Goal: Download file/media

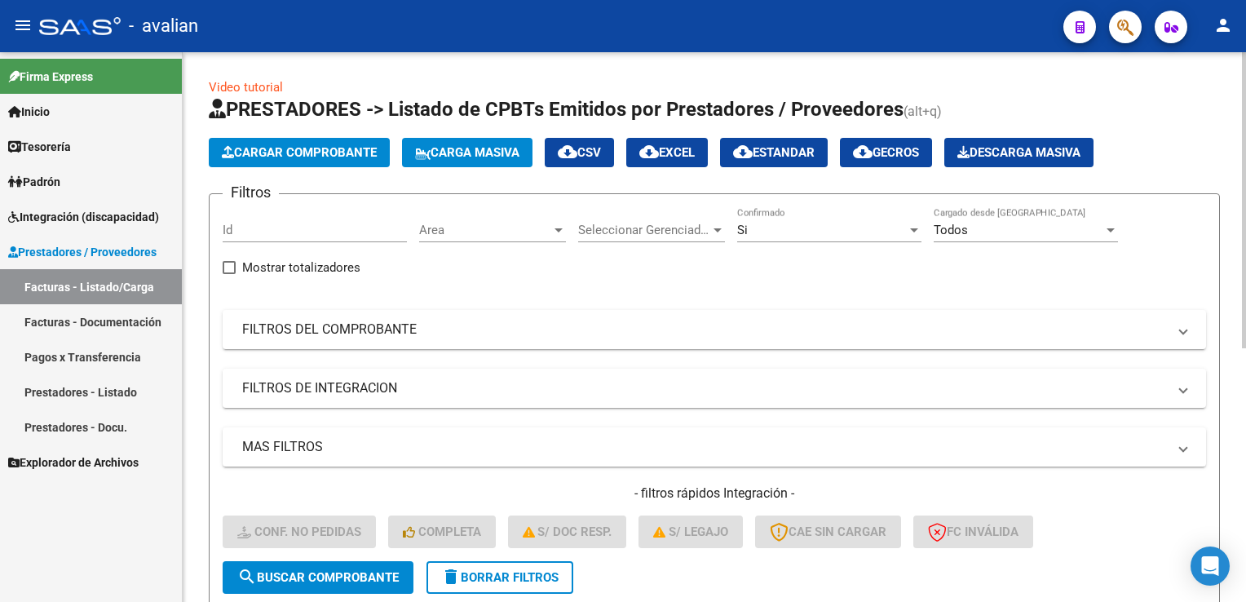
scroll to position [471, 0]
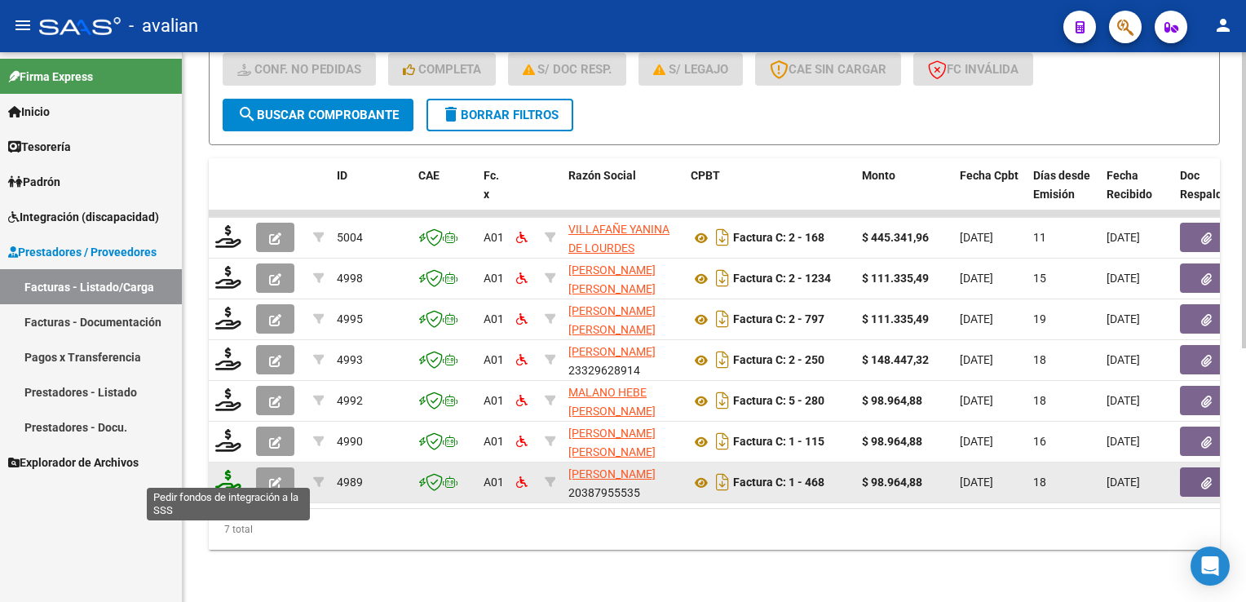
click at [227, 477] on icon at bounding box center [228, 481] width 26 height 23
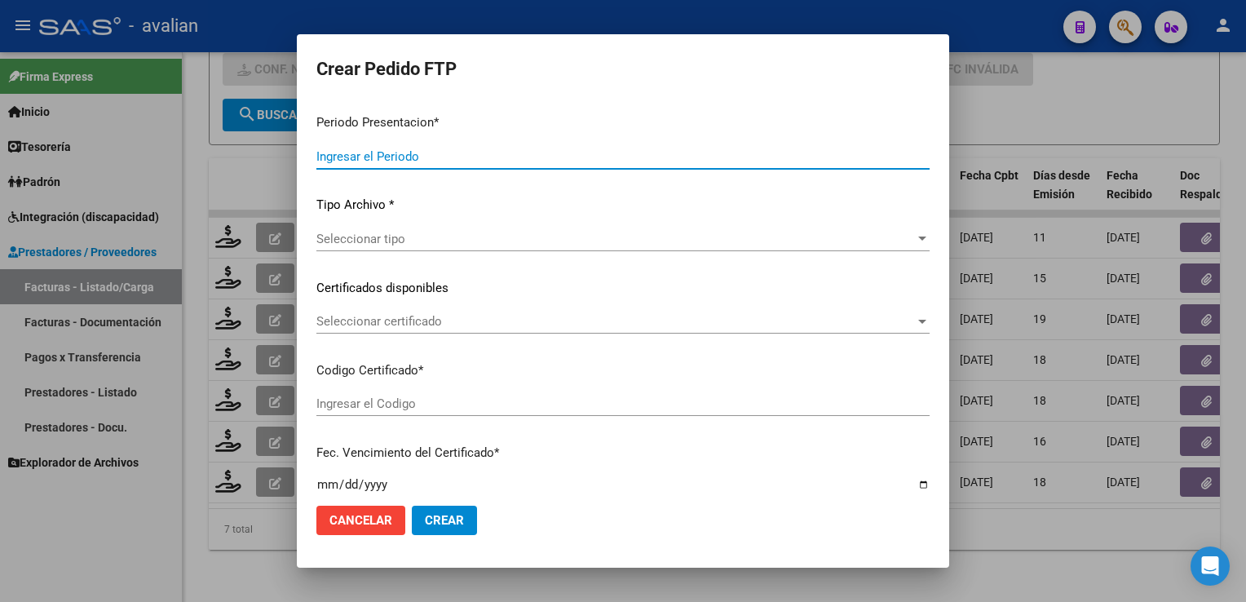
type input "202508"
type input "$ 98.964,88"
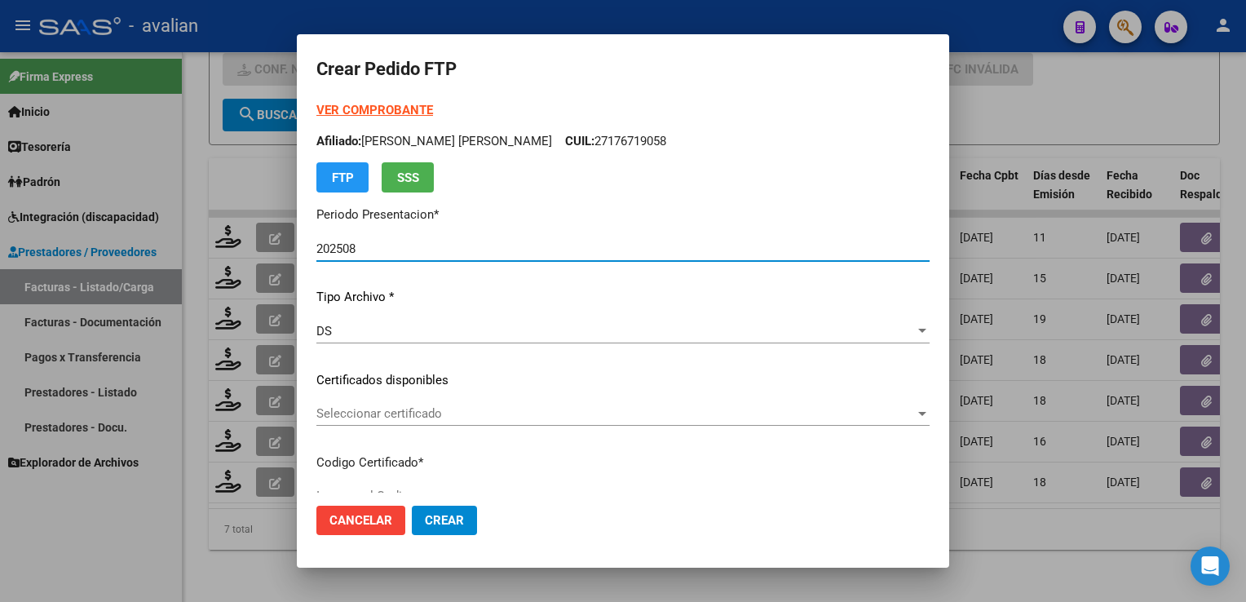
type input "ARG02000558714892023101820261018CBA536"
type input "[DATE]"
click at [380, 421] on div "Seleccionar certificado Seleccionar certificado" at bounding box center [622, 413] width 613 height 24
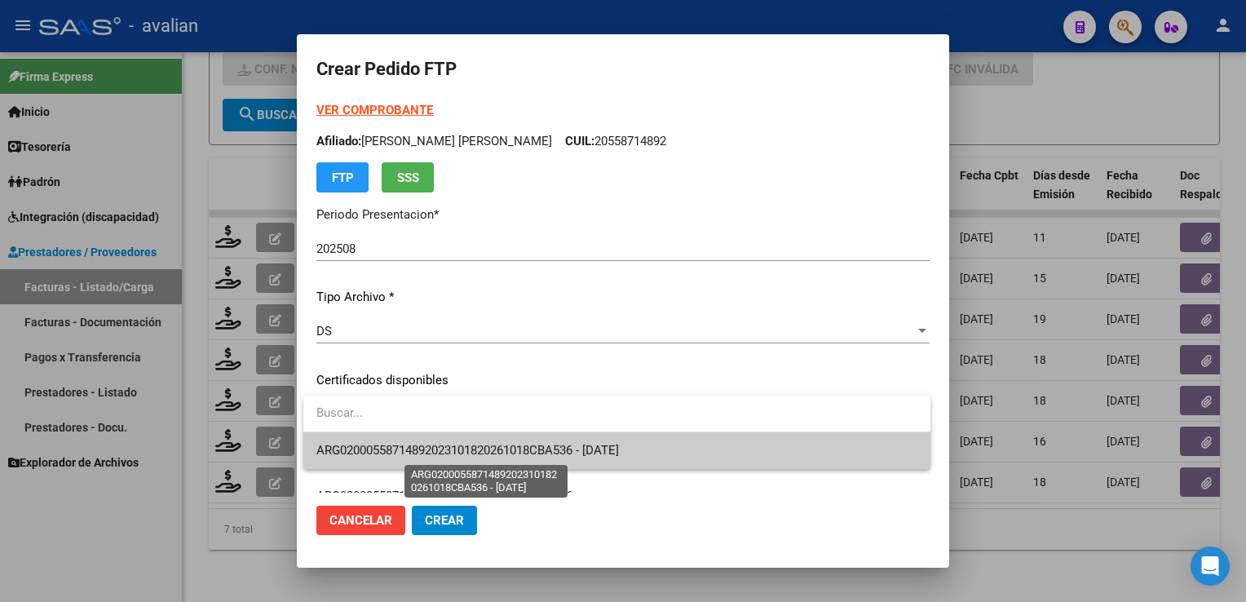
click at [401, 447] on span "ARG02000558714892023101820261018CBA536 - [DATE]" at bounding box center [467, 450] width 302 height 15
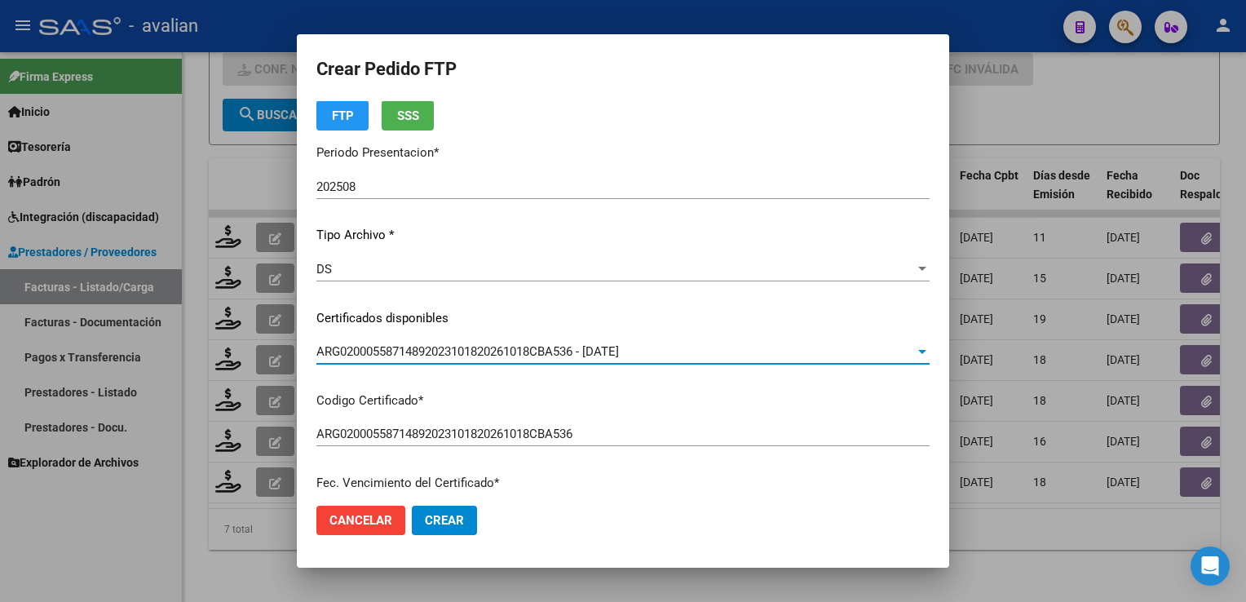
scroll to position [0, 0]
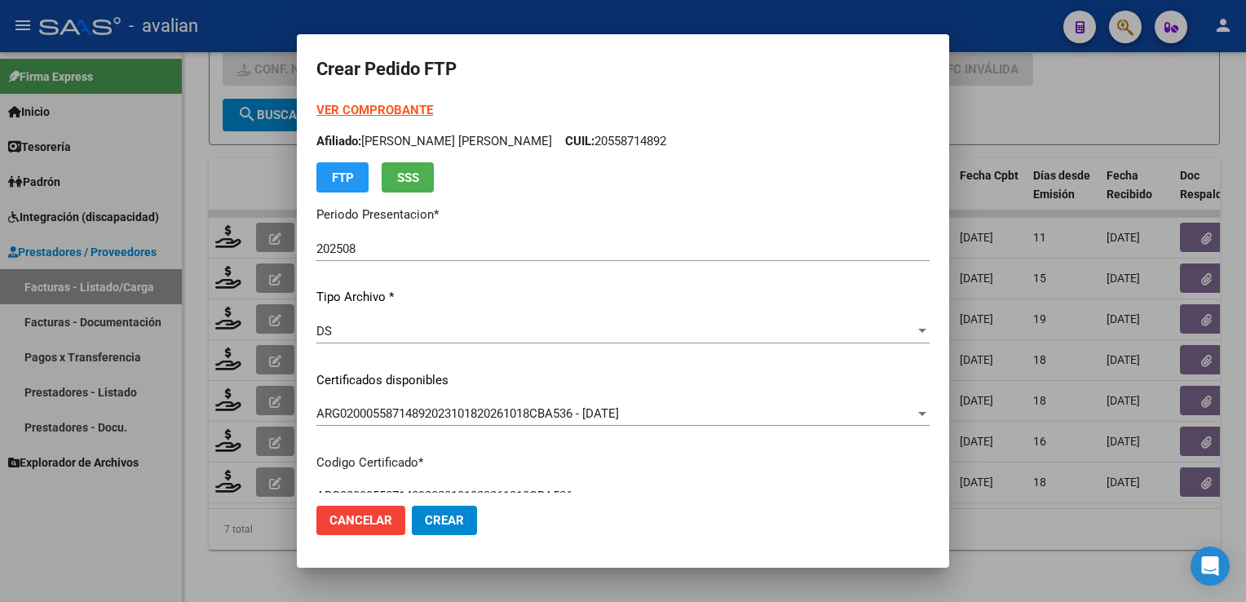
click at [654, 135] on p "Afiliado: [PERSON_NAME] [PERSON_NAME] CUIL: 20558714892" at bounding box center [622, 141] width 613 height 19
copy p "20558714892"
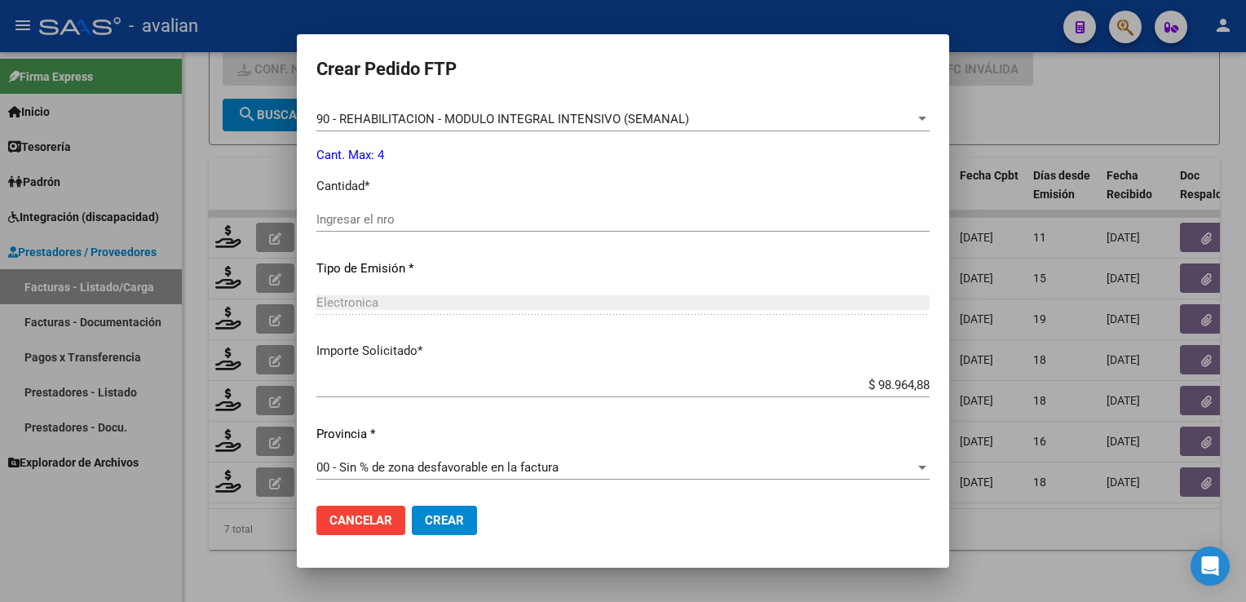
scroll to position [699, 0]
click at [410, 224] on input "Ingresar el nro" at bounding box center [622, 217] width 613 height 15
type input "4"
click at [444, 513] on span "Crear" at bounding box center [444, 520] width 39 height 15
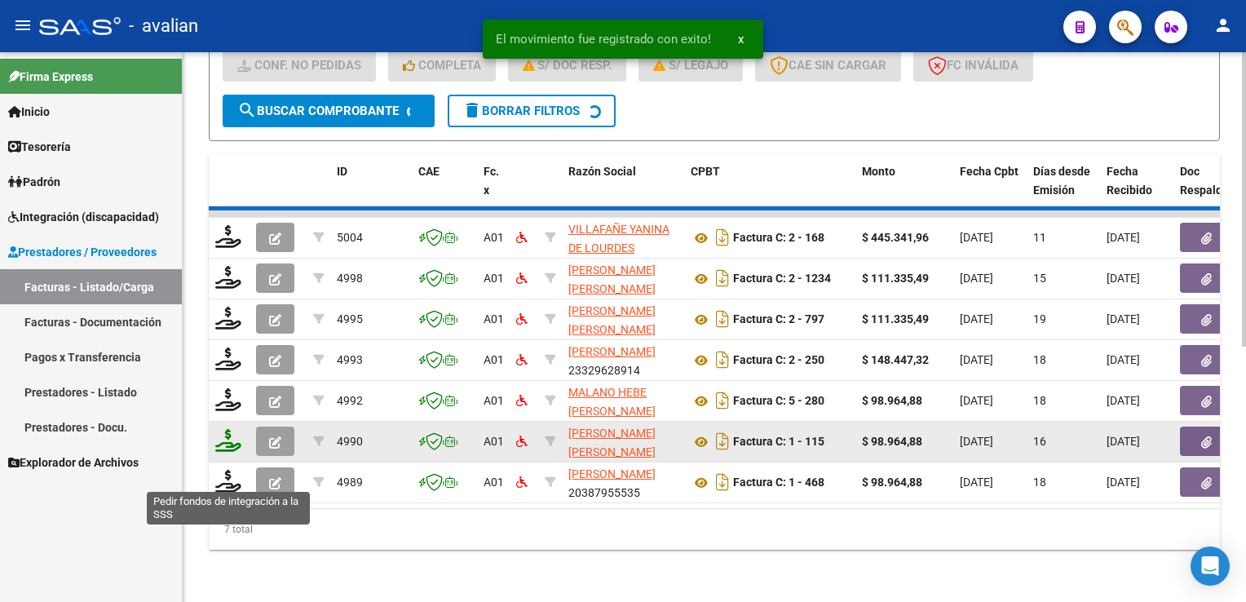
scroll to position [430, 0]
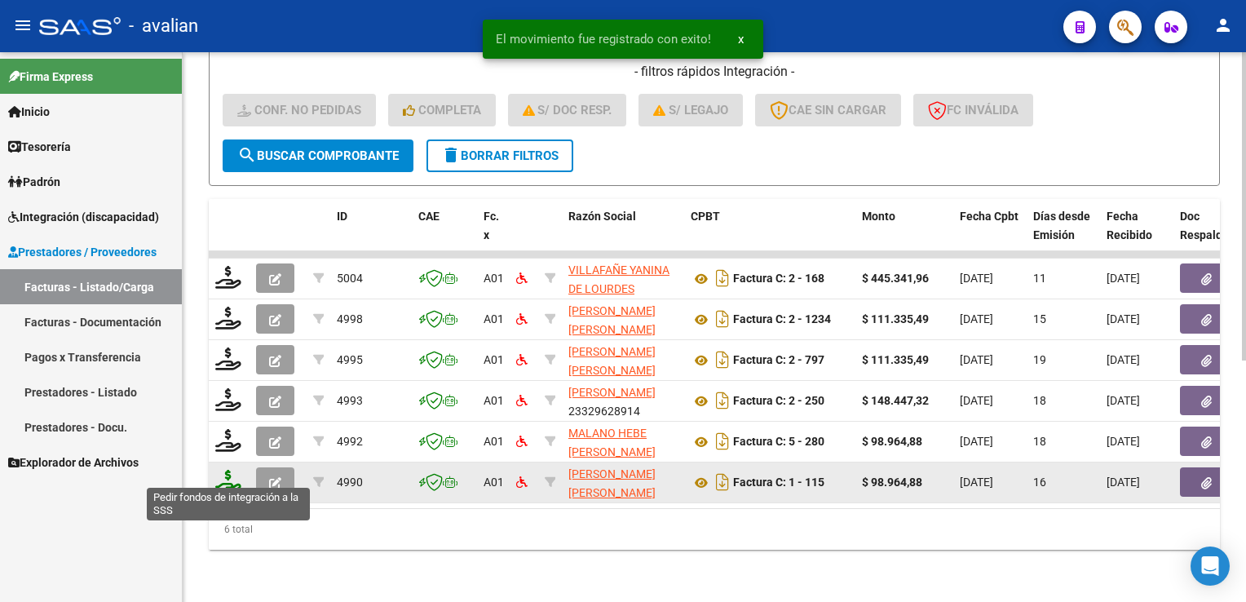
click at [228, 476] on icon at bounding box center [228, 481] width 26 height 23
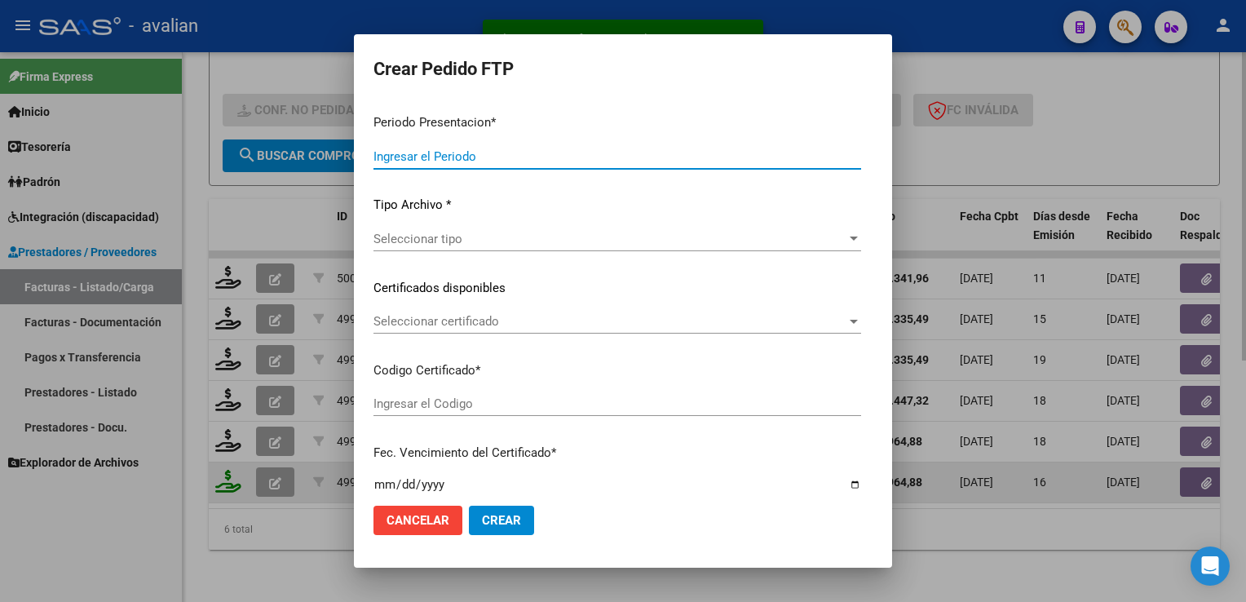
type input "202508"
type input "$ 98.964,88"
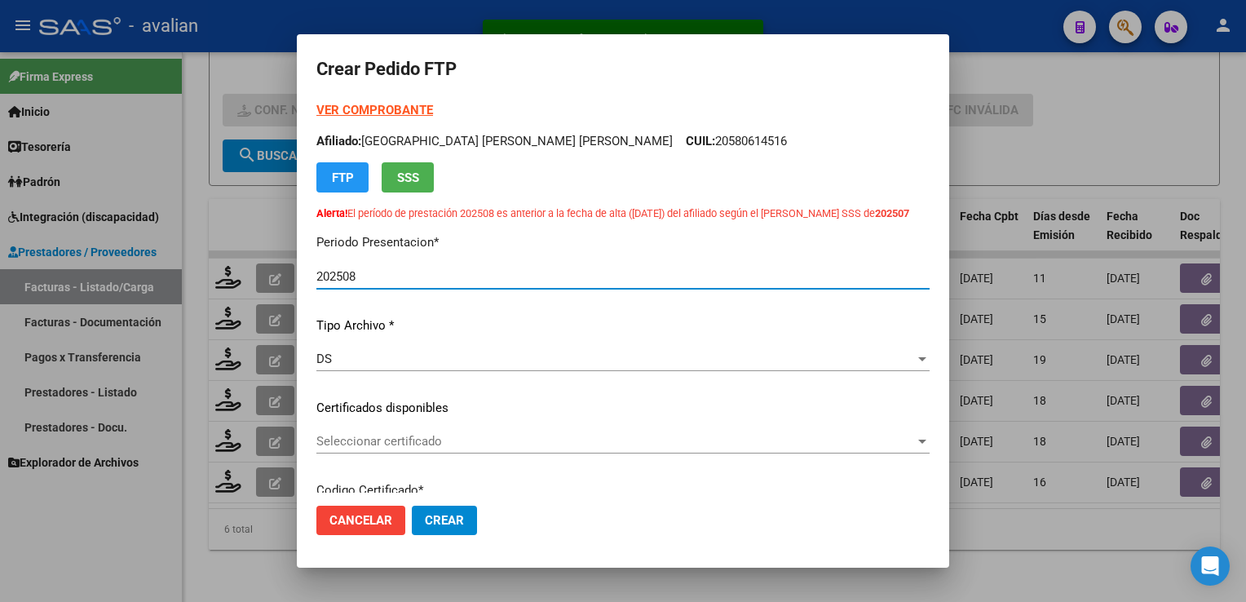
type input "ARG02000541145012023022320280223SFE168"
type input "[DATE]"
click at [391, 441] on span "Seleccionar certificado" at bounding box center [615, 441] width 598 height 15
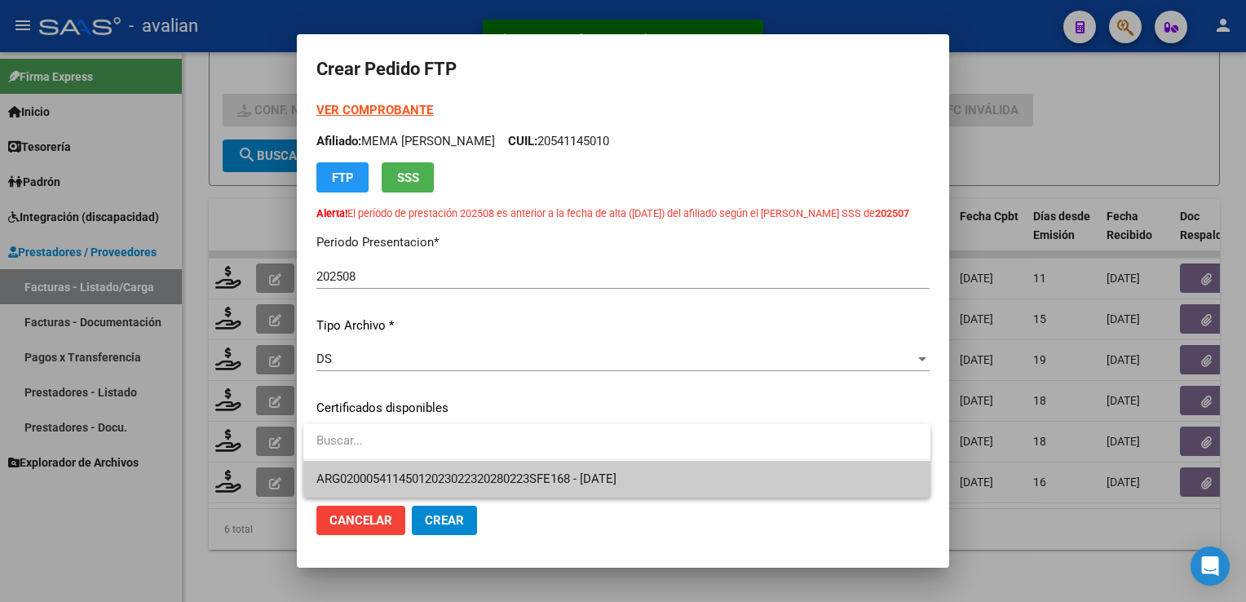
click at [395, 471] on span "ARG02000541145012023022320280223SFE168 - [DATE]" at bounding box center [466, 478] width 300 height 15
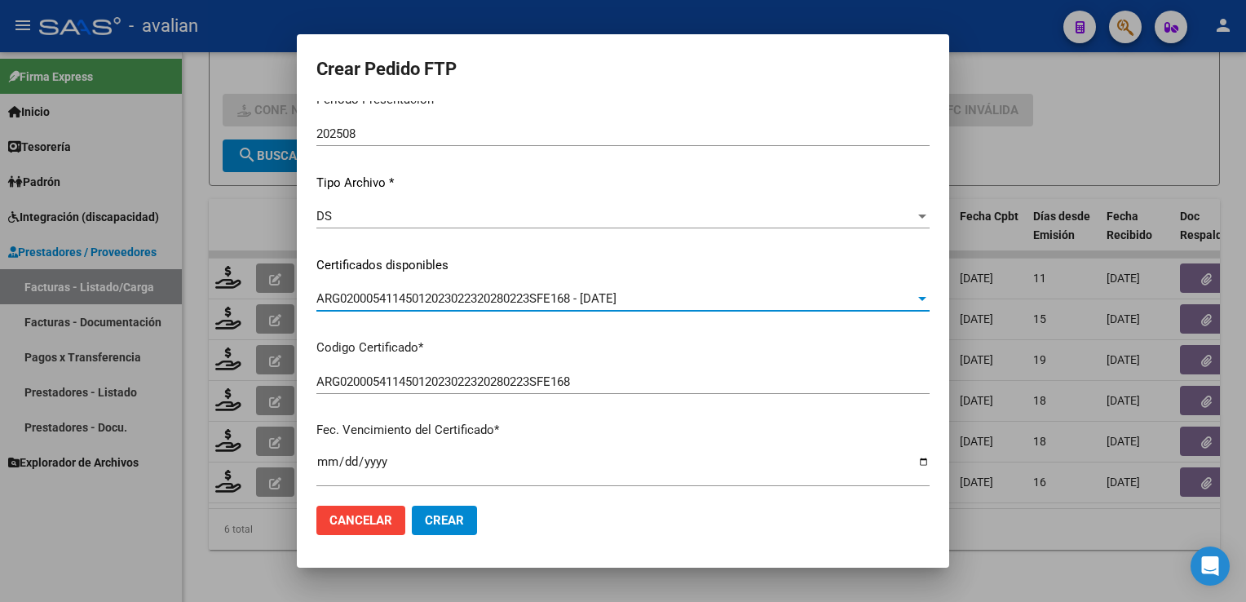
scroll to position [0, 0]
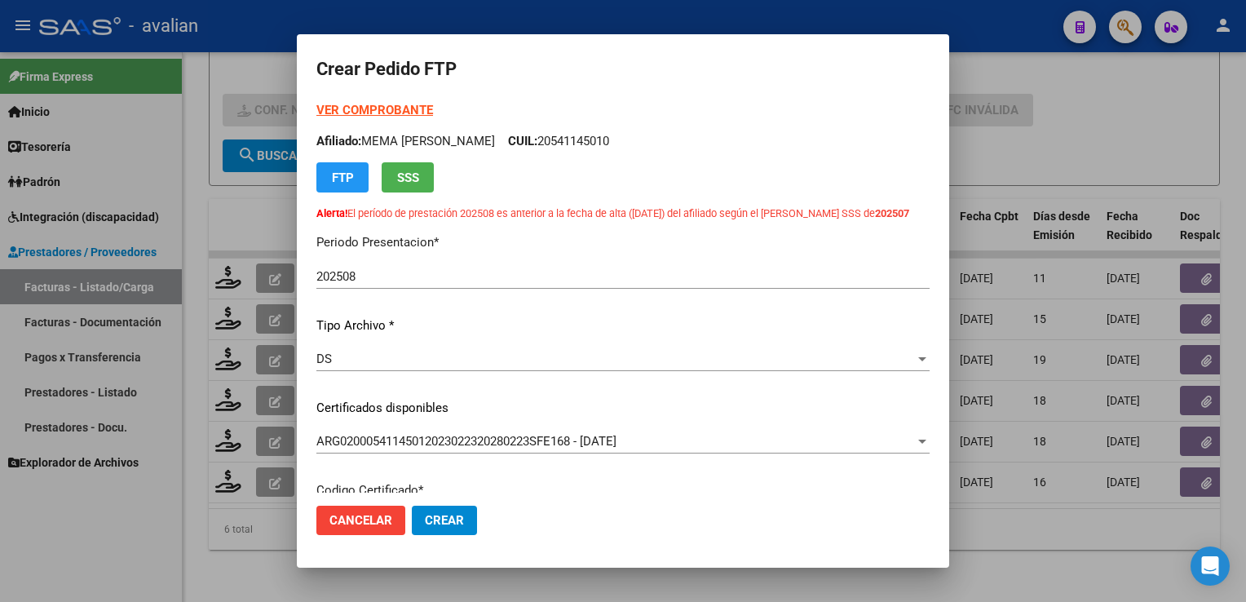
click at [604, 132] on p "Afiliado: MEMA [PERSON_NAME]: 20541145010" at bounding box center [622, 141] width 613 height 19
copy p "20541145010"
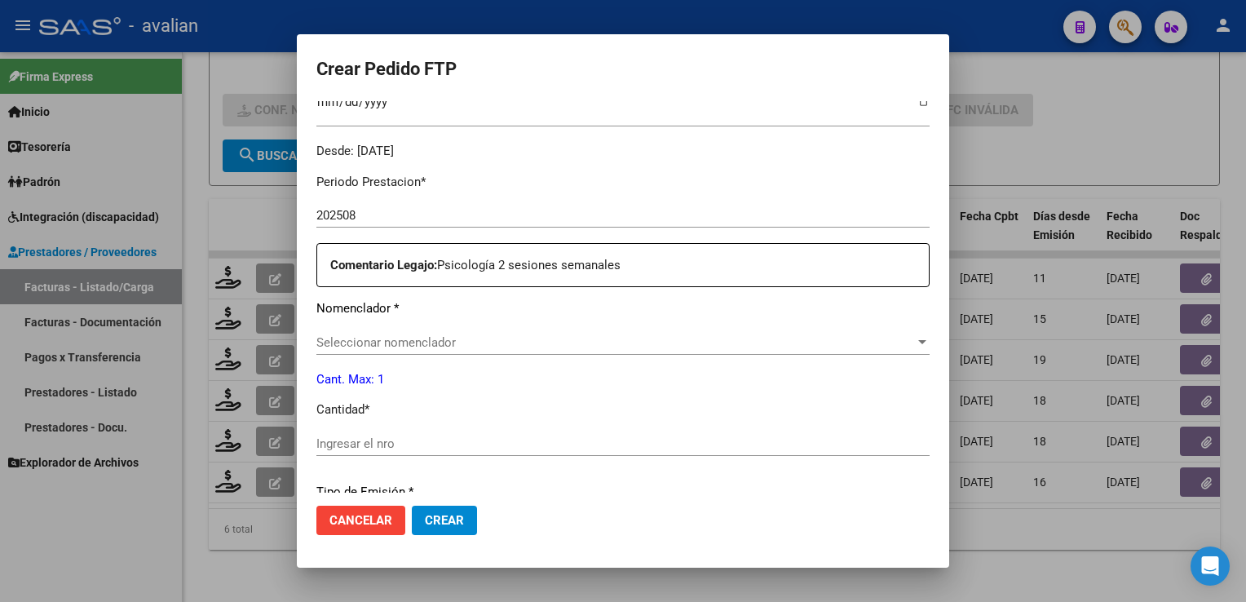
scroll to position [727, 0]
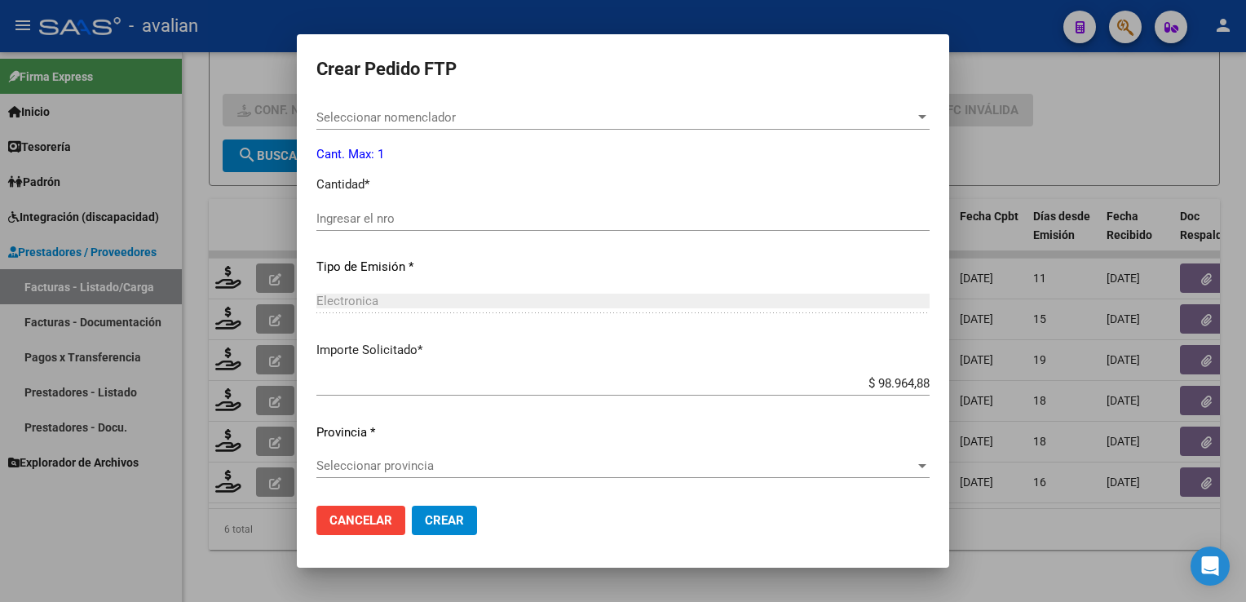
click at [359, 117] on span "Seleccionar nomenclador" at bounding box center [615, 117] width 598 height 15
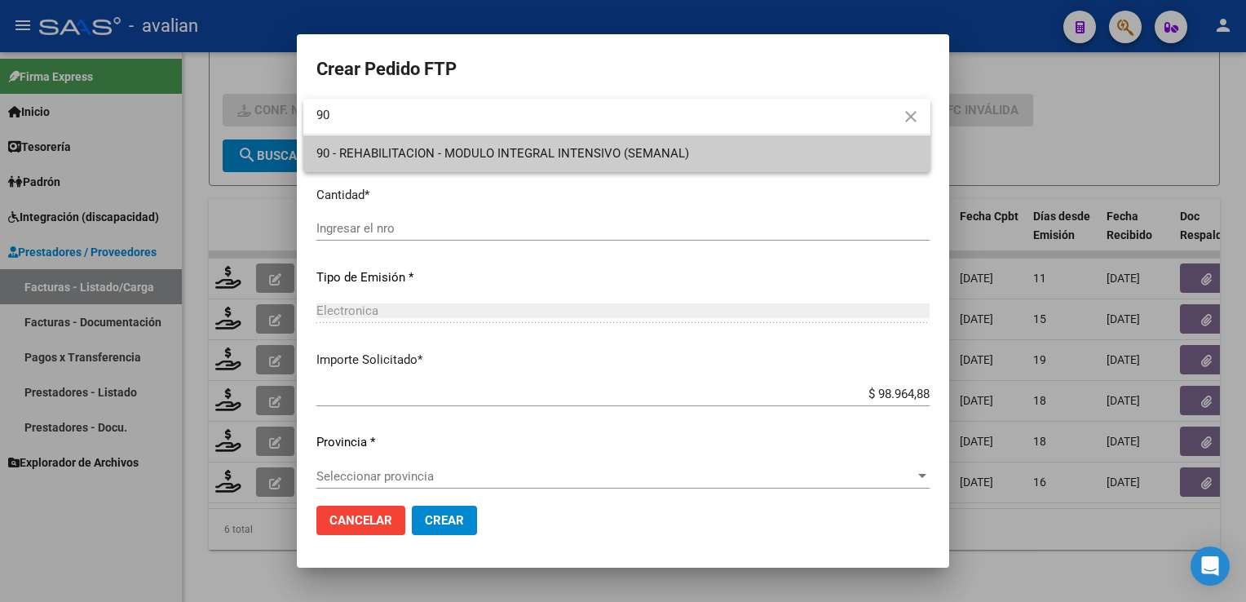
type input "90"
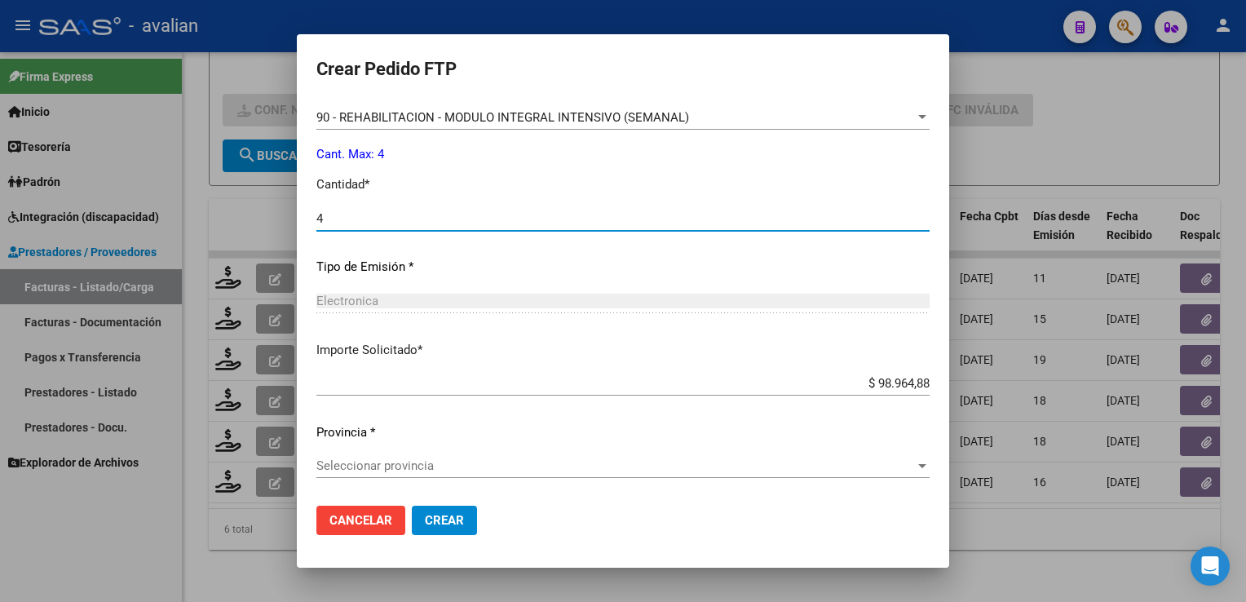
type input "4"
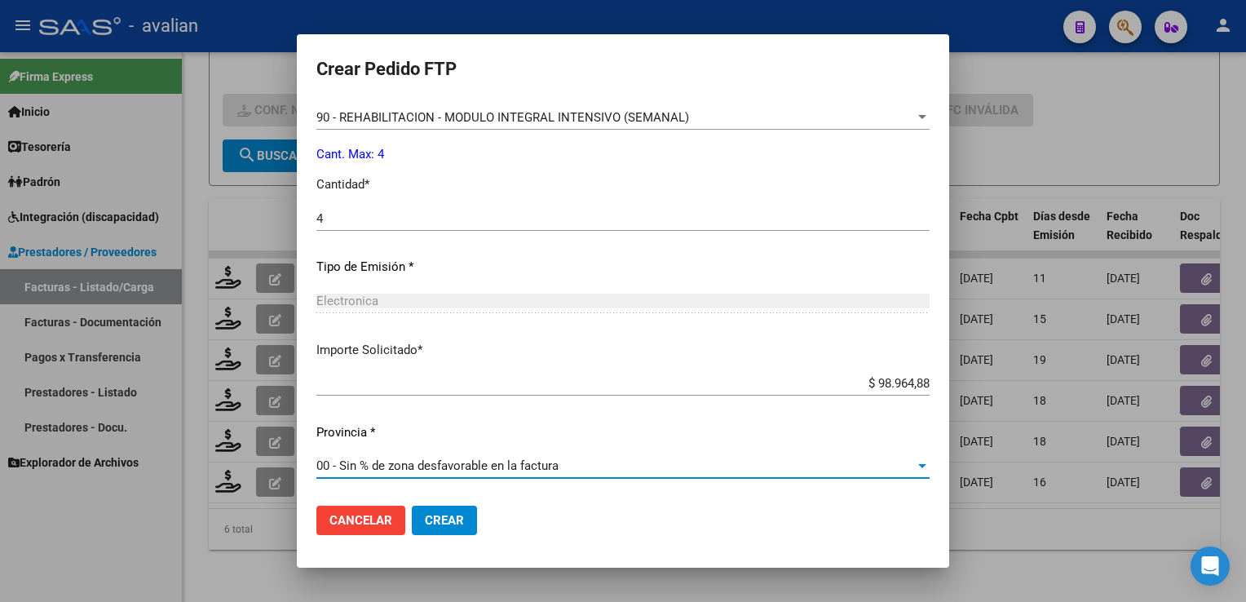
click at [439, 522] on span "Crear" at bounding box center [444, 520] width 39 height 15
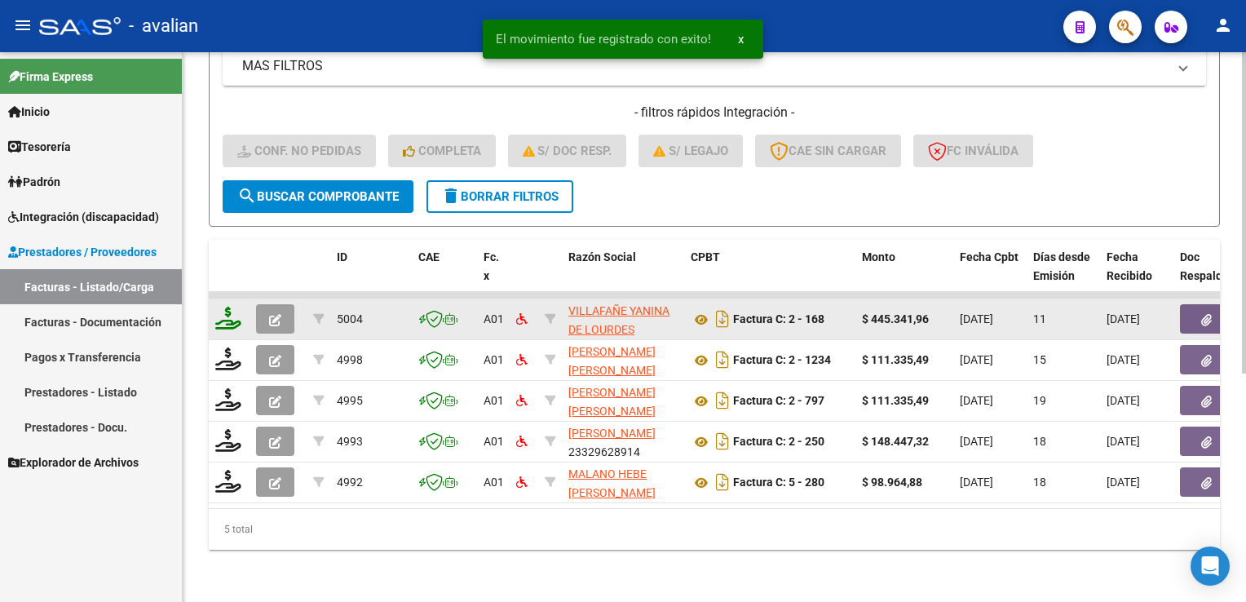
scroll to position [390, 0]
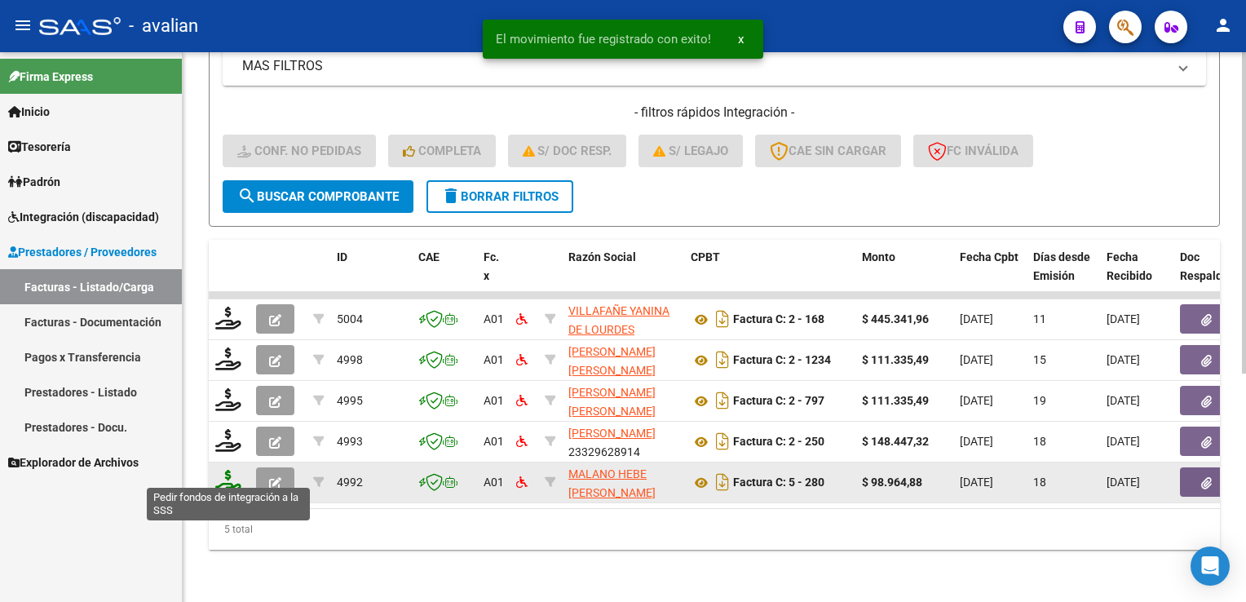
click at [229, 475] on icon at bounding box center [228, 481] width 26 height 23
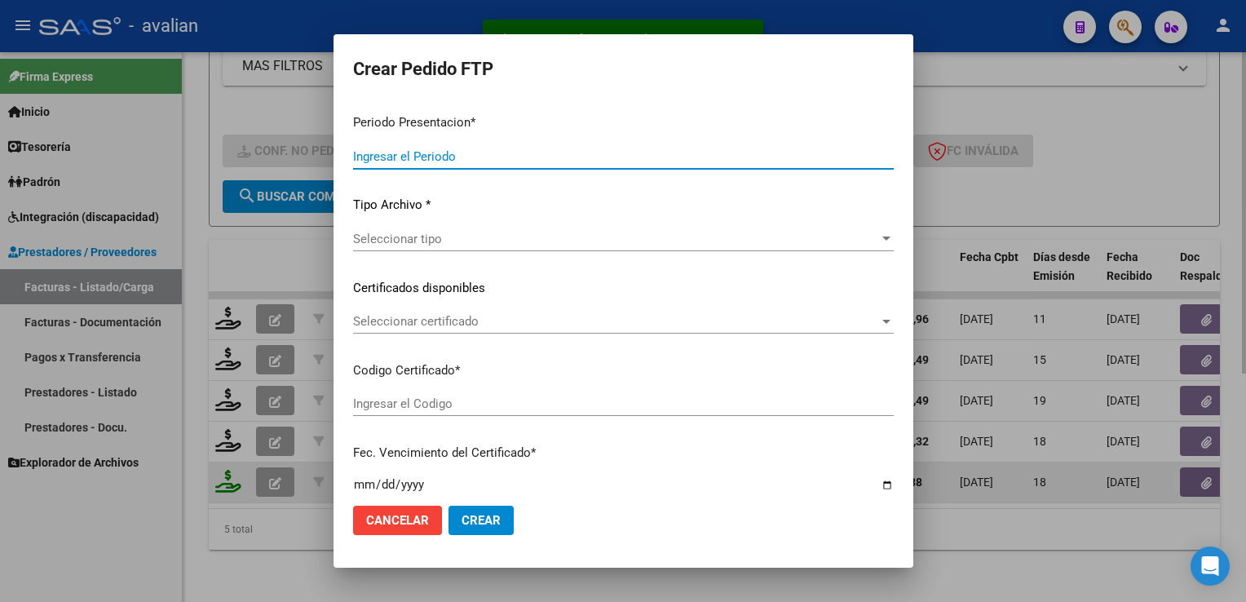
type input "202508"
type input "$ 98.964,88"
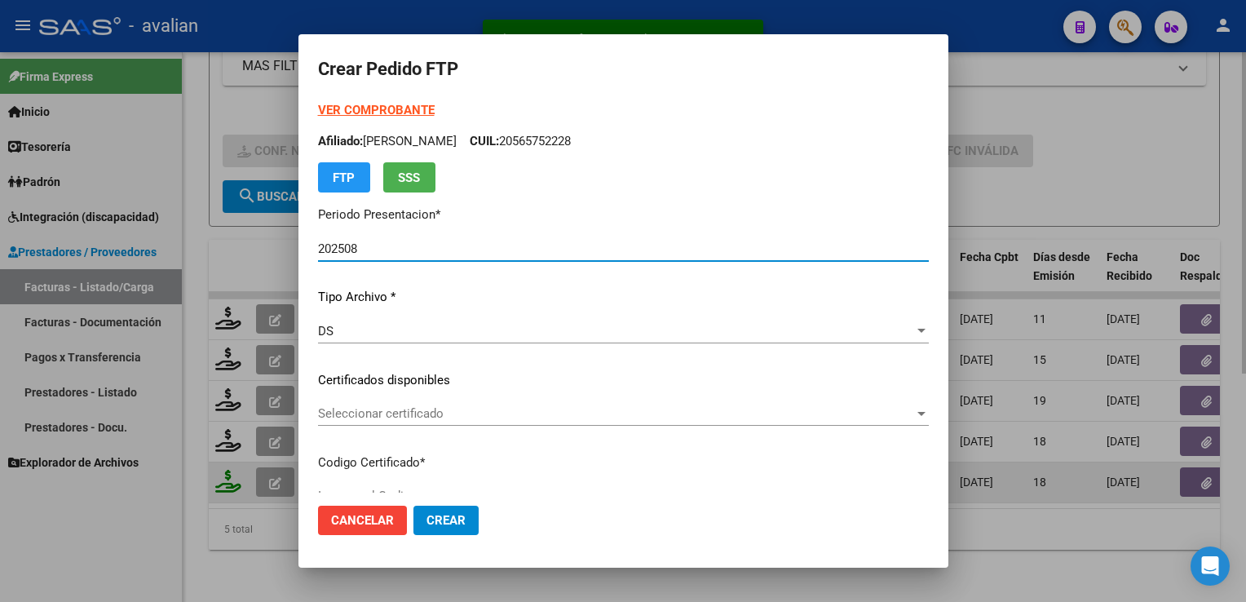
type input "ARG02000530360742022101920321019SFE168"
type input "[DATE]"
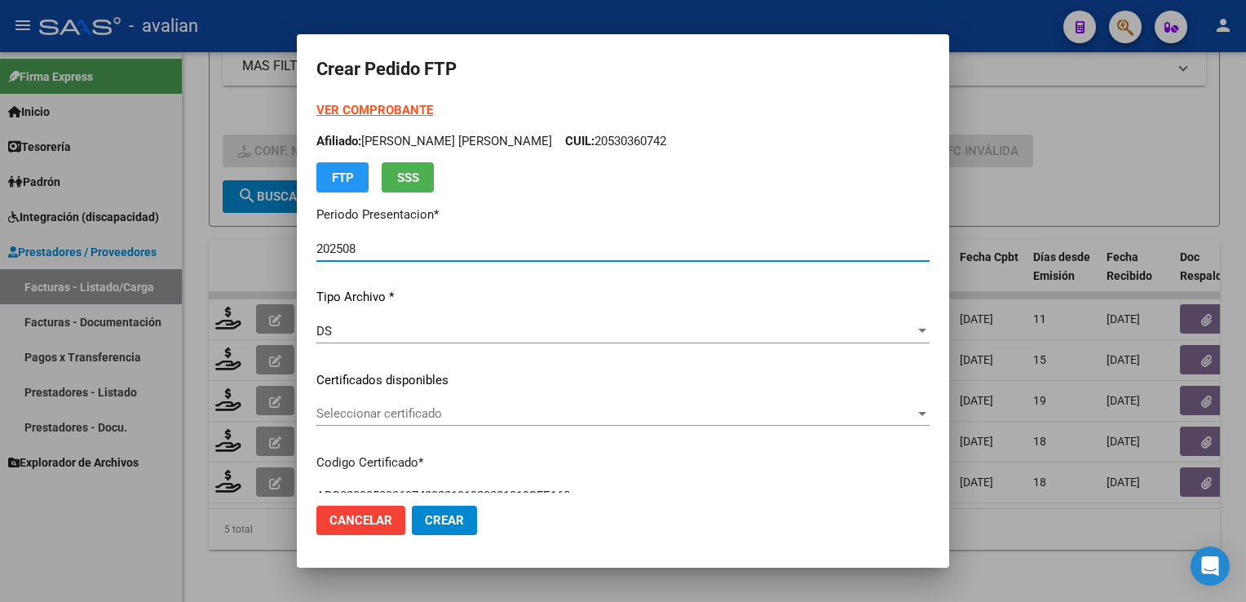
click at [360, 413] on span "Seleccionar certificado" at bounding box center [615, 413] width 598 height 15
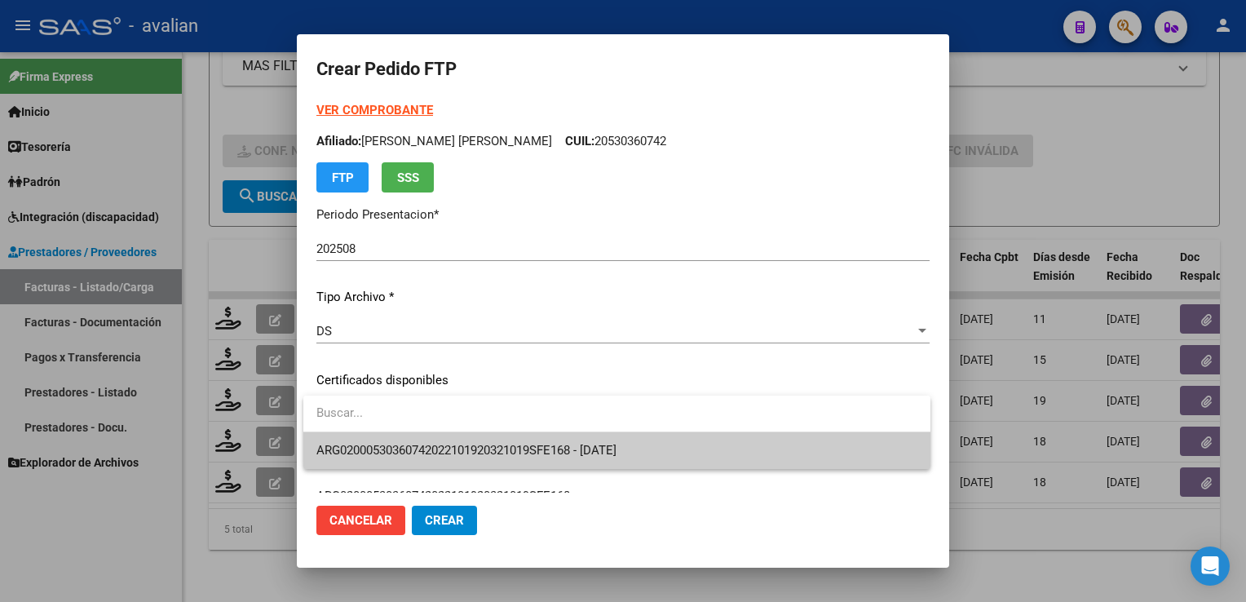
click at [368, 443] on span "ARG02000530360742022101920321019SFE168 - [DATE]" at bounding box center [466, 450] width 300 height 15
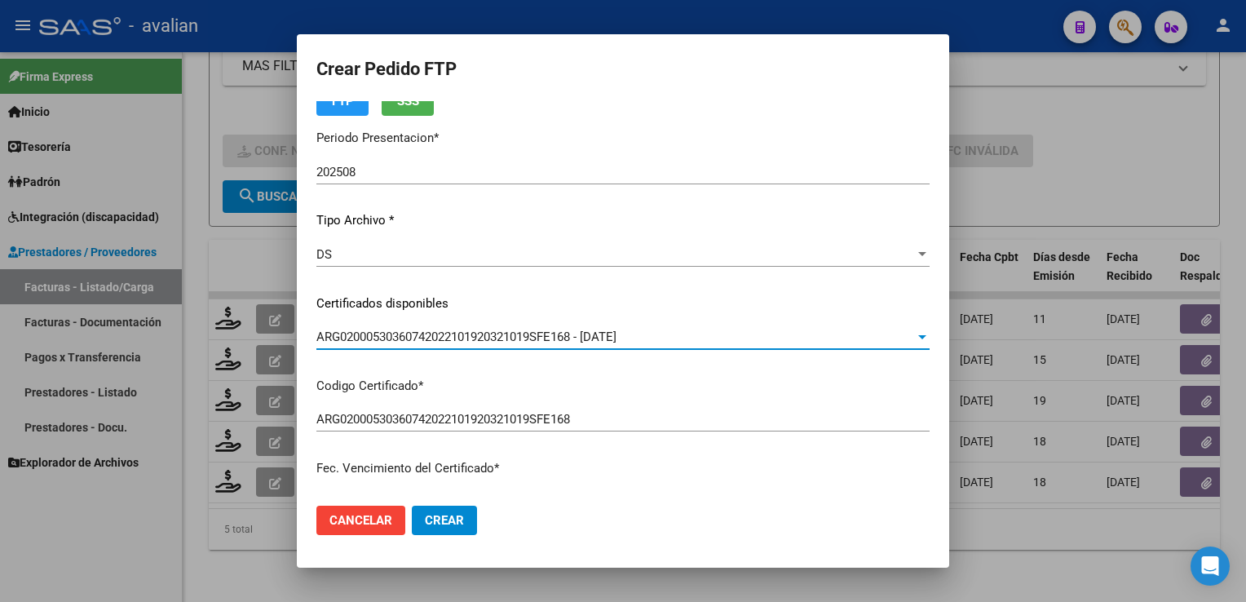
scroll to position [0, 0]
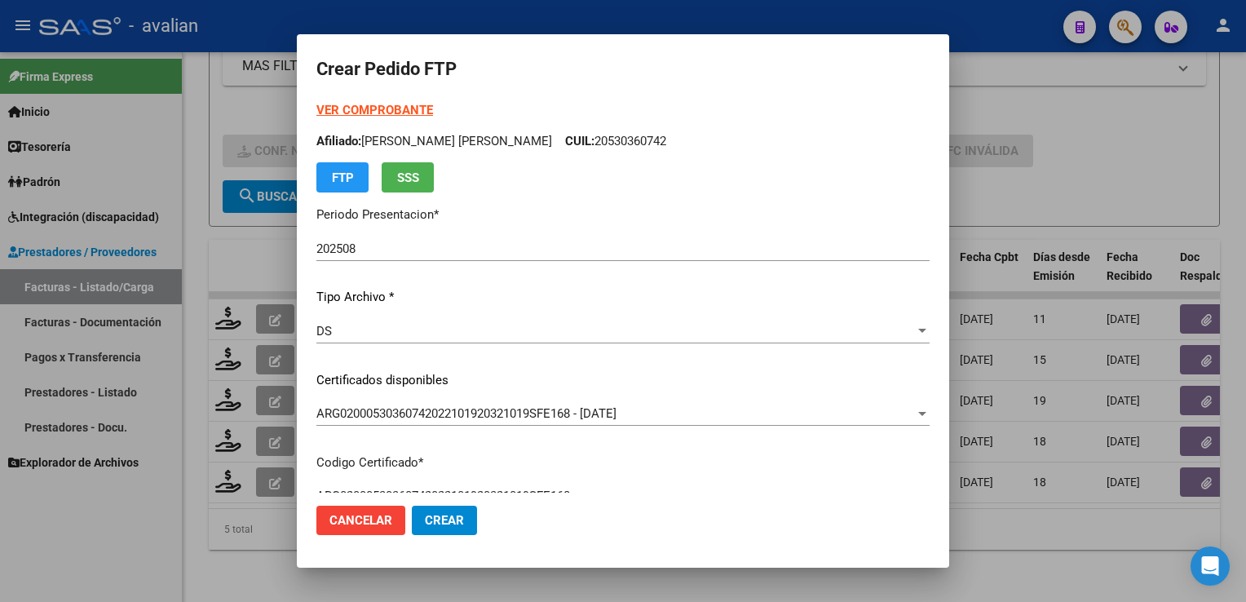
click at [599, 135] on p "Afiliado: [PERSON_NAME] [PERSON_NAME] CUIL: 20530360742" at bounding box center [622, 141] width 613 height 19
copy p "20530360742"
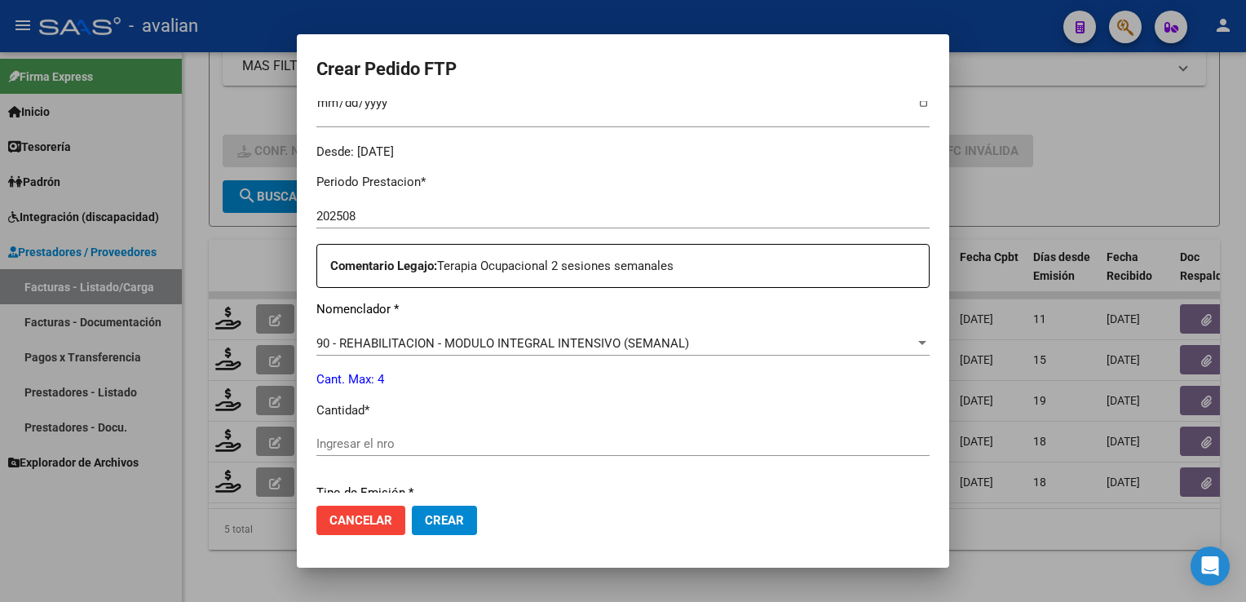
scroll to position [652, 0]
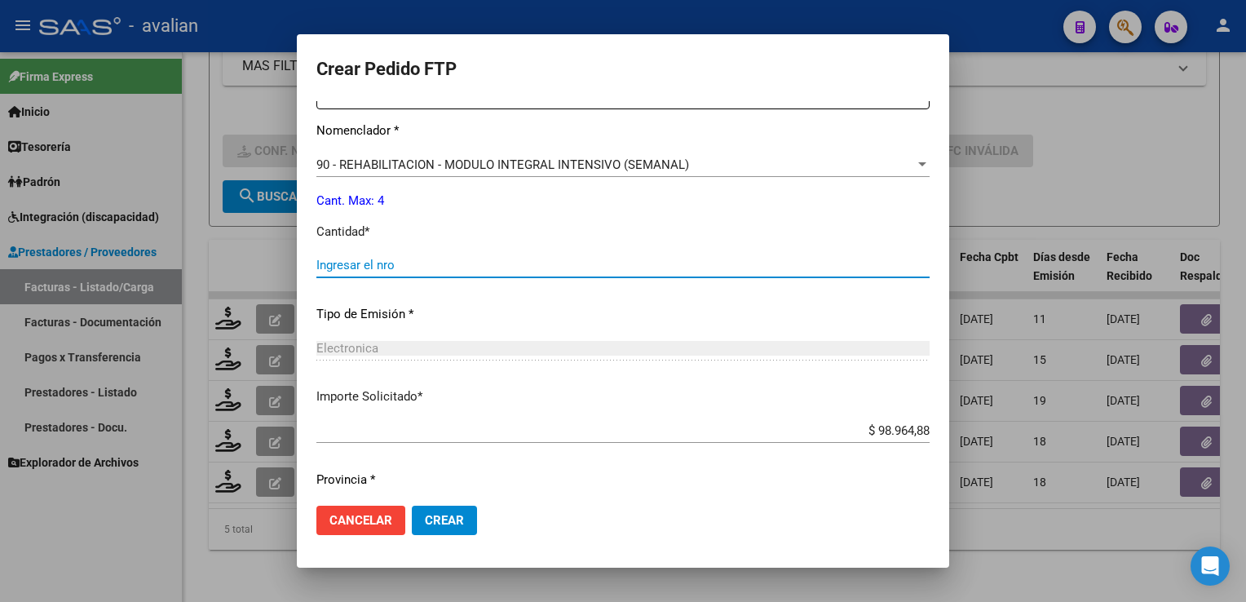
click at [435, 258] on input "Ingresar el nro" at bounding box center [622, 265] width 613 height 15
type input "4"
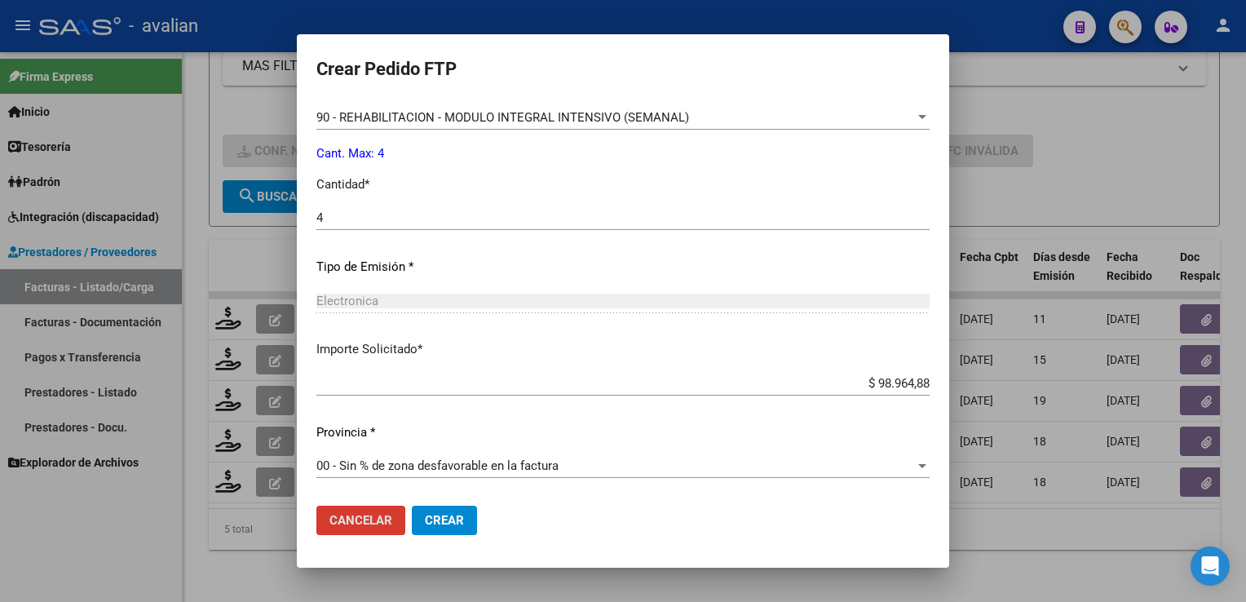
click at [461, 528] on button "Crear" at bounding box center [444, 519] width 65 height 29
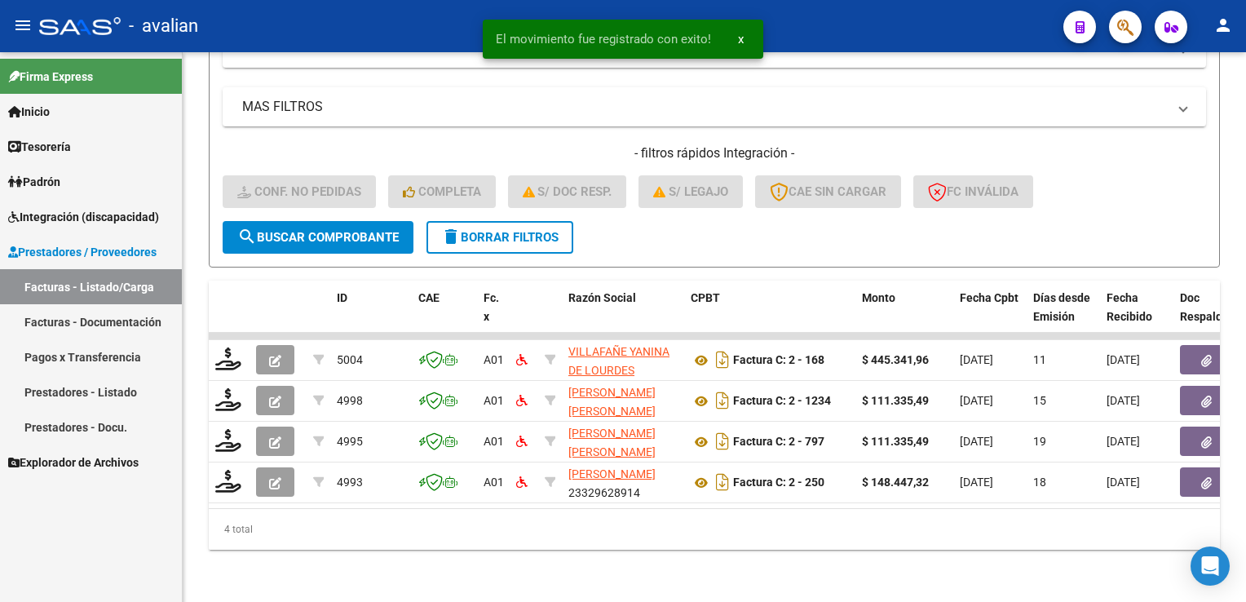
scroll to position [349, 0]
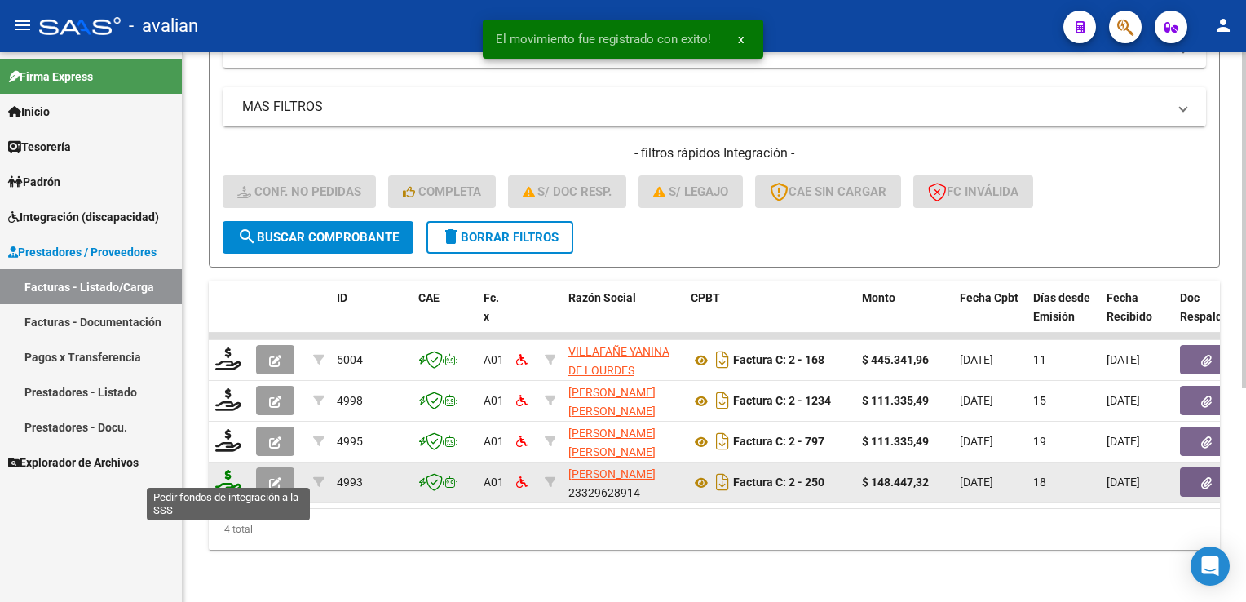
click at [228, 470] on icon at bounding box center [228, 481] width 26 height 23
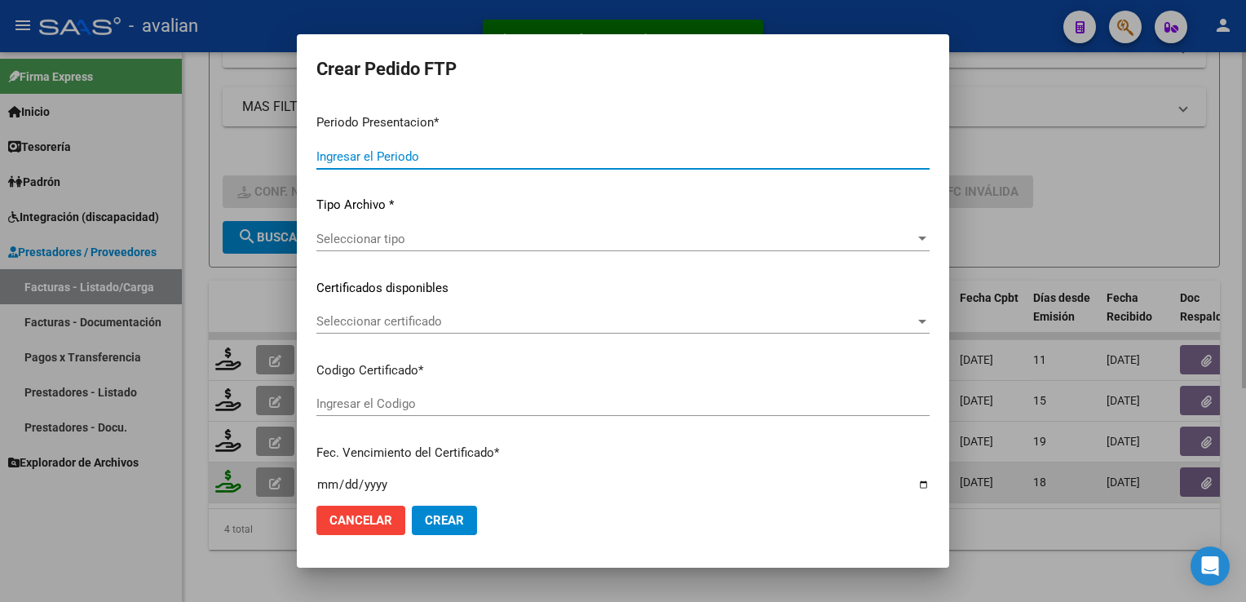
type input "202508"
type input "$ 148.447,32"
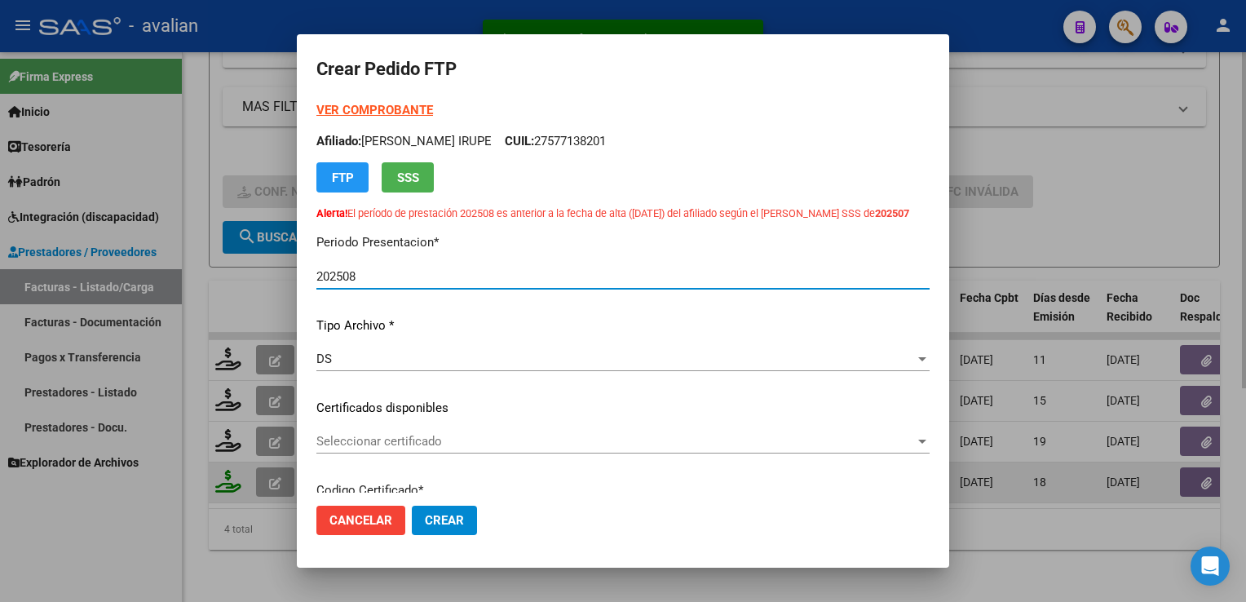
type input "ARG01000554060742023053120280531SFE168"
type input "[DATE]"
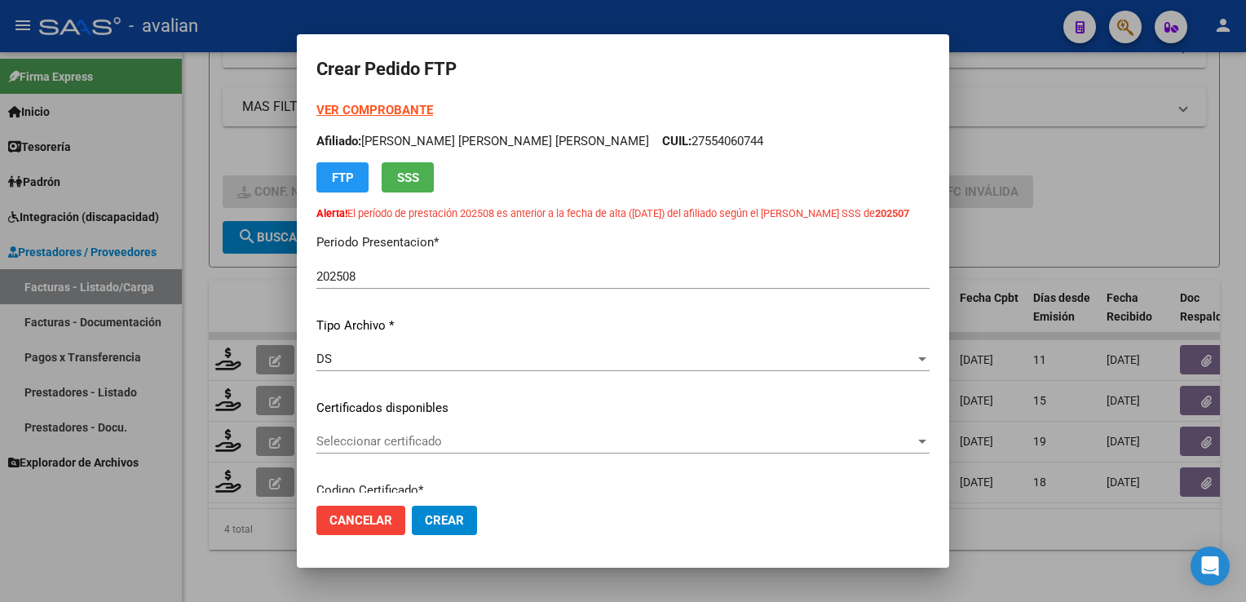
click at [337, 452] on div "Seleccionar certificado Seleccionar certificado" at bounding box center [622, 441] width 613 height 24
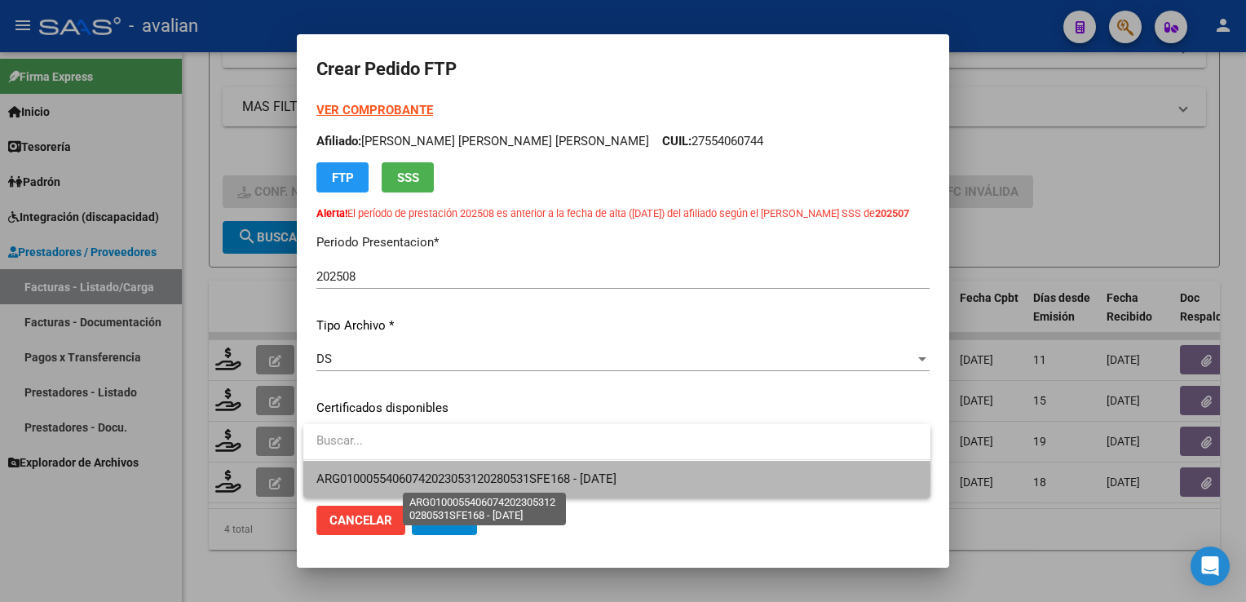
click at [342, 474] on span "ARG01000554060742023053120280531SFE168 - [DATE]" at bounding box center [466, 478] width 300 height 15
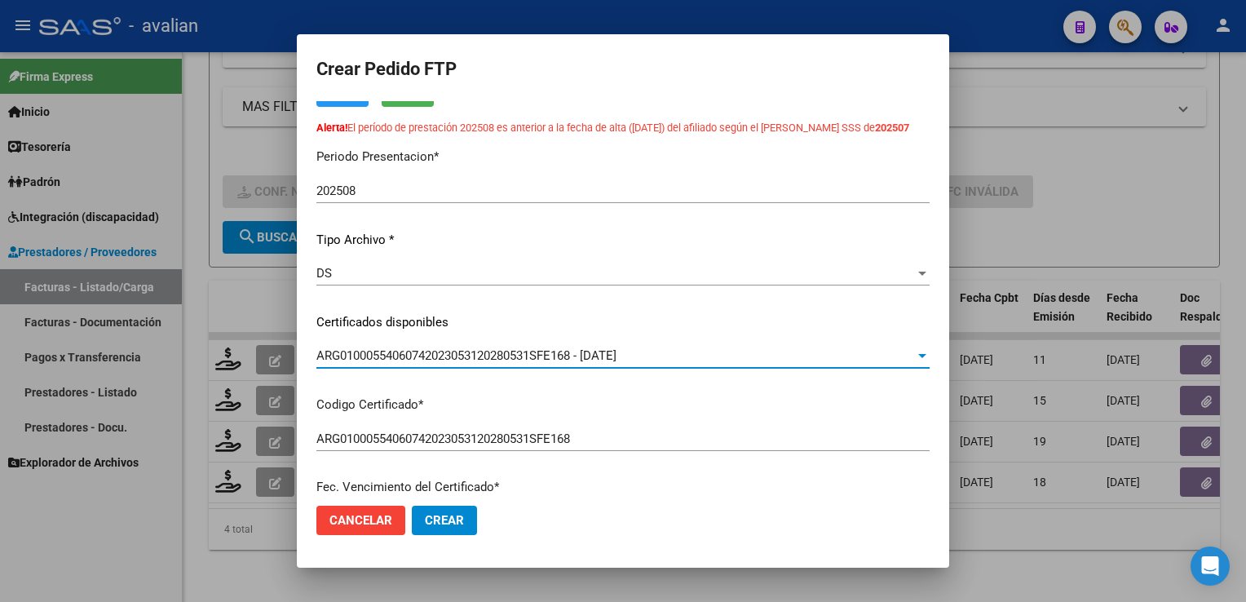
scroll to position [0, 0]
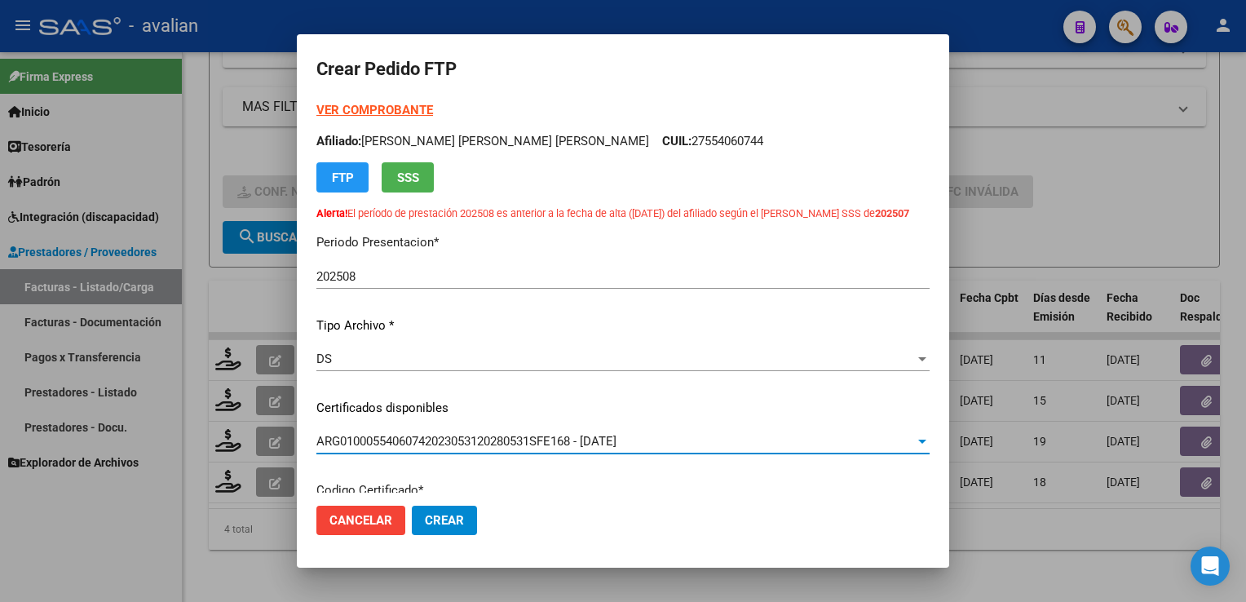
click at [647, 144] on p "Afiliado: [PERSON_NAME] [PERSON_NAME] [PERSON_NAME] CUIL: 27554060744" at bounding box center [622, 141] width 613 height 19
copy p "27554060744"
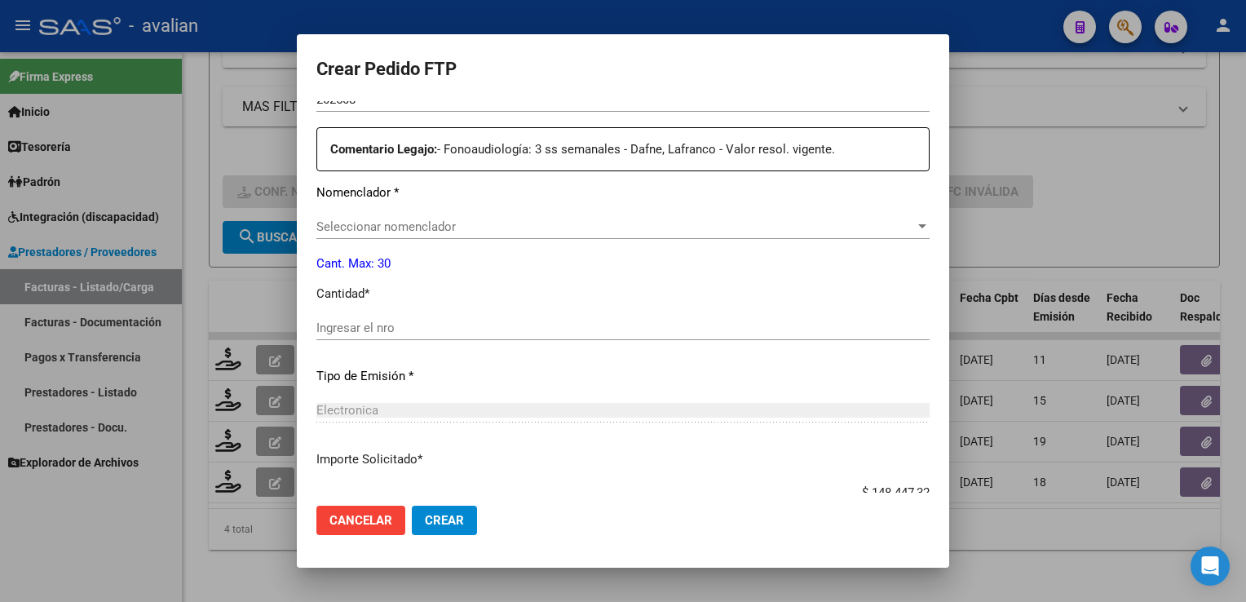
scroll to position [483, 0]
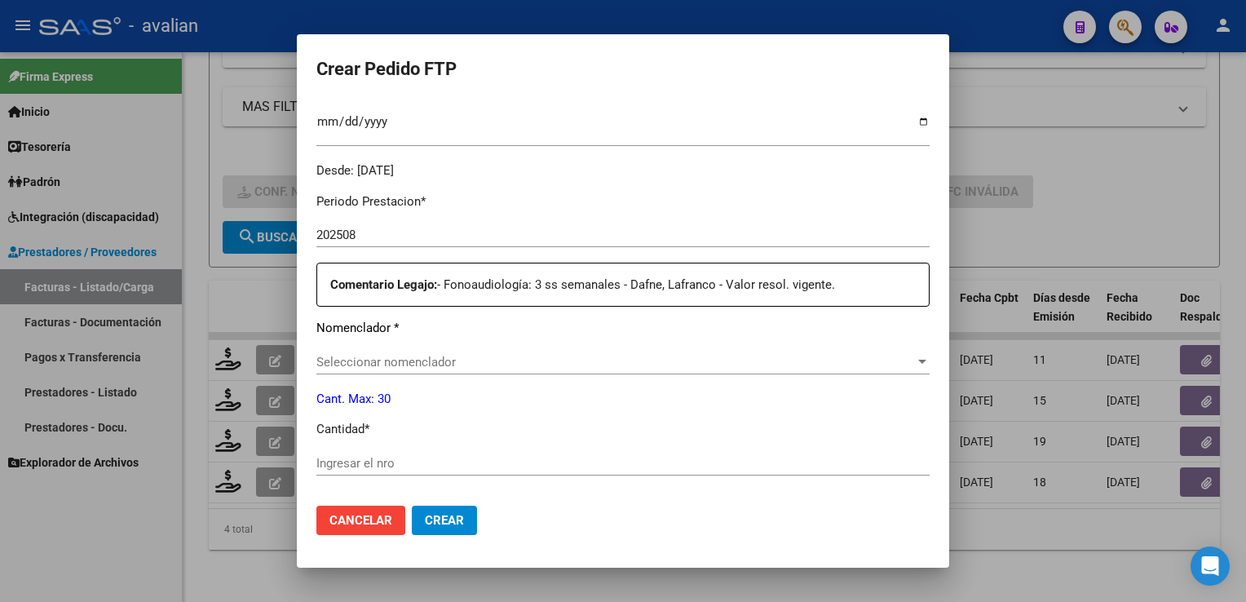
click at [417, 359] on span "Seleccionar nomenclador" at bounding box center [615, 362] width 598 height 15
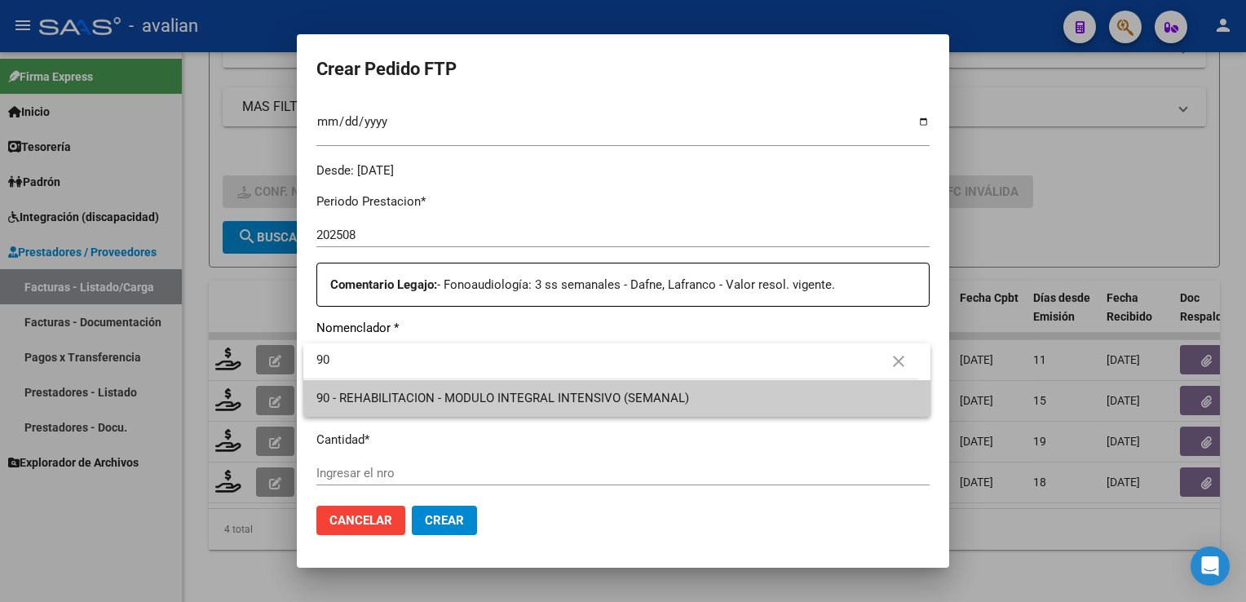
type input "90"
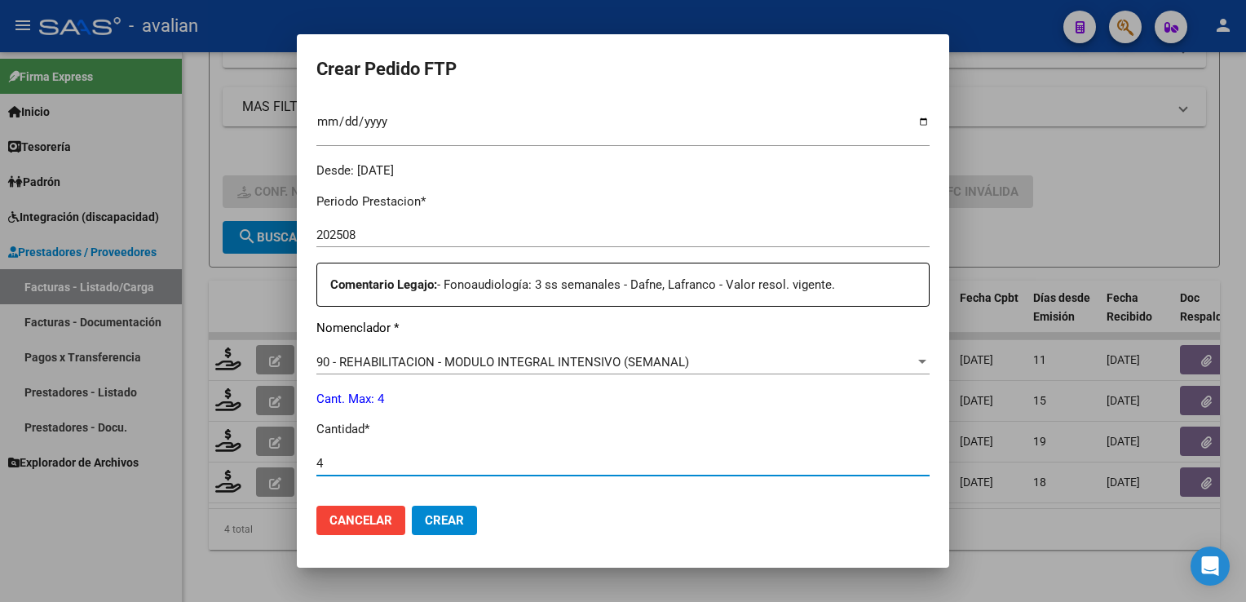
type input "4"
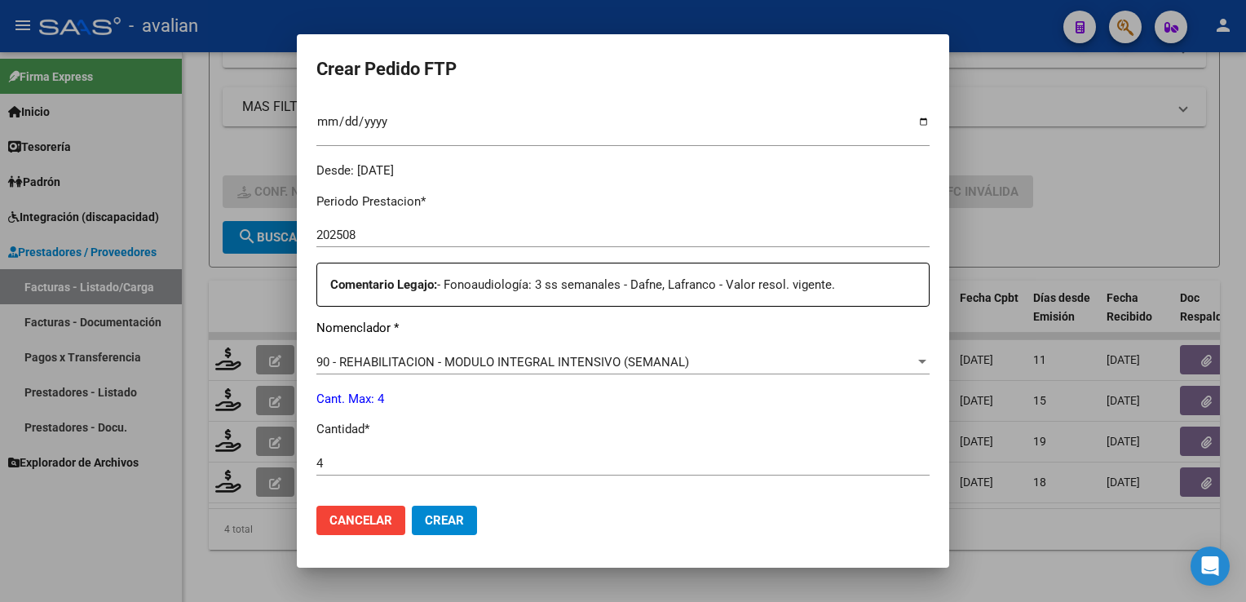
scroll to position [727, 0]
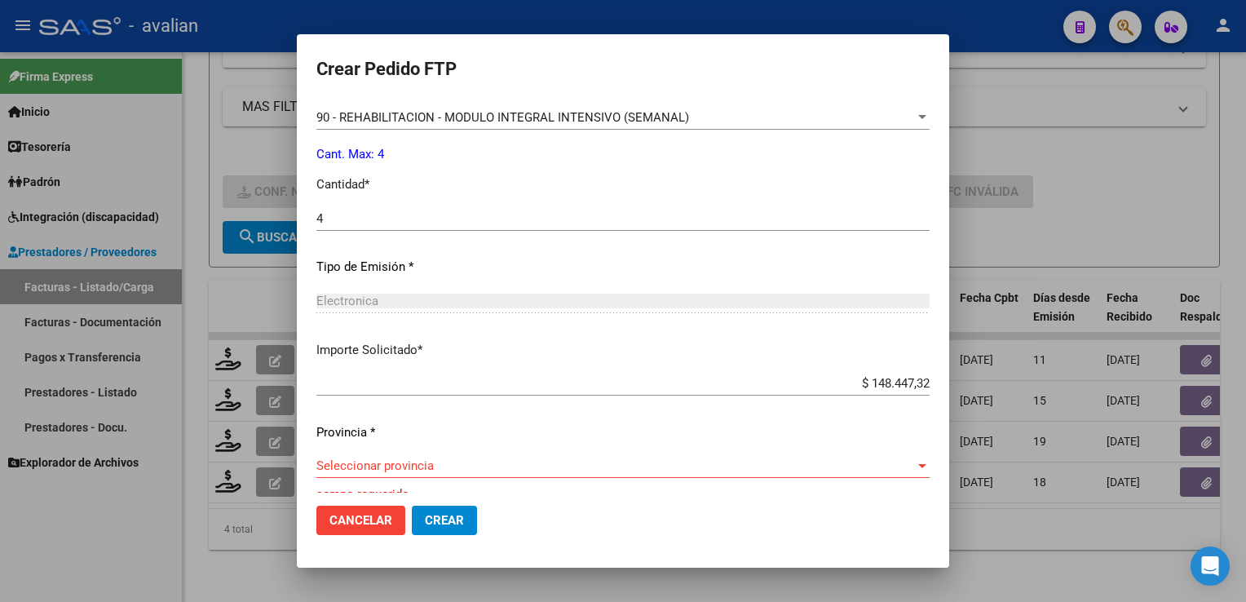
click at [416, 477] on div "Seleccionar provincia Seleccionar provincia" at bounding box center [622, 465] width 613 height 24
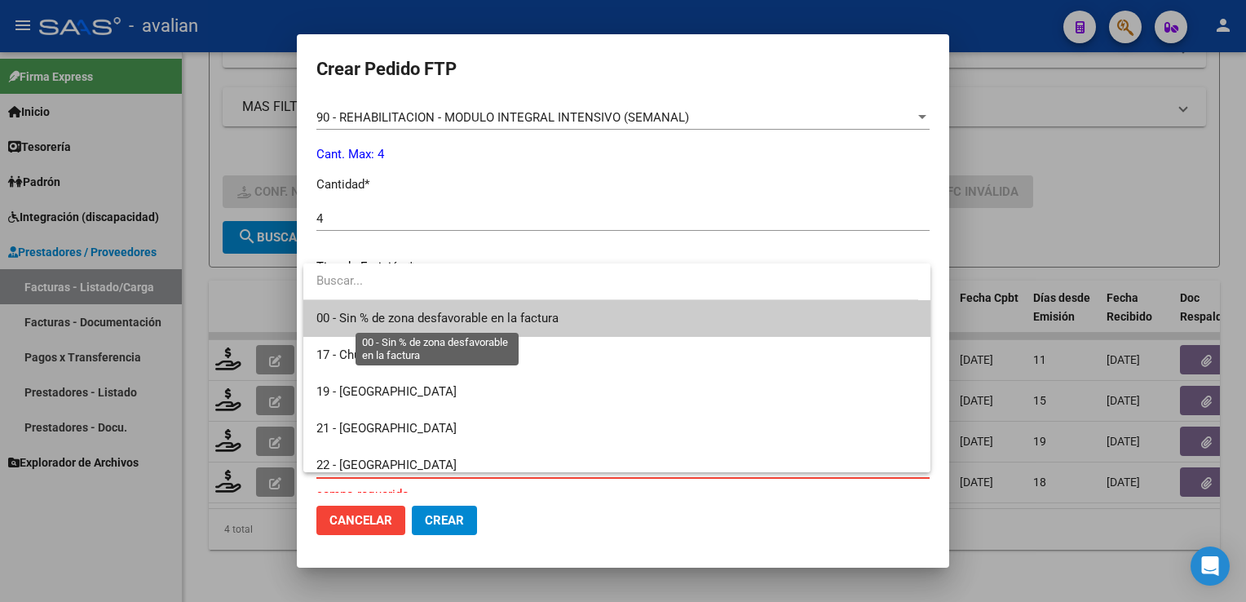
click at [368, 321] on span "00 - Sin % de zona desfavorable en la factura" at bounding box center [437, 318] width 242 height 15
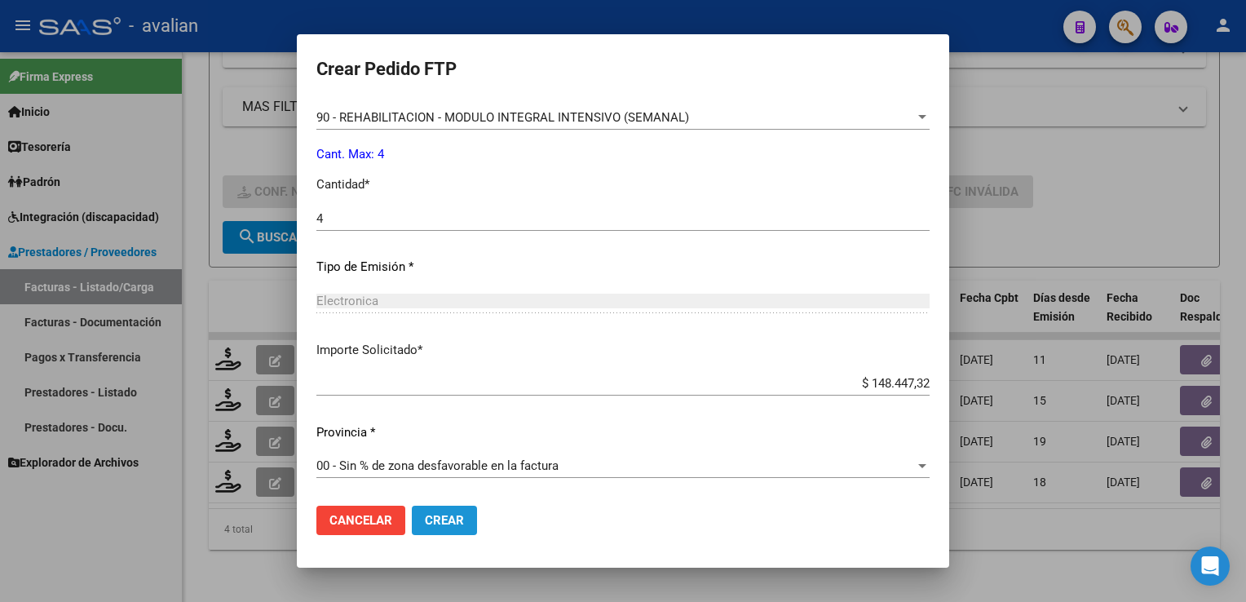
click at [462, 518] on span "Crear" at bounding box center [444, 520] width 39 height 15
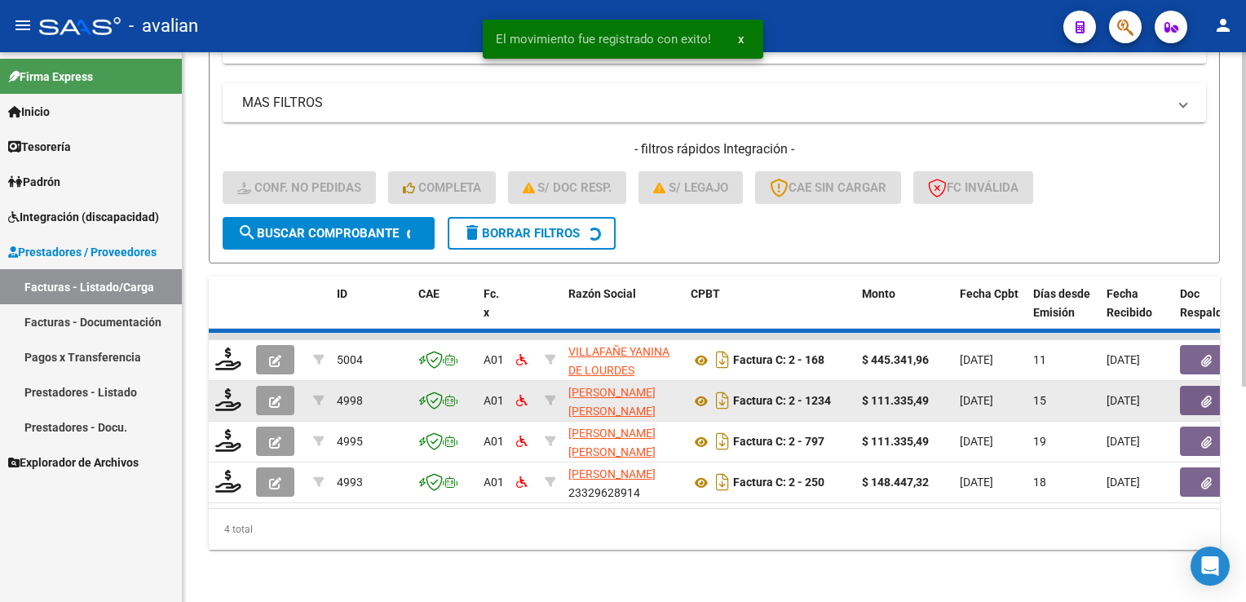
scroll to position [308, 0]
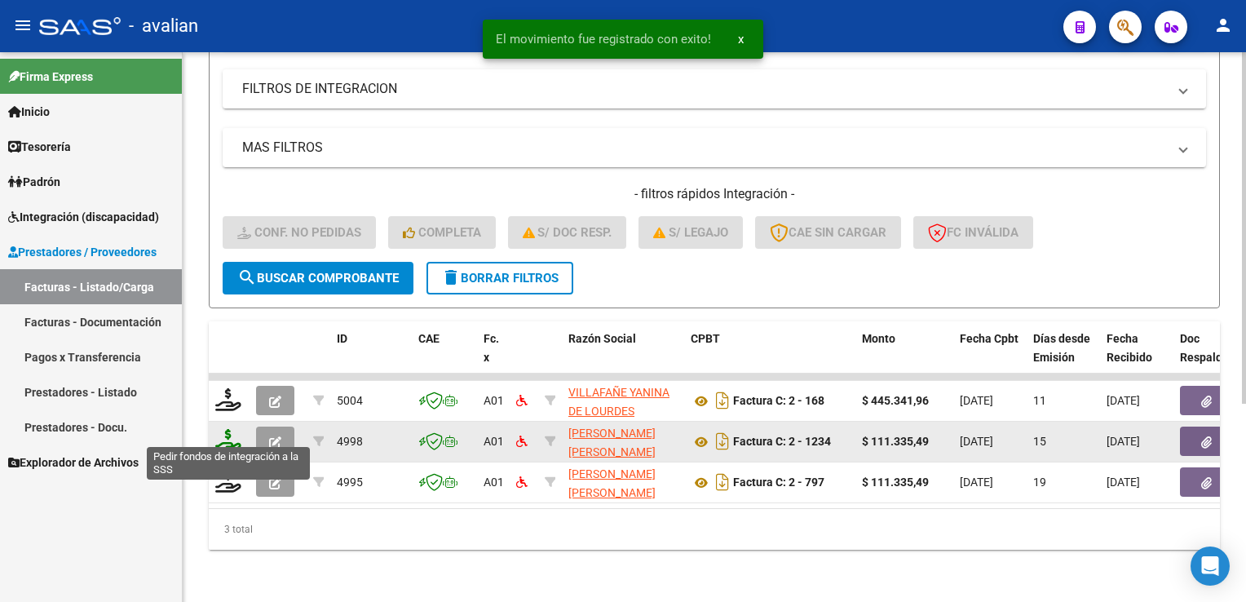
click at [234, 437] on icon at bounding box center [228, 440] width 26 height 23
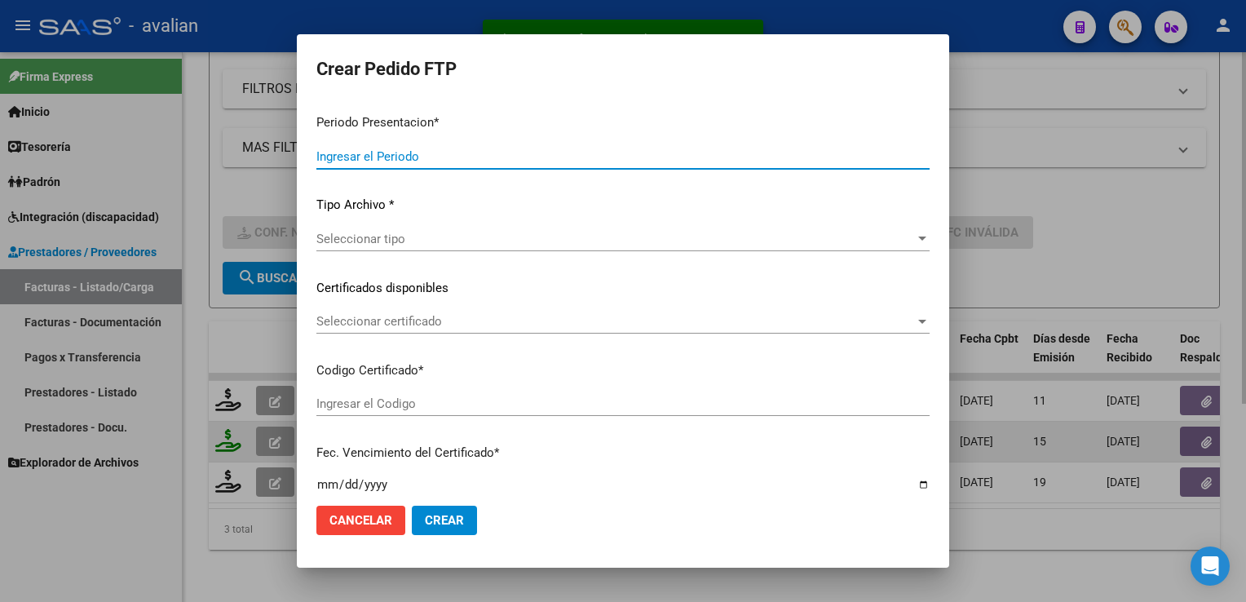
type input "202508"
type input "$ 111.335,49"
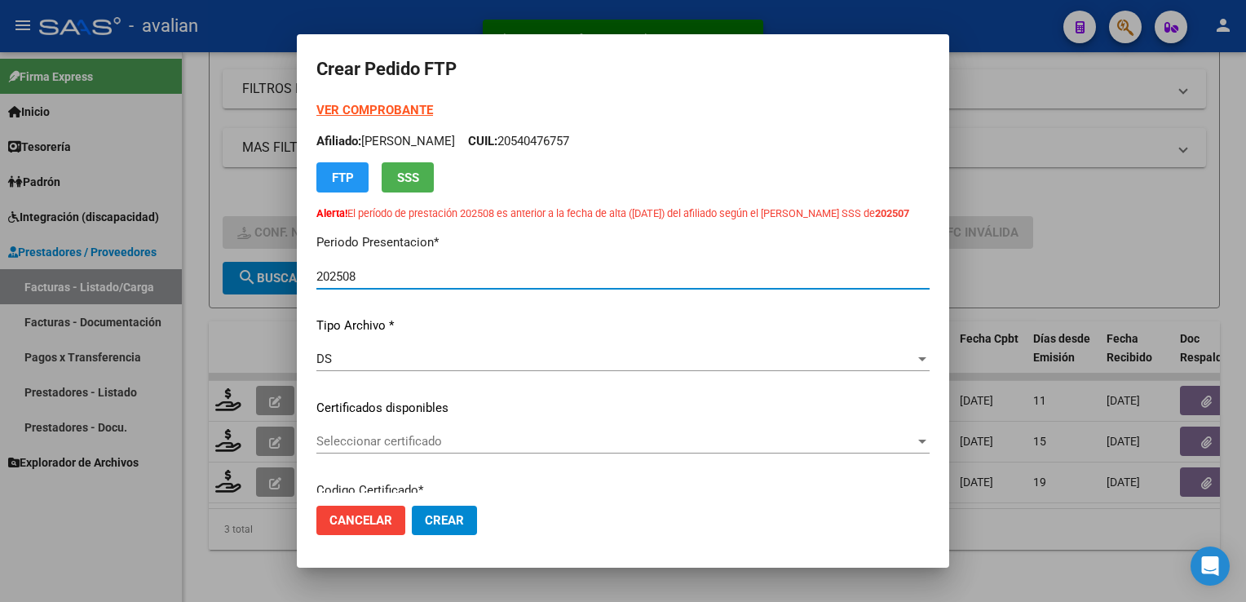
type input "ARG02000569601842023111620281116SFE168"
type input "[DATE]"
click at [368, 442] on span "Seleccionar certificado" at bounding box center [615, 441] width 598 height 15
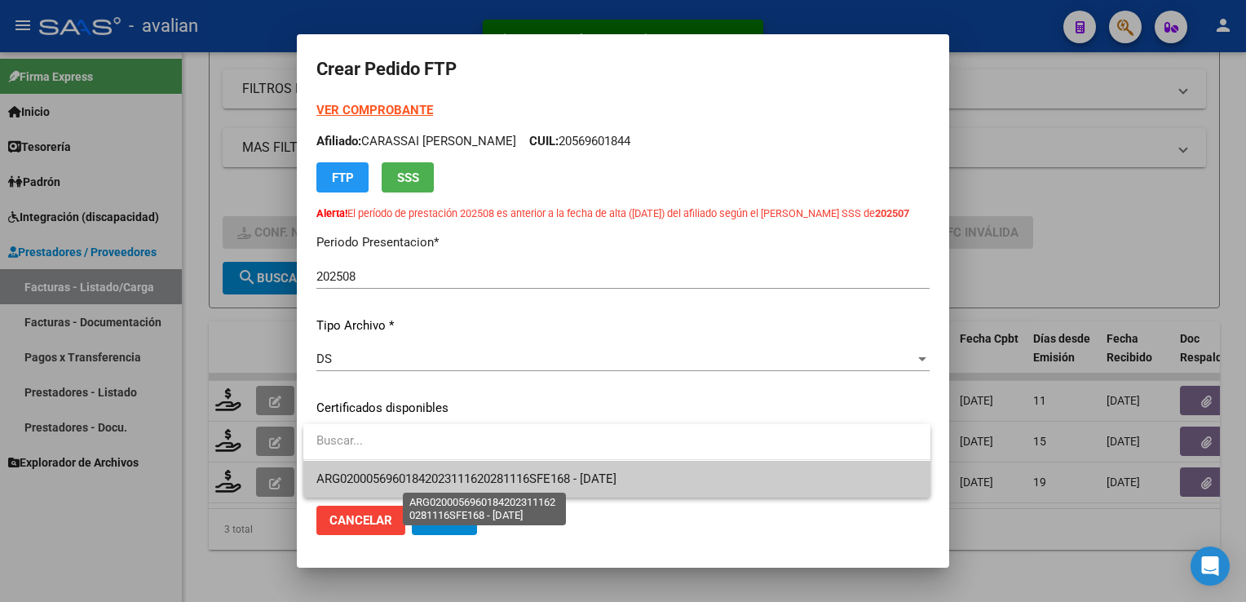
click at [373, 473] on span "ARG02000569601842023111620281116SFE168 - [DATE]" at bounding box center [466, 478] width 300 height 15
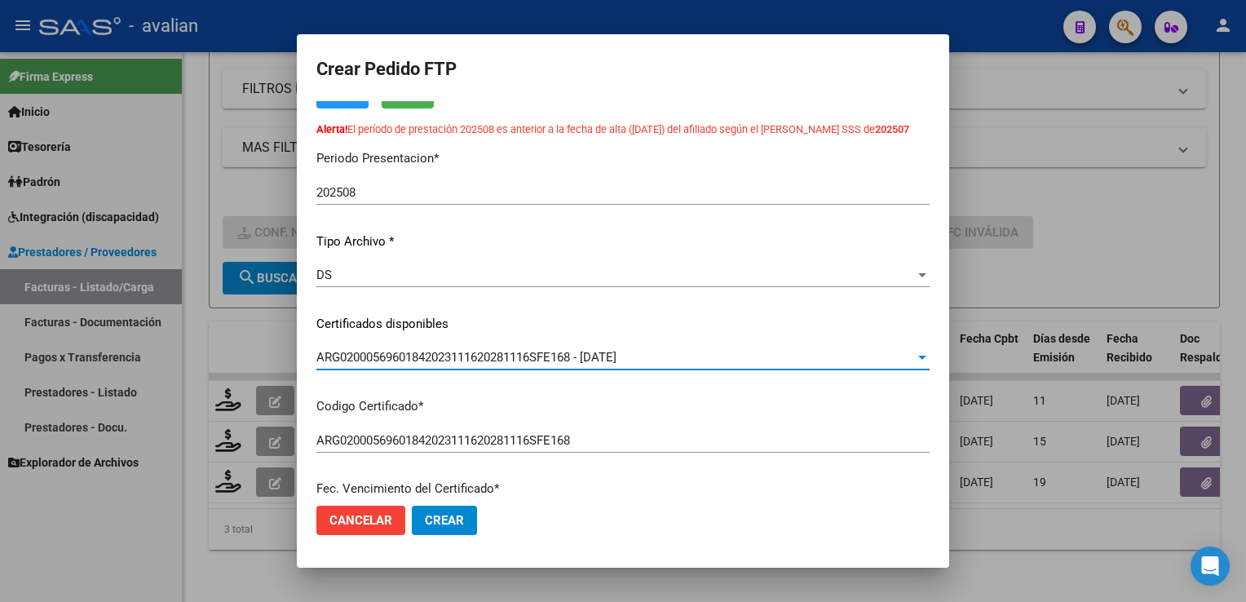
scroll to position [0, 0]
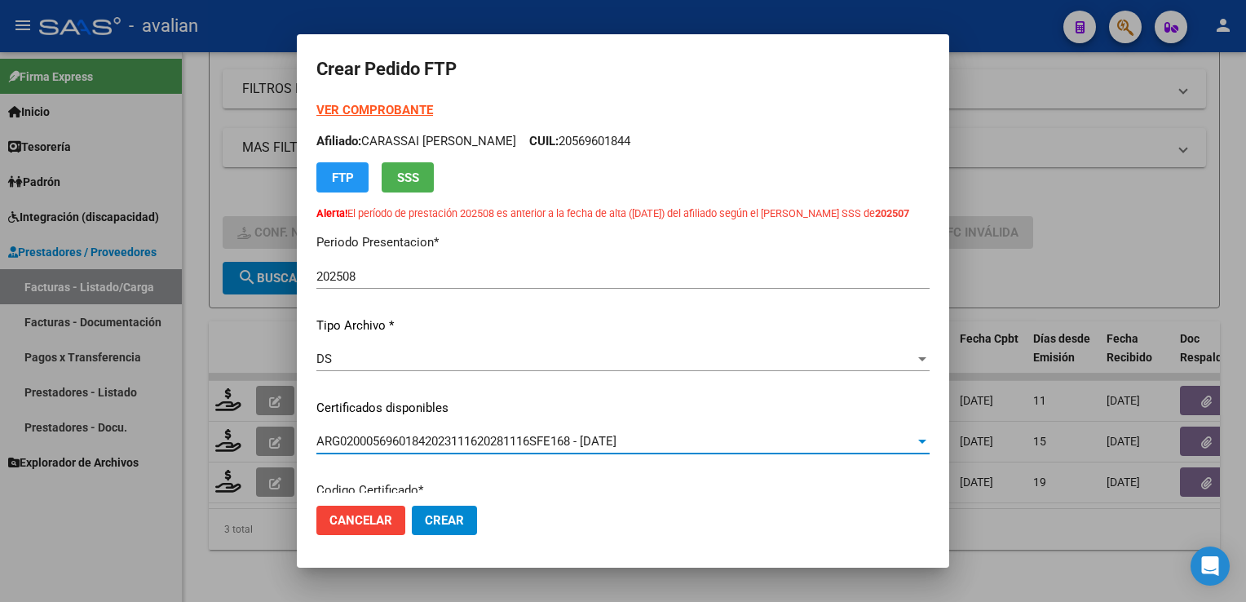
click at [589, 144] on p "Afiliado: CARASSAI [PERSON_NAME]: 20569601844" at bounding box center [622, 141] width 613 height 19
copy p "20569601844"
click at [417, 113] on strong "VER COMPROBANTE" at bounding box center [374, 110] width 117 height 15
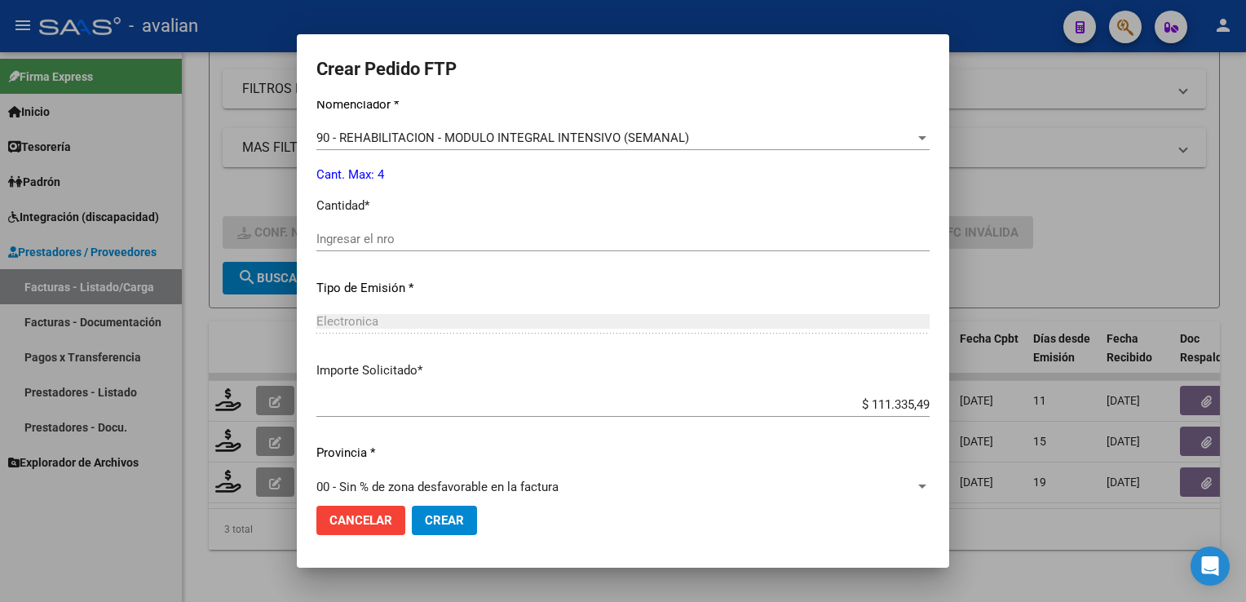
scroll to position [734, 0]
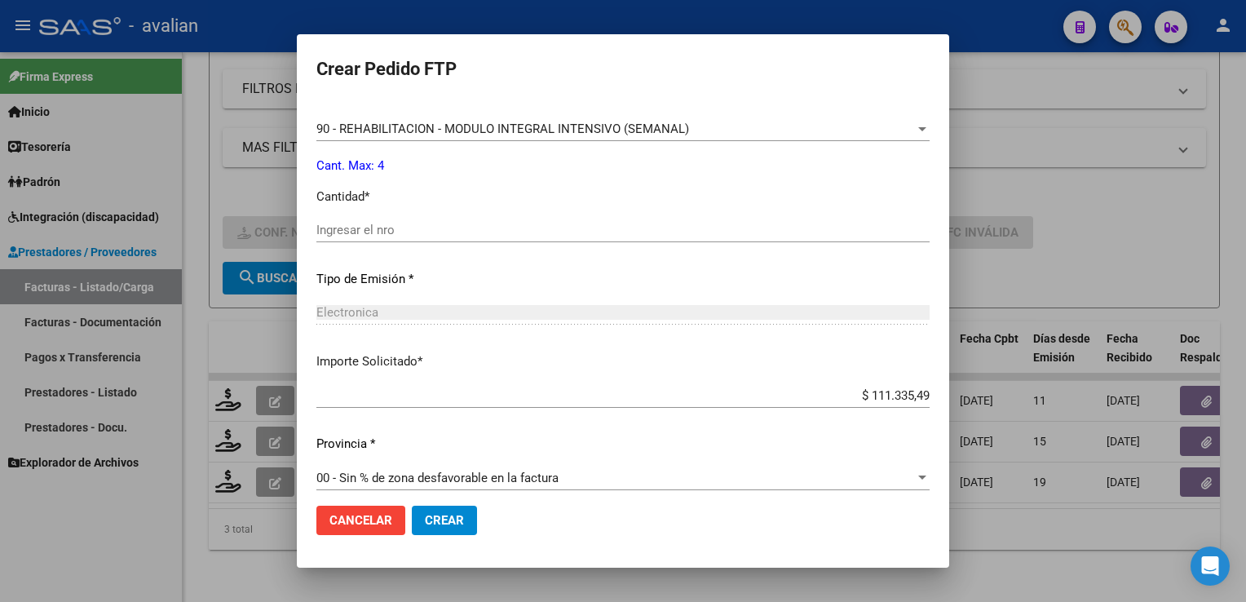
click at [378, 225] on input "Ingresar el nro" at bounding box center [622, 230] width 613 height 15
type input "4"
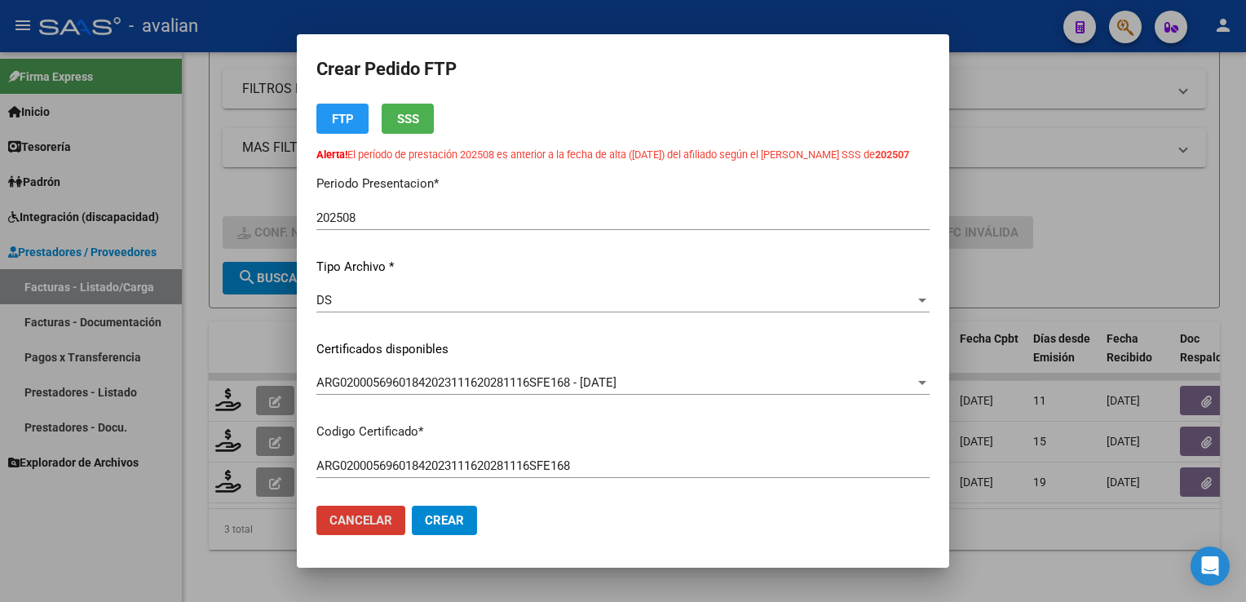
scroll to position [0, 0]
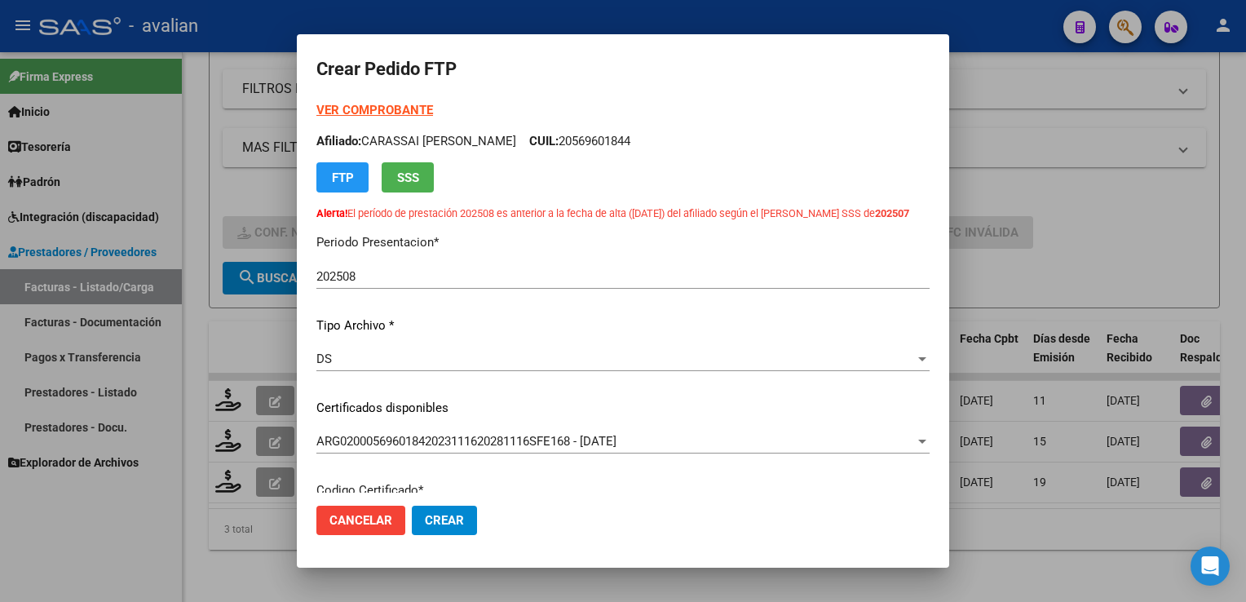
click at [427, 113] on strong "VER COMPROBANTE" at bounding box center [374, 110] width 117 height 15
click at [459, 519] on span "Crear" at bounding box center [444, 520] width 39 height 15
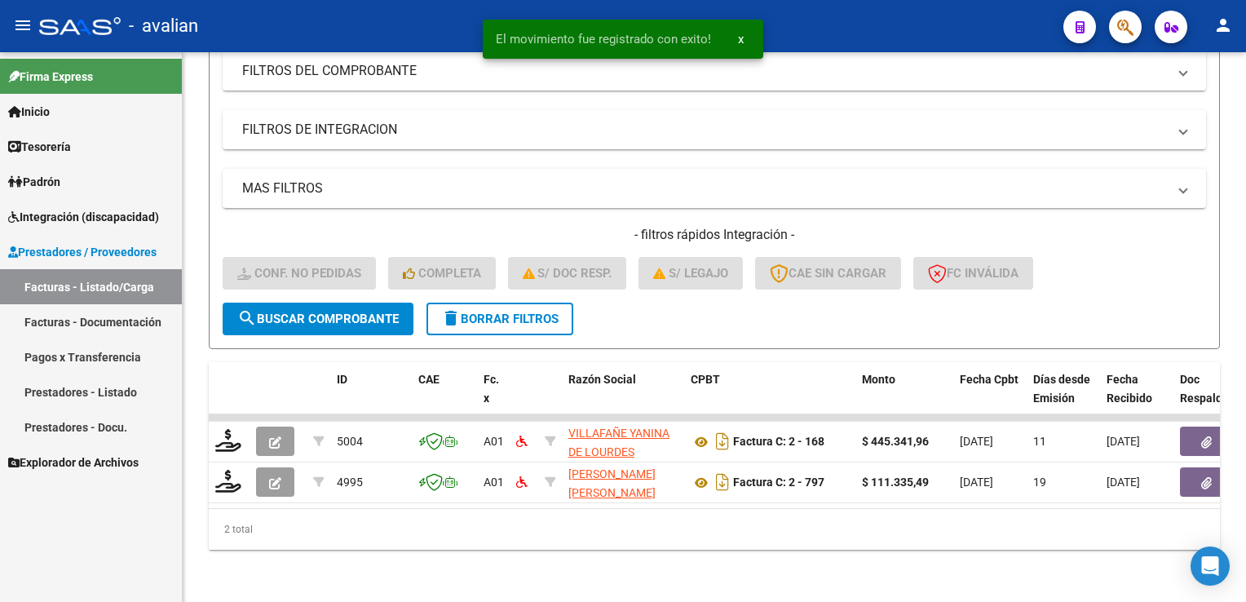
scroll to position [267, 0]
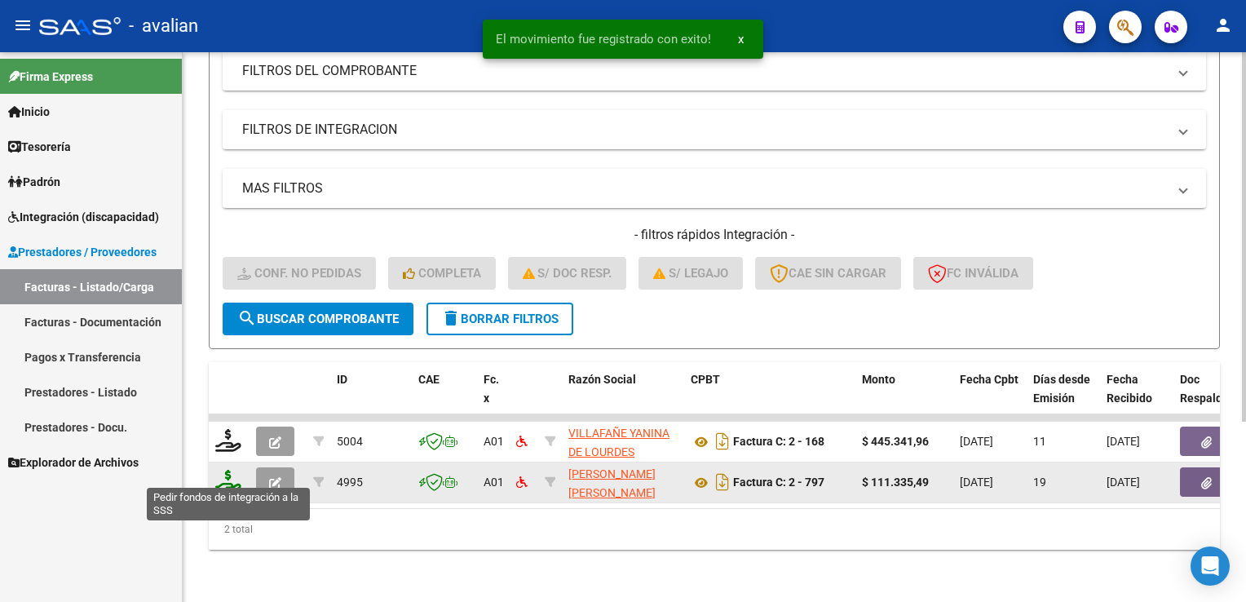
click at [228, 471] on icon at bounding box center [228, 481] width 26 height 23
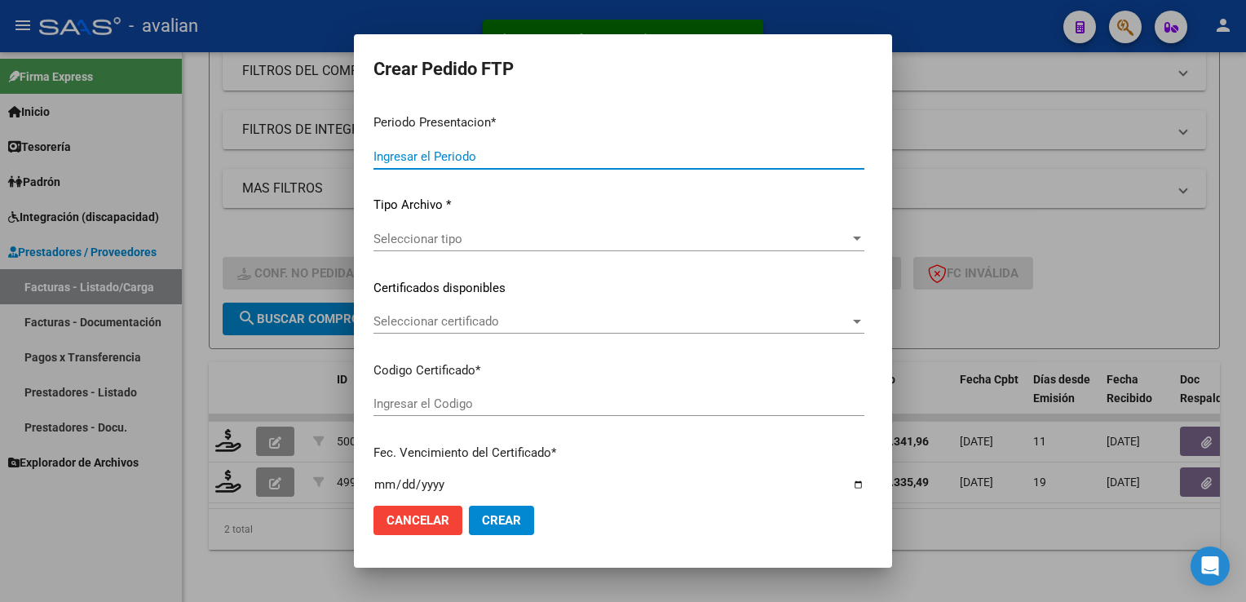
type input "202508"
type input "$ 111.335,49"
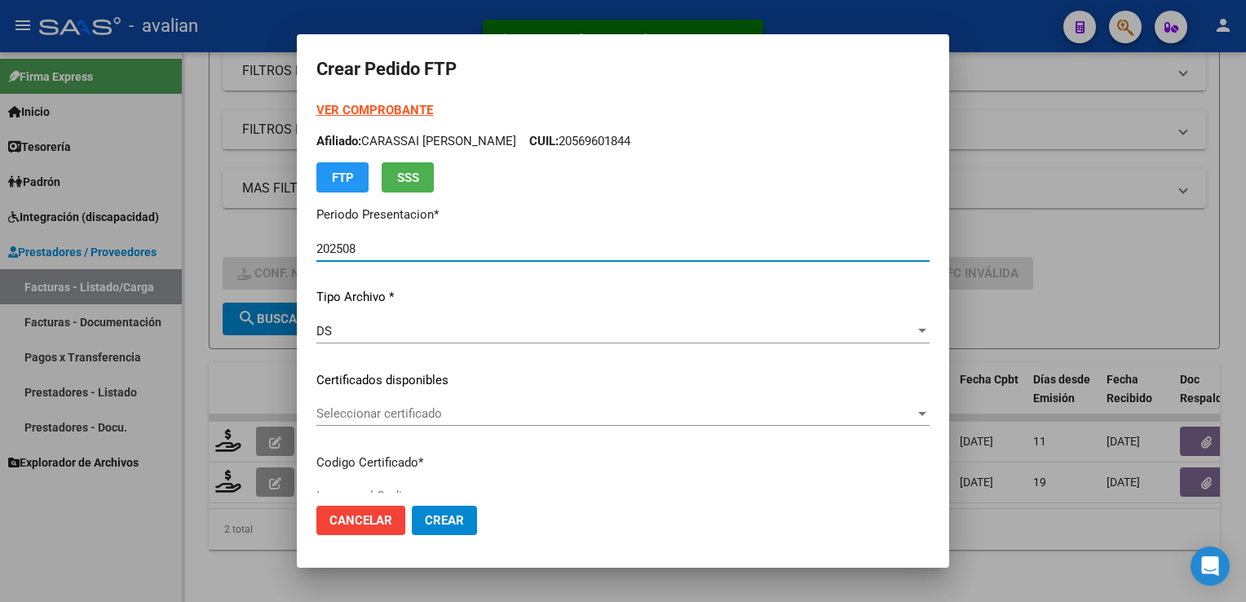
type input "ARG02000563006982025061320300613SFE169"
type input "[DATE]"
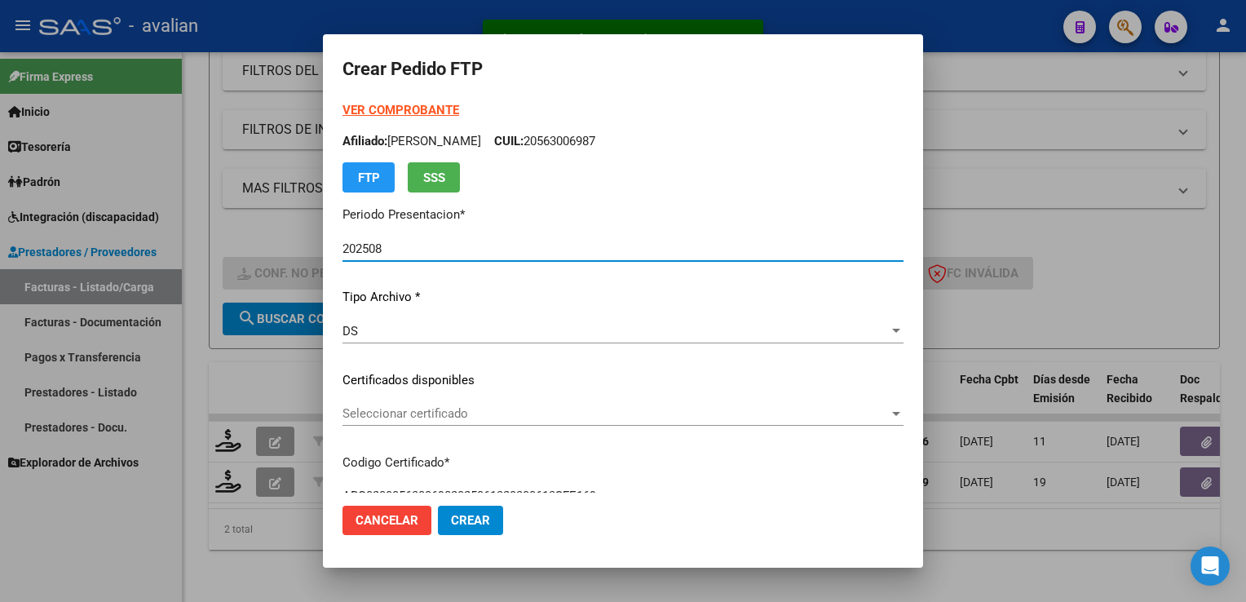
click at [382, 409] on span "Seleccionar certificado" at bounding box center [615, 413] width 546 height 15
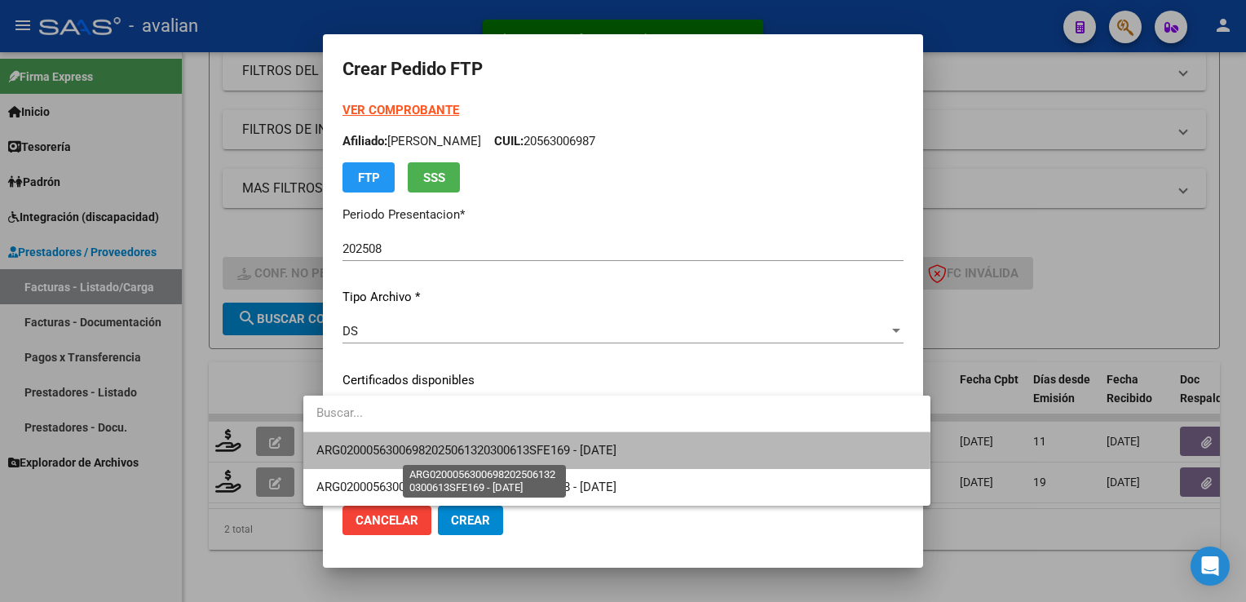
click at [376, 449] on span "ARG02000563006982025061320300613SFE169 - [DATE]" at bounding box center [466, 450] width 300 height 15
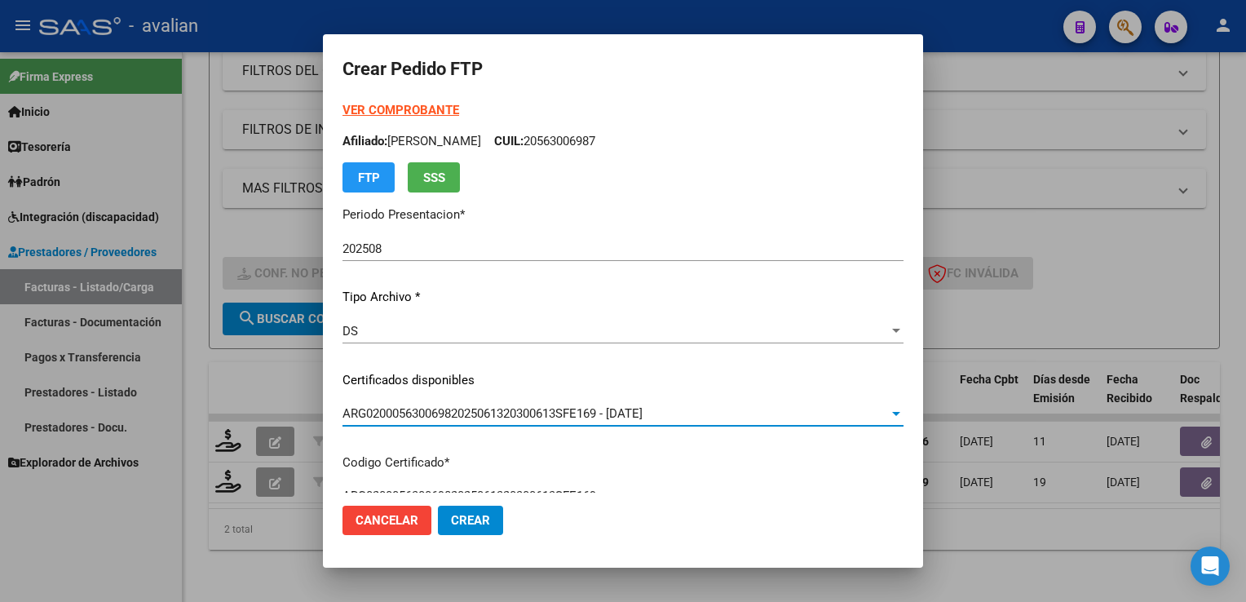
click at [562, 135] on p "Afiliado: [PERSON_NAME]: 20563006987" at bounding box center [622, 141] width 561 height 19
copy p "20563006987"
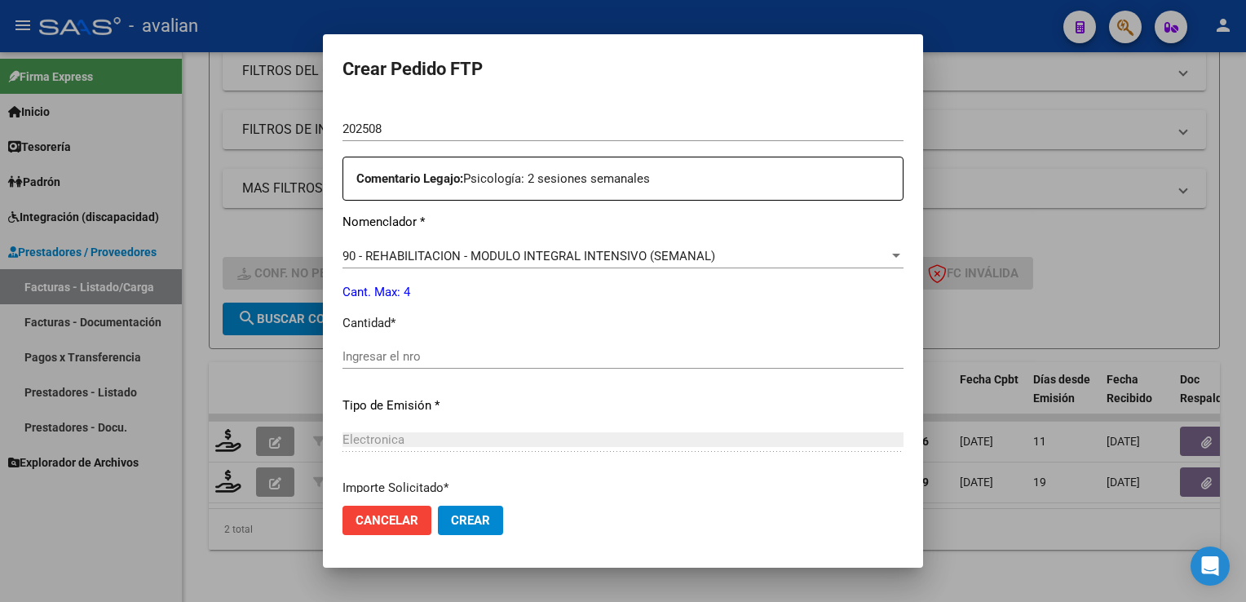
scroll to position [571, 0]
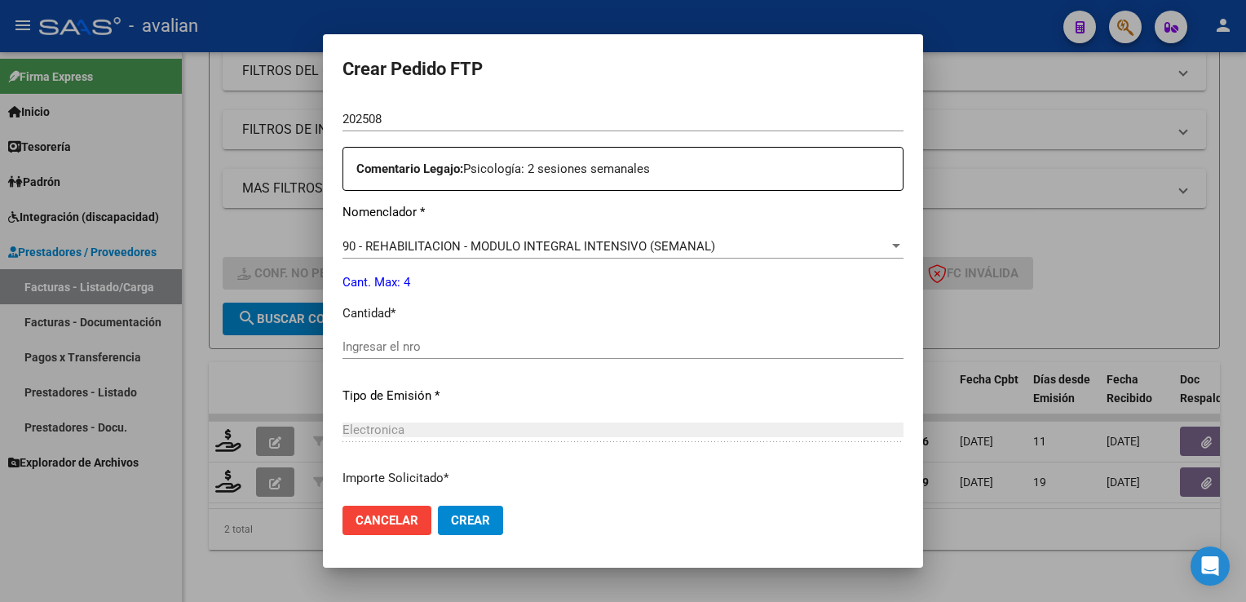
click at [391, 344] on input "Ingresar el nro" at bounding box center [622, 346] width 561 height 15
type input "4"
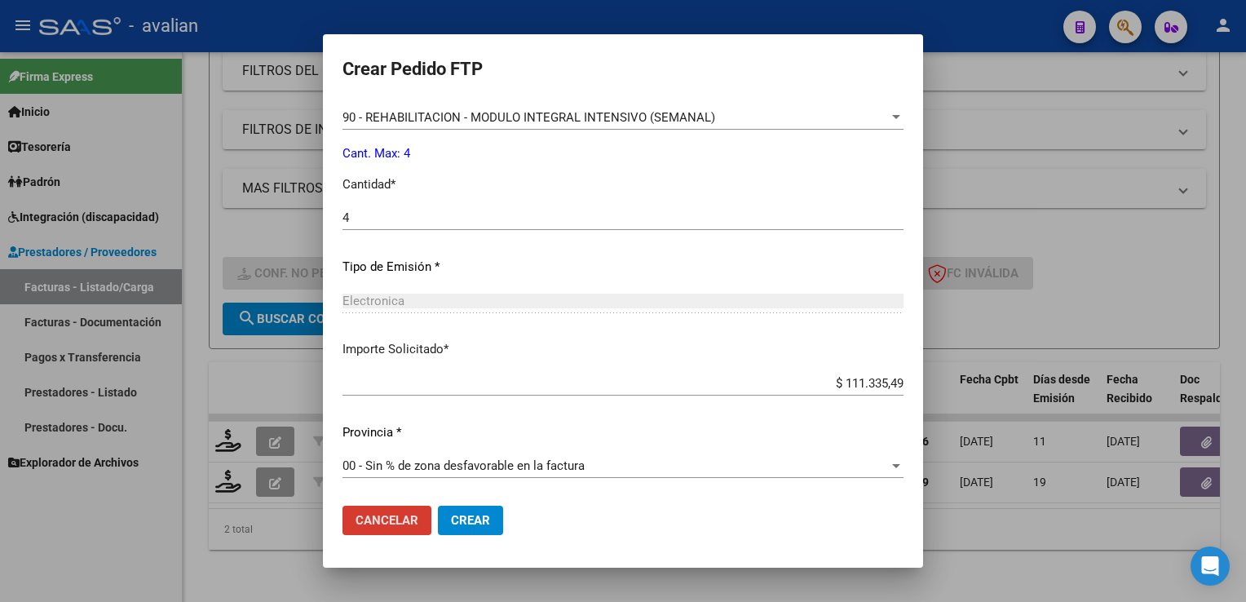
click at [430, 503] on mat-dialog-actions "Cancelar Crear" at bounding box center [622, 519] width 561 height 55
click at [438, 511] on button "Crear" at bounding box center [470, 519] width 65 height 29
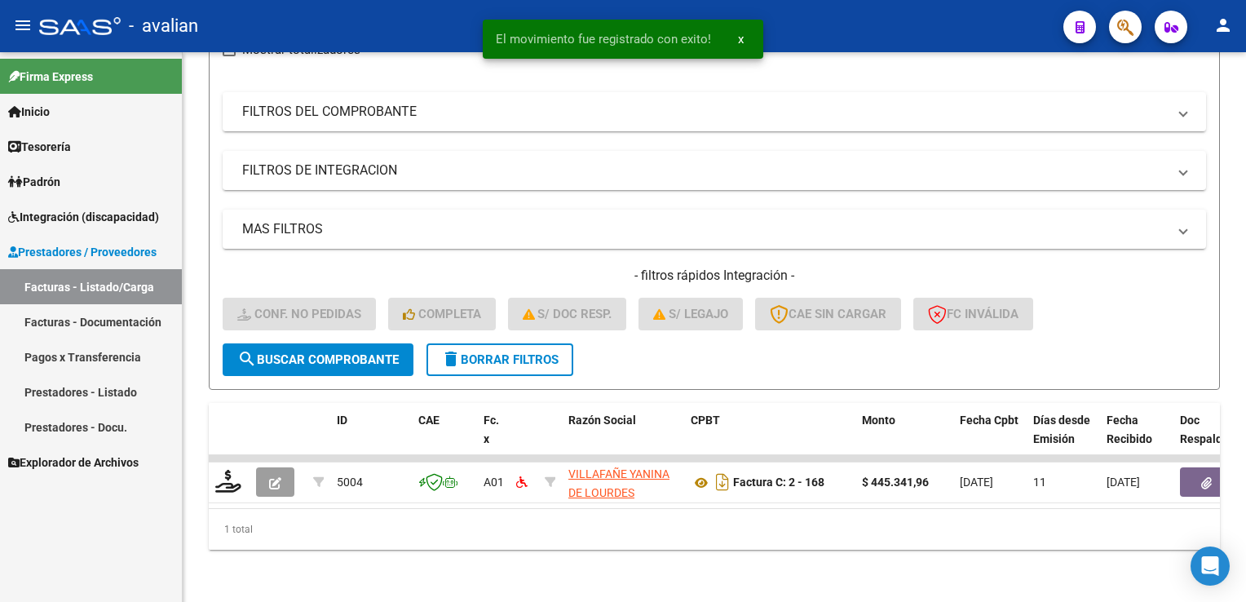
scroll to position [227, 0]
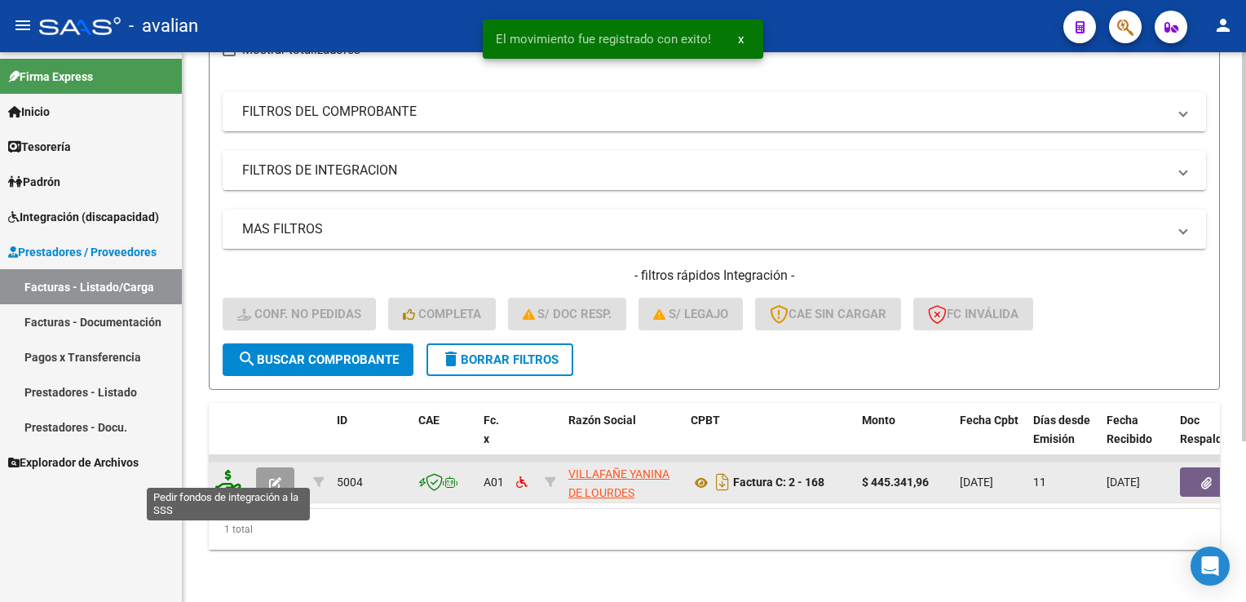
click at [228, 472] on icon at bounding box center [228, 481] width 26 height 23
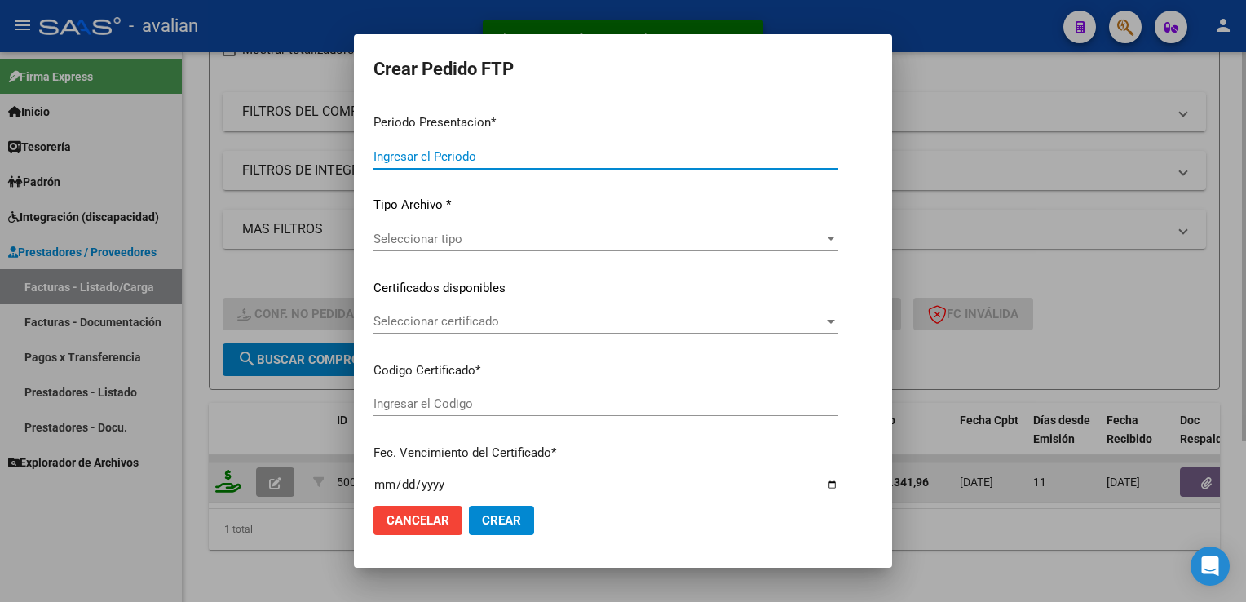
type input "202508"
type input "$ 445.341,96"
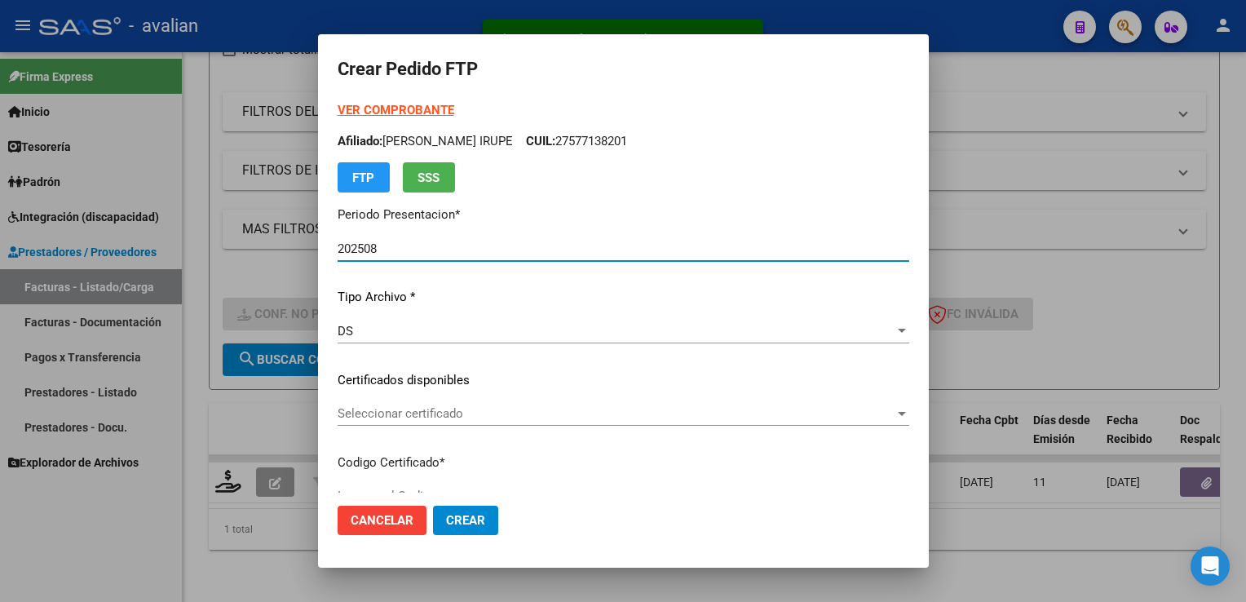
type input "ARG01000577138202022060620270606COR234"
type input "[DATE]"
click at [470, 422] on div "Seleccionar certificado Seleccionar certificado" at bounding box center [623, 413] width 571 height 24
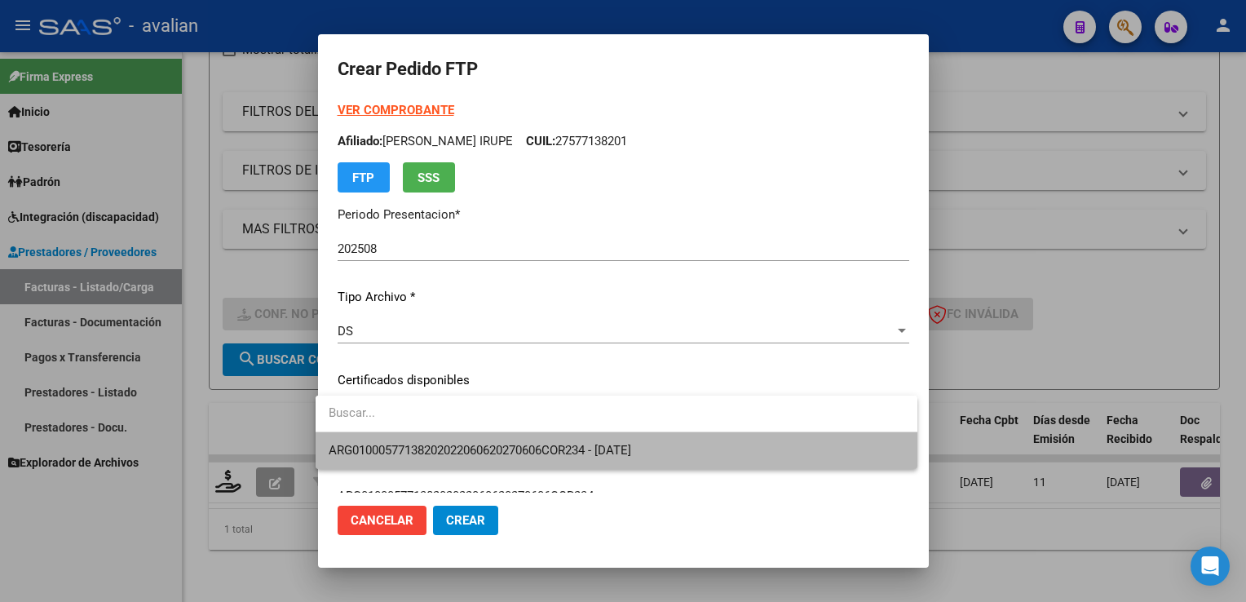
click at [470, 438] on span "ARG01000577138202022060620270606COR234 - [DATE]" at bounding box center [617, 450] width 576 height 37
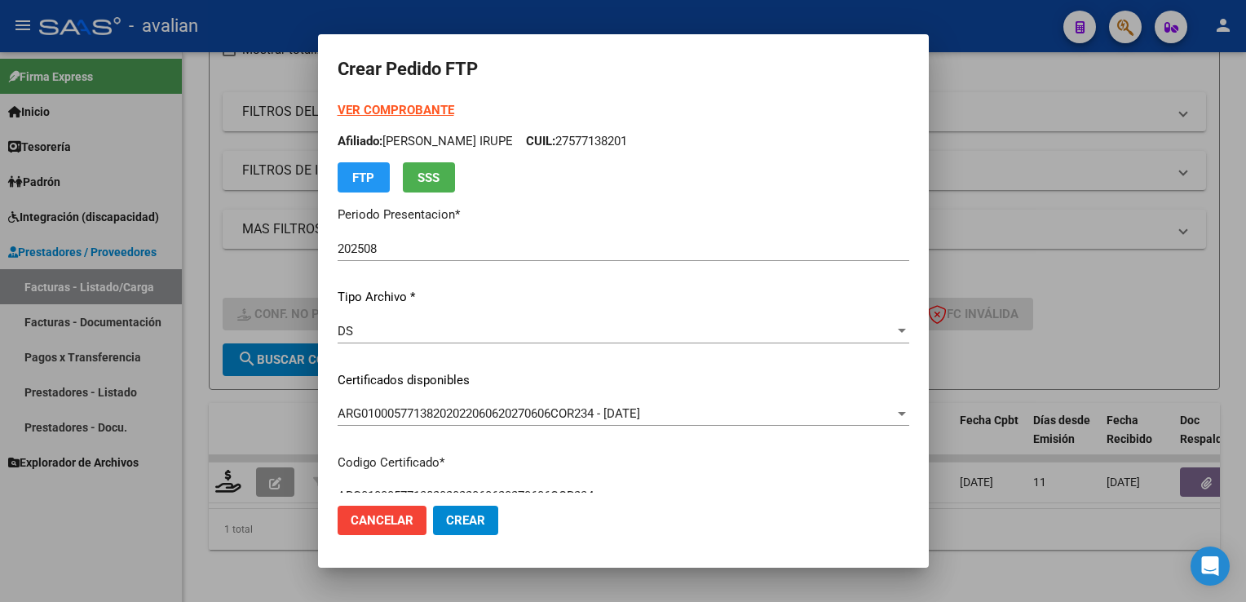
click at [408, 112] on strong "VER COMPROBANTE" at bounding box center [396, 110] width 117 height 15
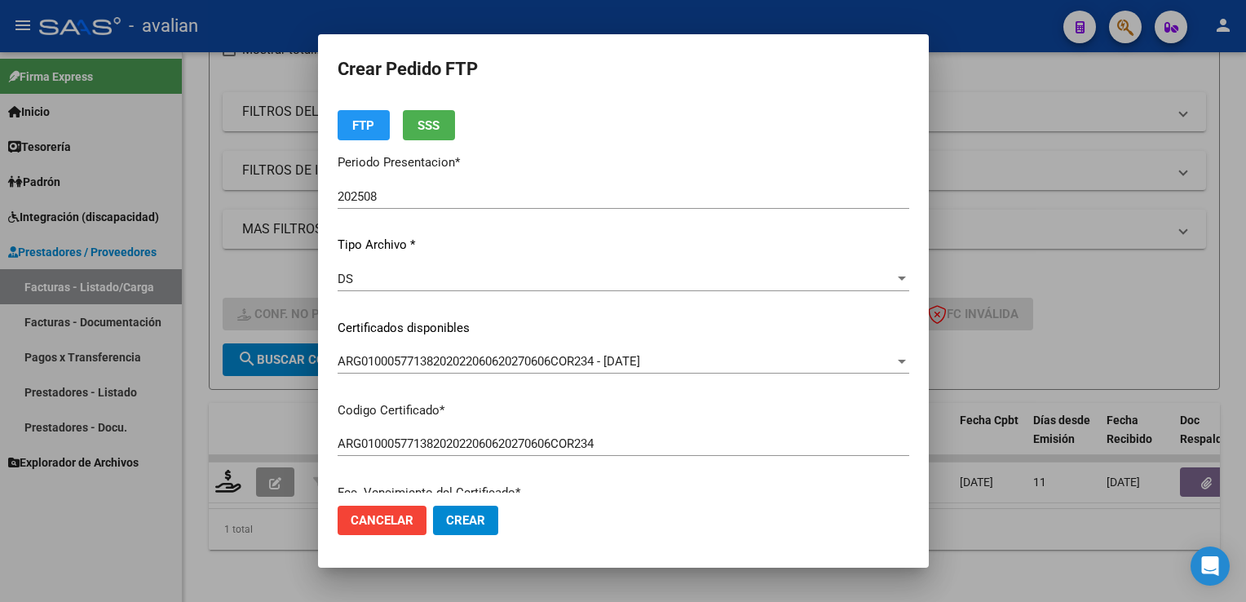
scroll to position [0, 0]
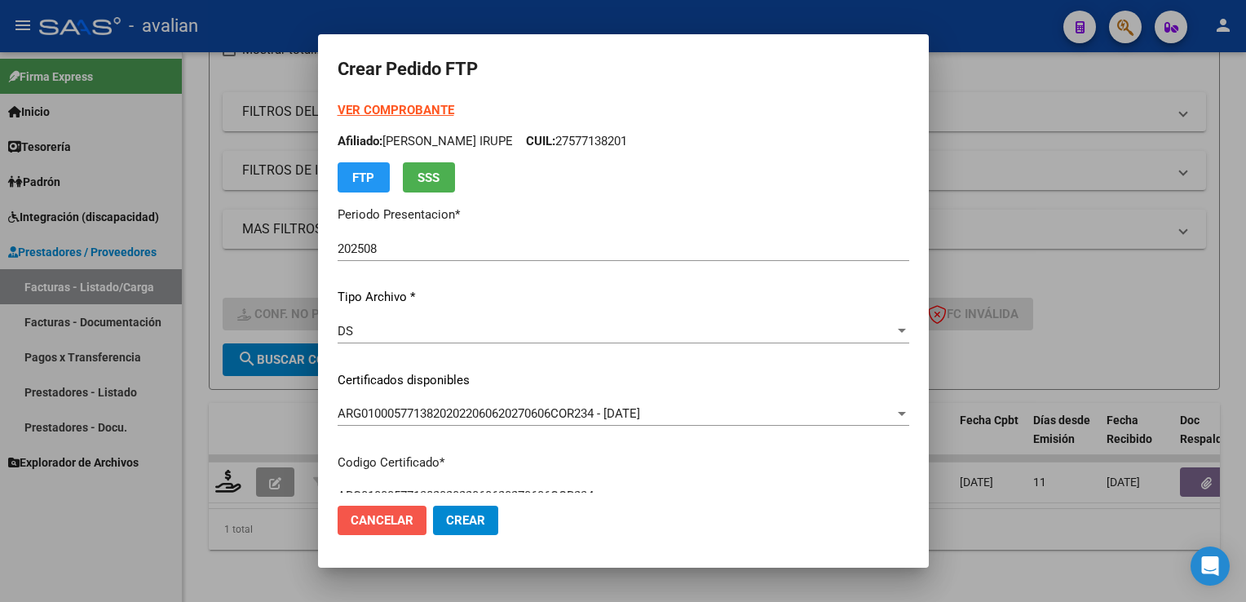
click at [367, 517] on span "Cancelar" at bounding box center [382, 520] width 63 height 15
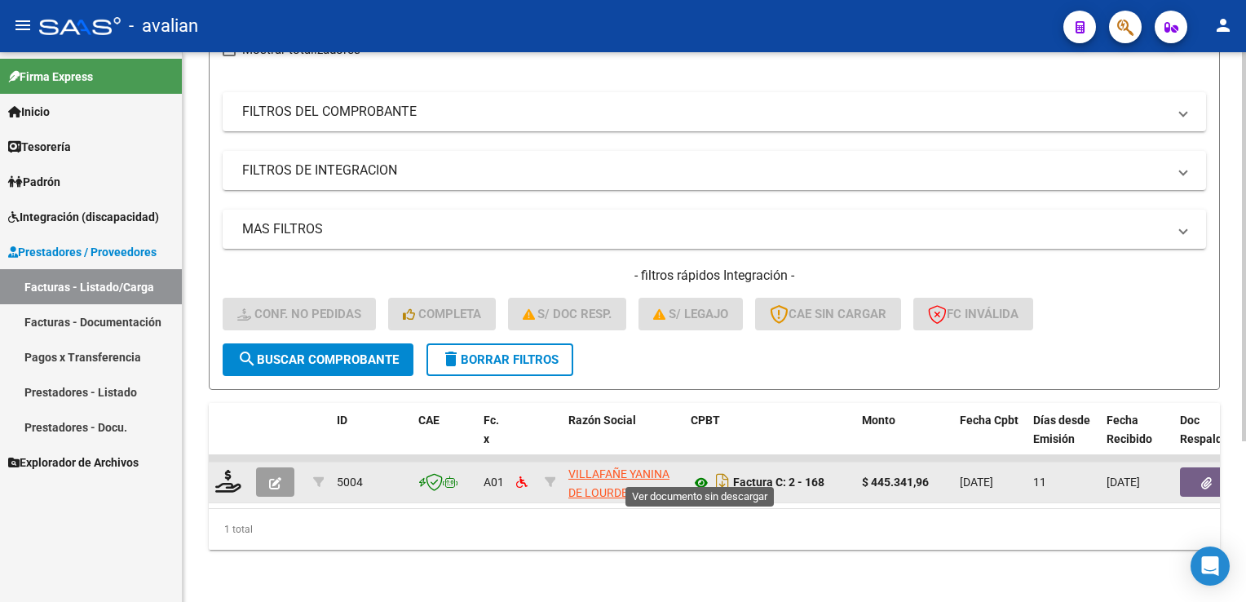
click at [704, 473] on icon at bounding box center [700, 483] width 21 height 20
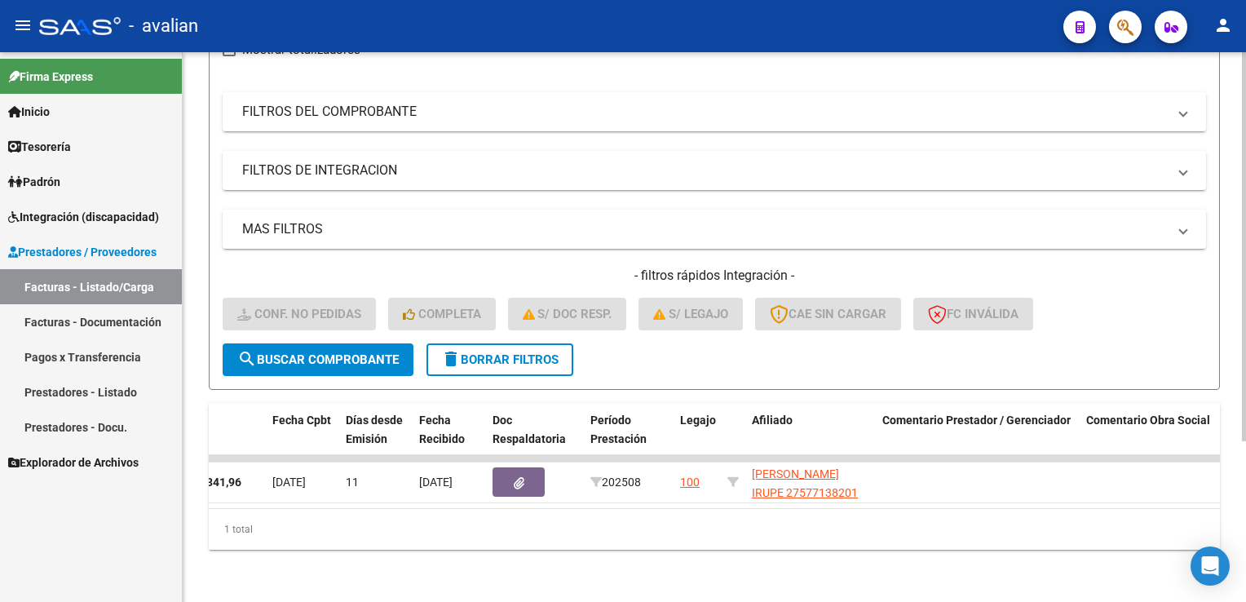
scroll to position [0, 715]
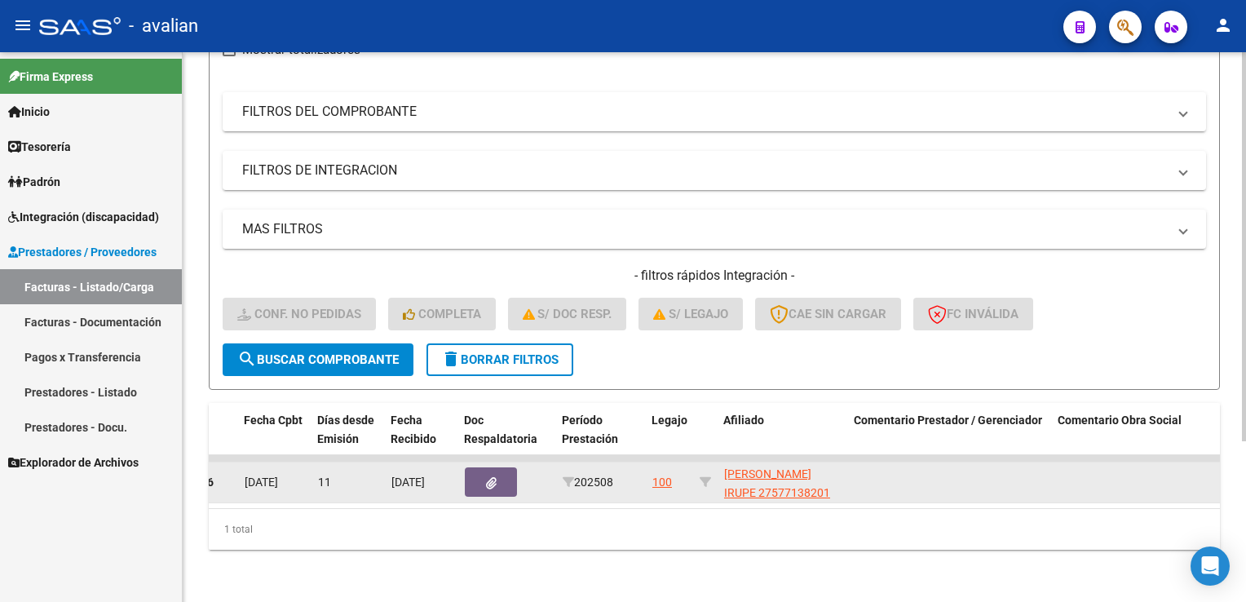
click at [493, 477] on icon "button" at bounding box center [491, 483] width 11 height 12
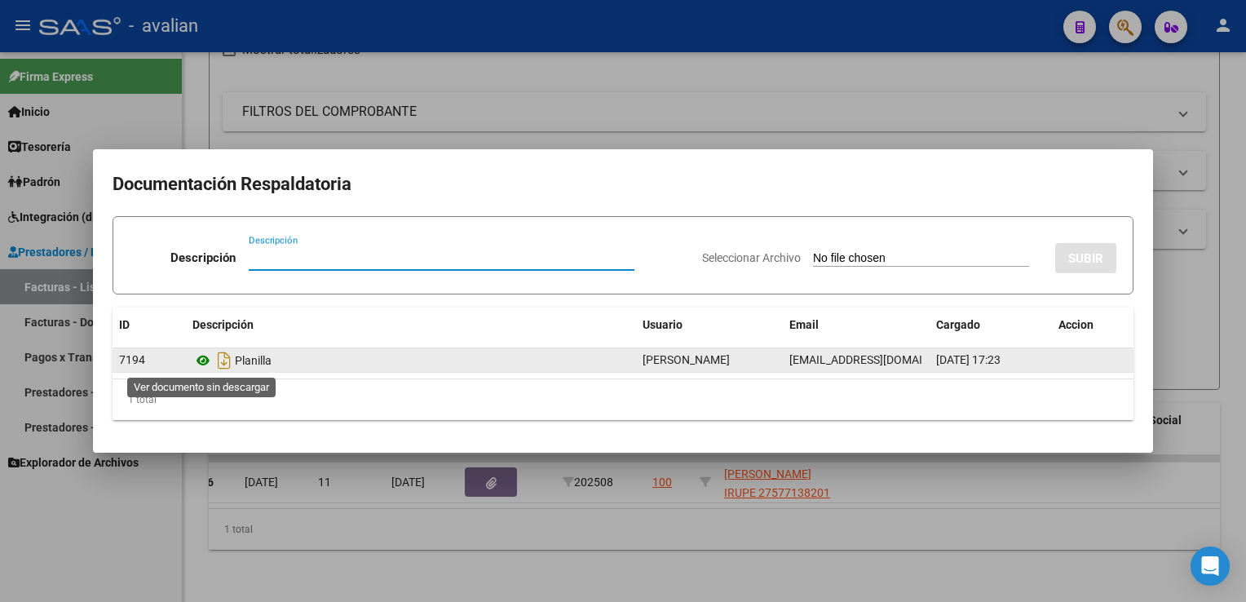
click at [209, 360] on icon at bounding box center [202, 361] width 21 height 20
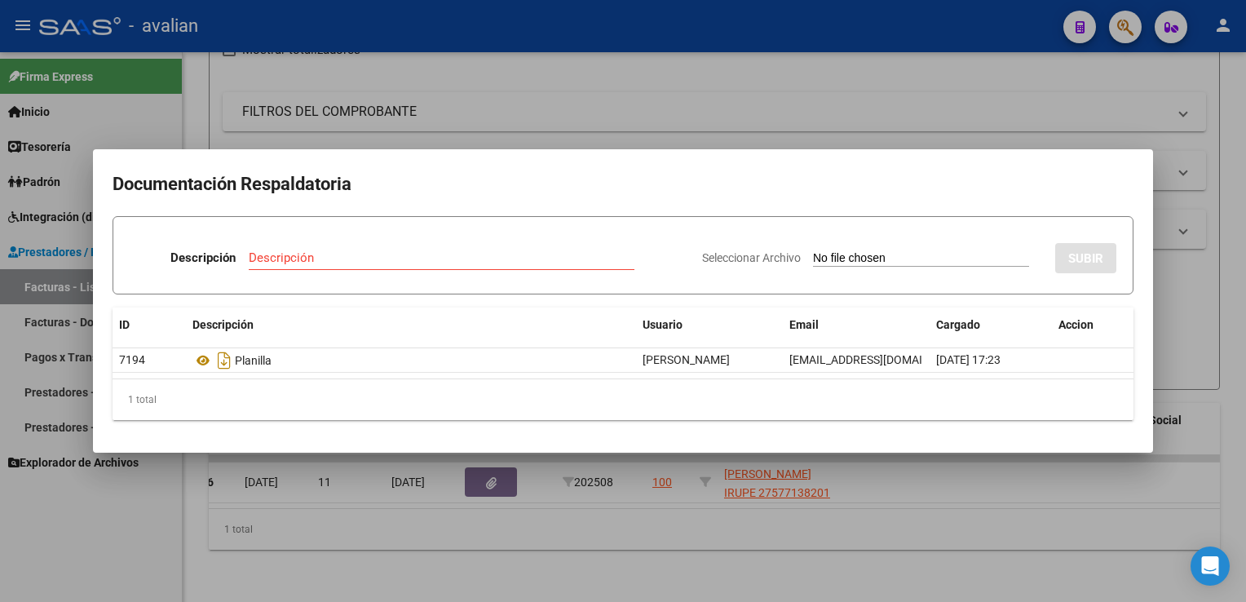
click at [423, 109] on div at bounding box center [623, 301] width 1246 height 602
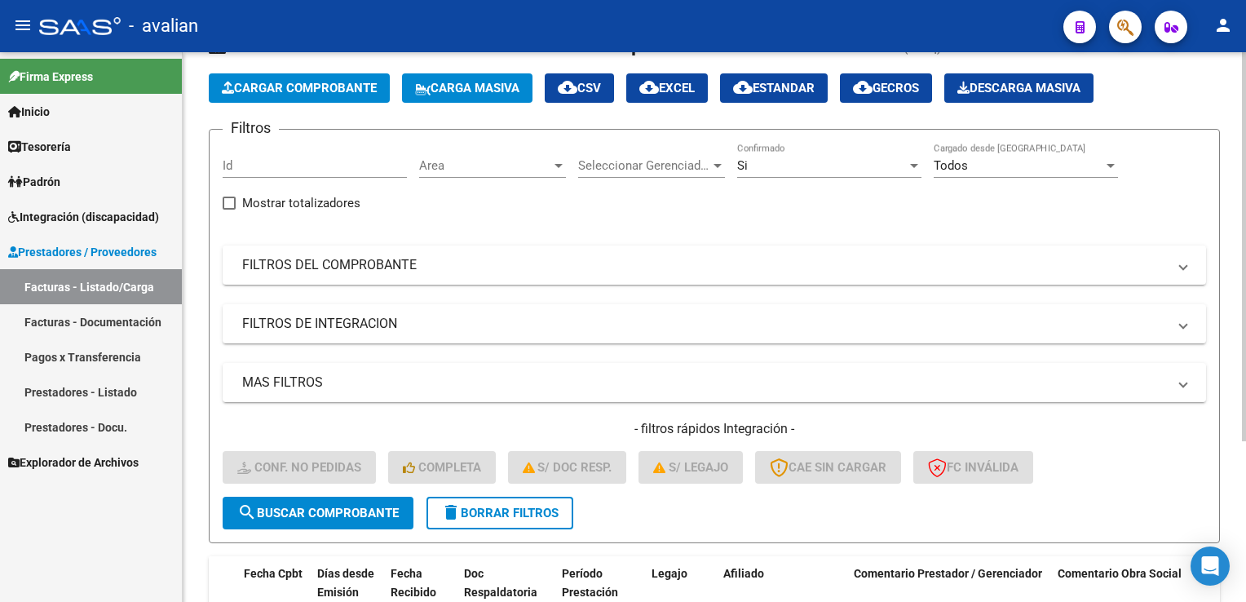
scroll to position [0, 0]
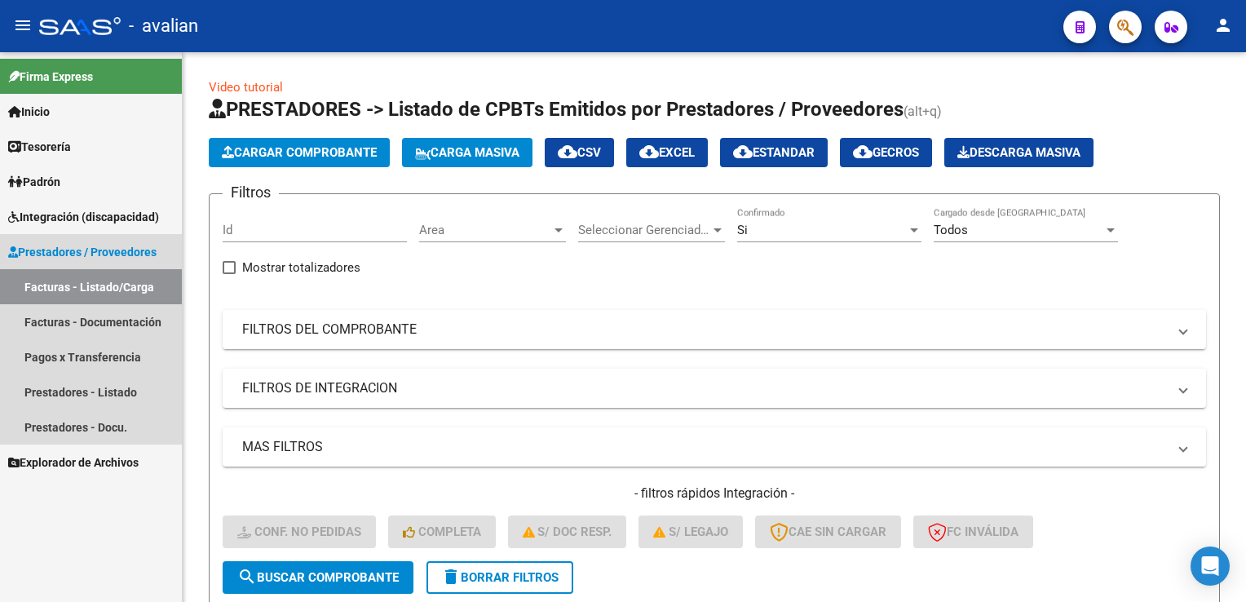
click at [64, 285] on link "Facturas - Listado/Carga" at bounding box center [91, 286] width 182 height 35
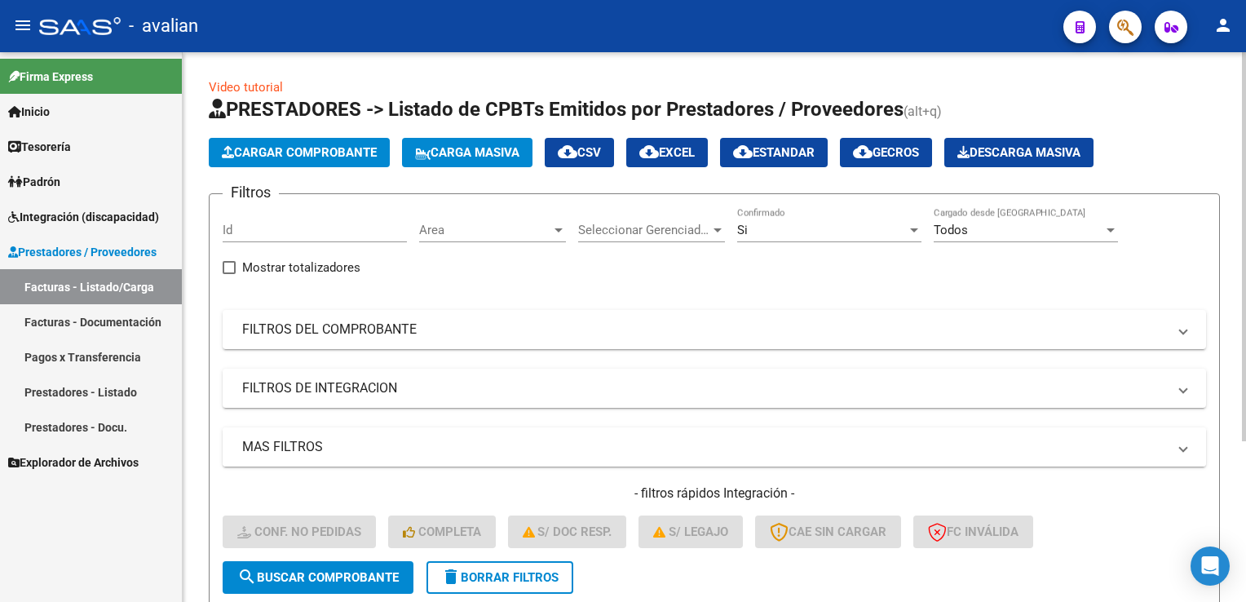
scroll to position [227, 0]
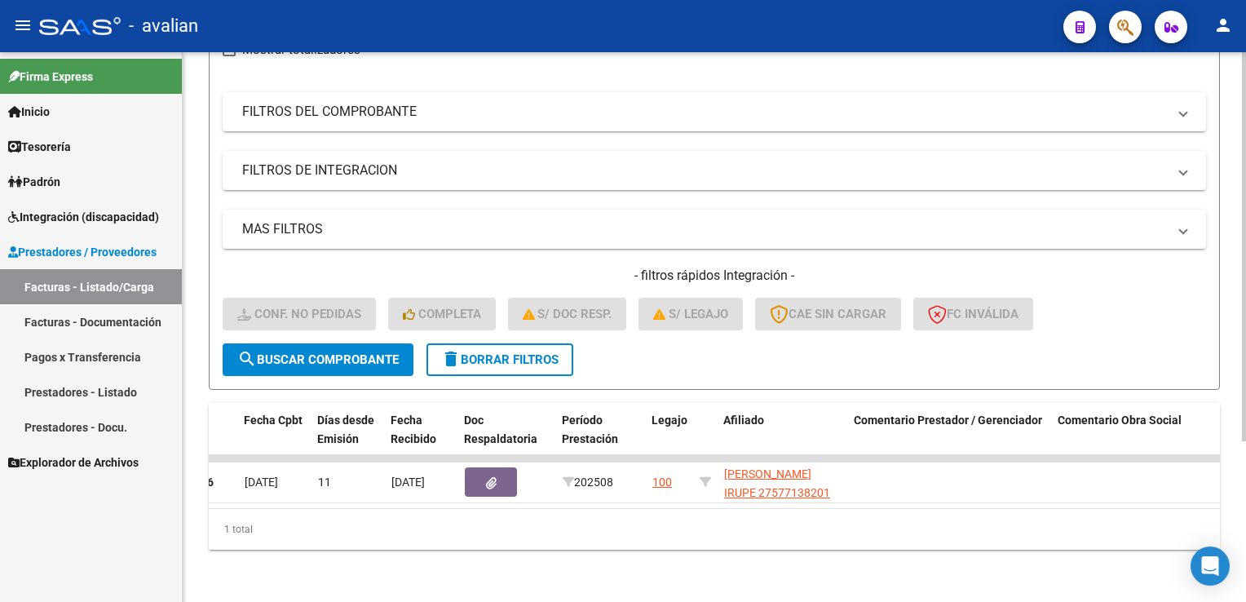
click at [465, 352] on span "delete Borrar Filtros" at bounding box center [499, 359] width 117 height 15
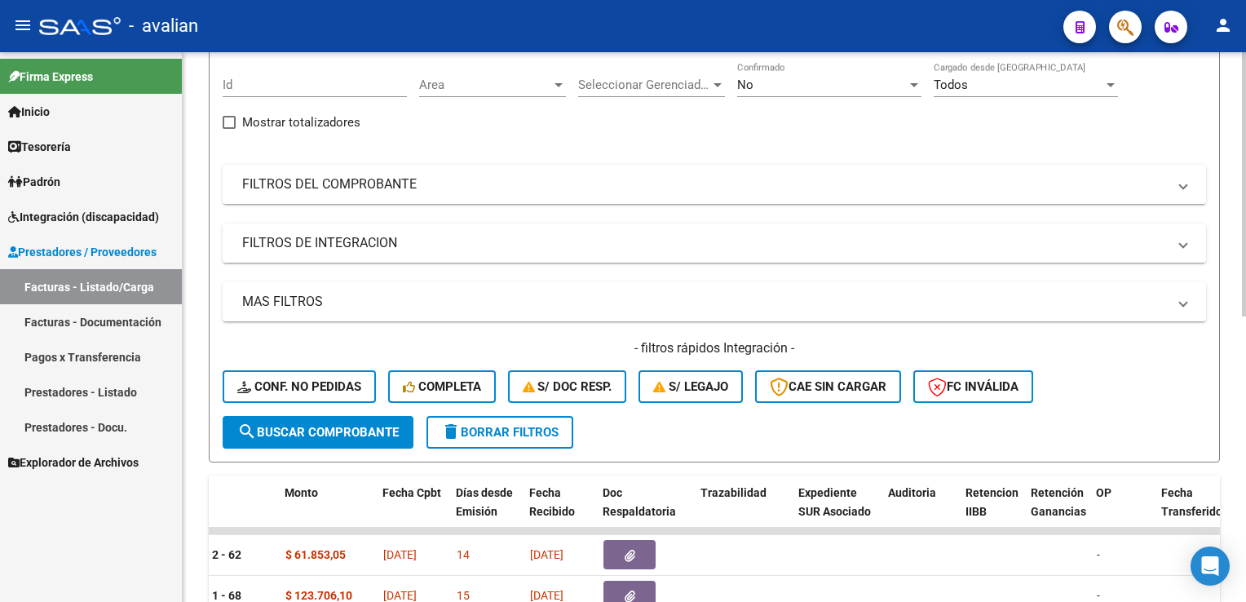
scroll to position [0, 0]
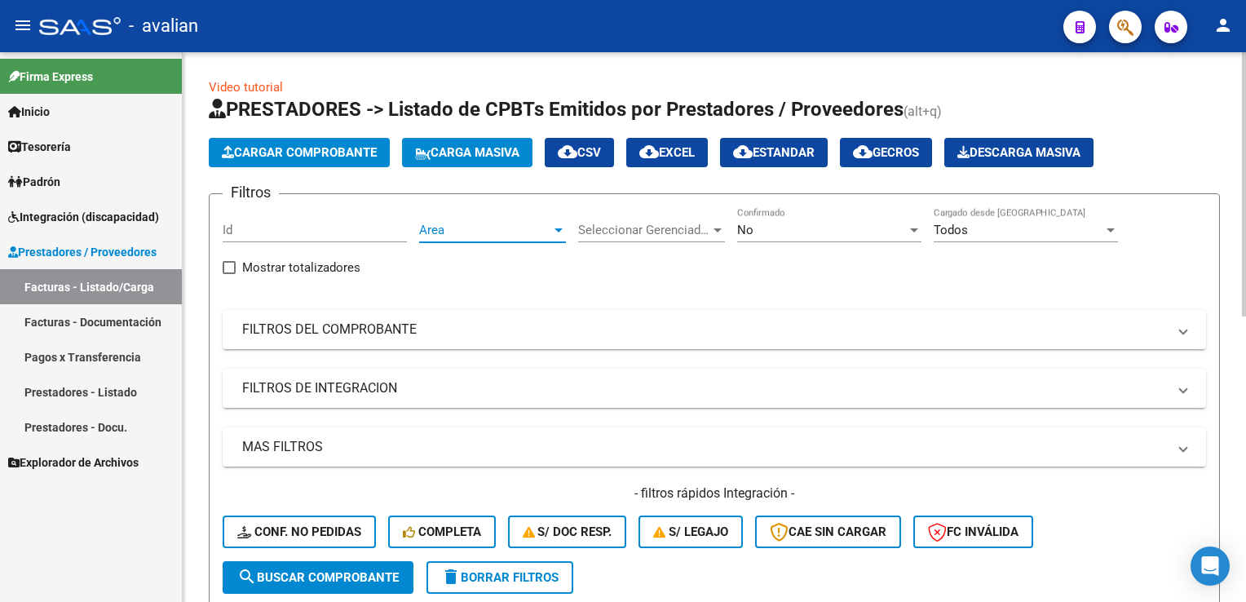
click at [509, 229] on span "Area" at bounding box center [485, 230] width 132 height 15
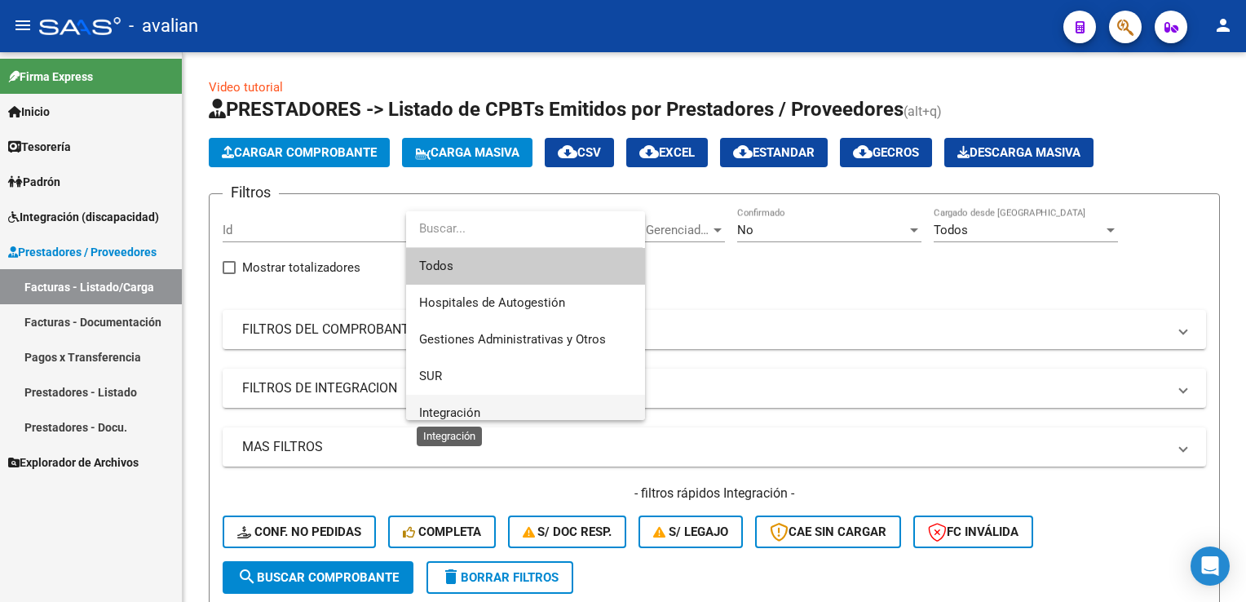
click at [448, 407] on span "Integración" at bounding box center [449, 412] width 61 height 15
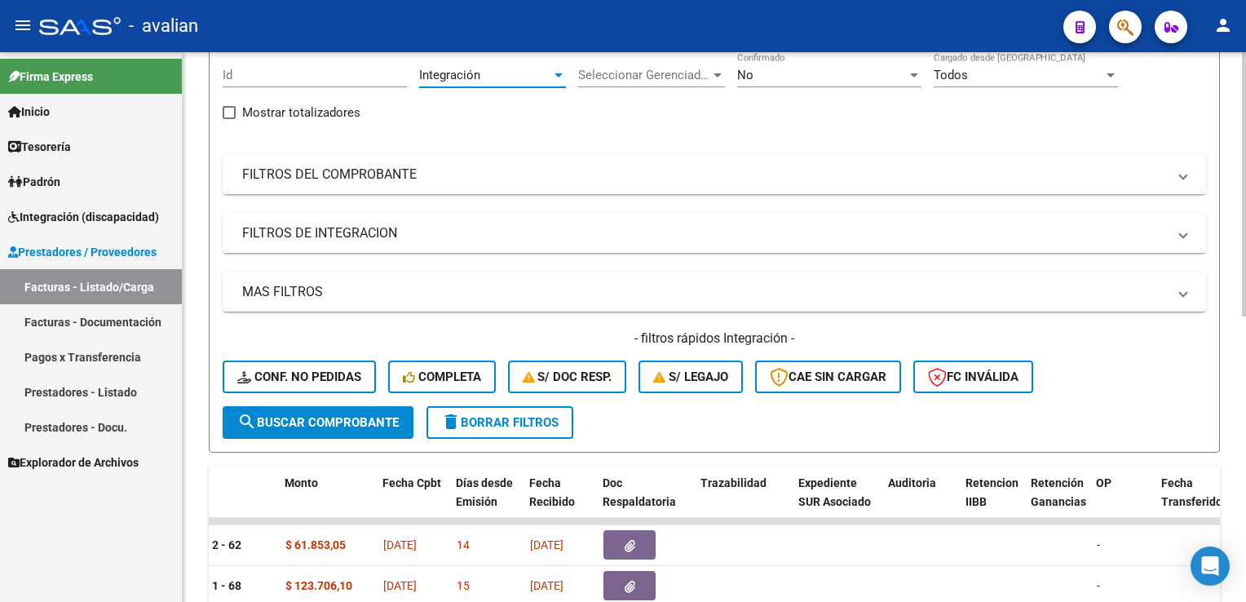
scroll to position [163, 0]
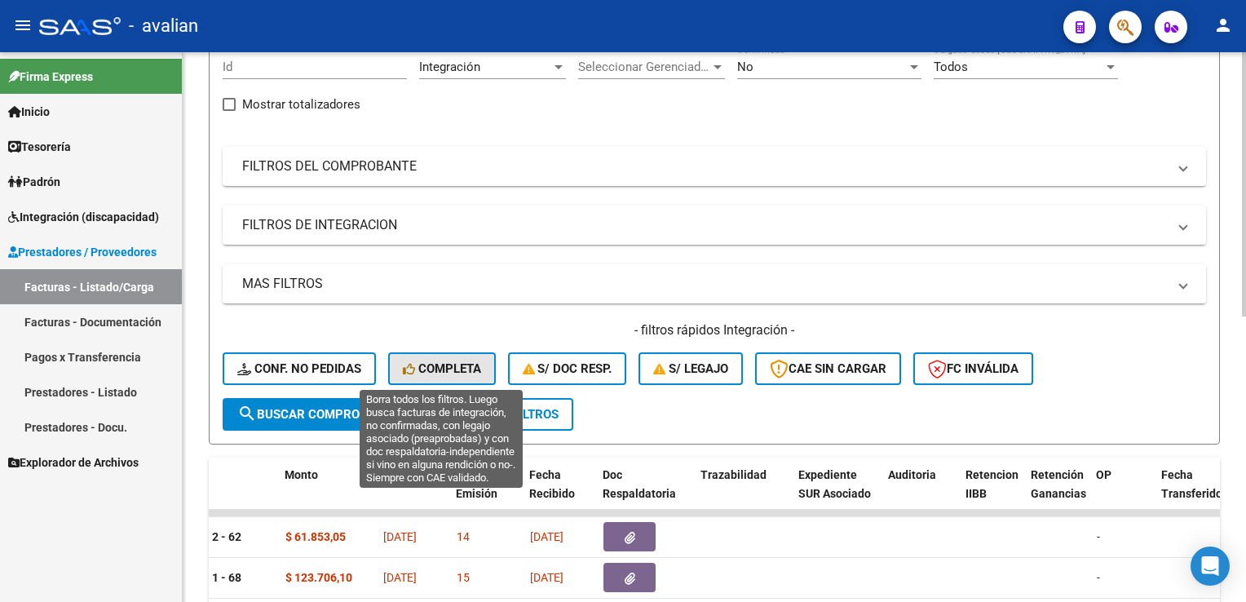
click at [457, 357] on button "Completa" at bounding box center [442, 368] width 108 height 33
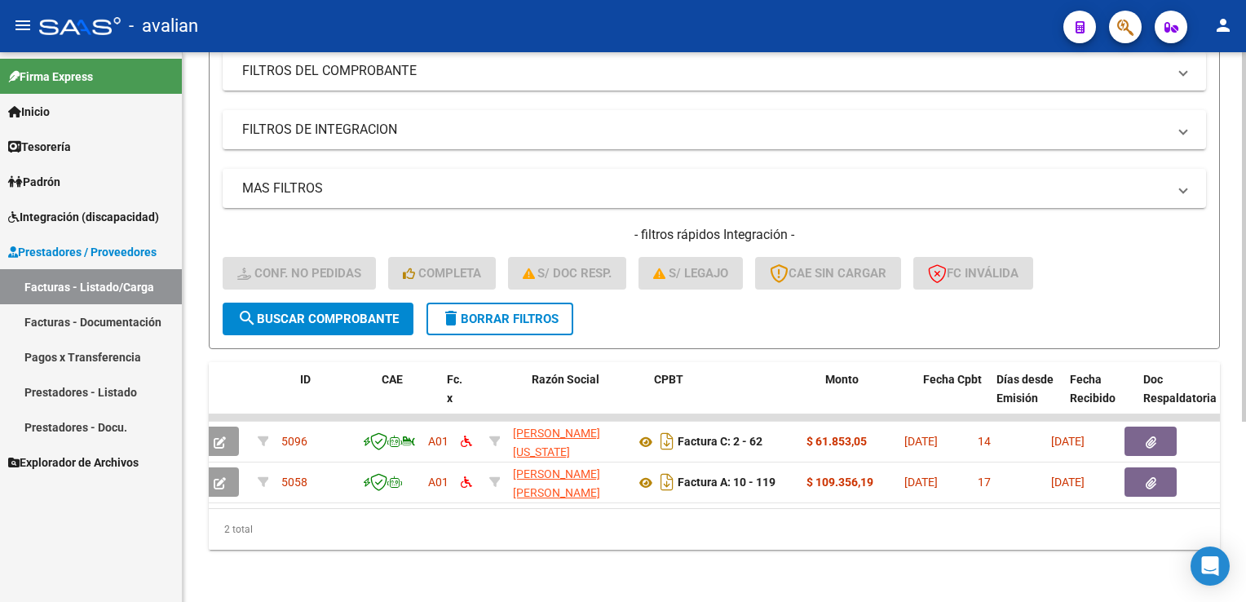
scroll to position [0, 0]
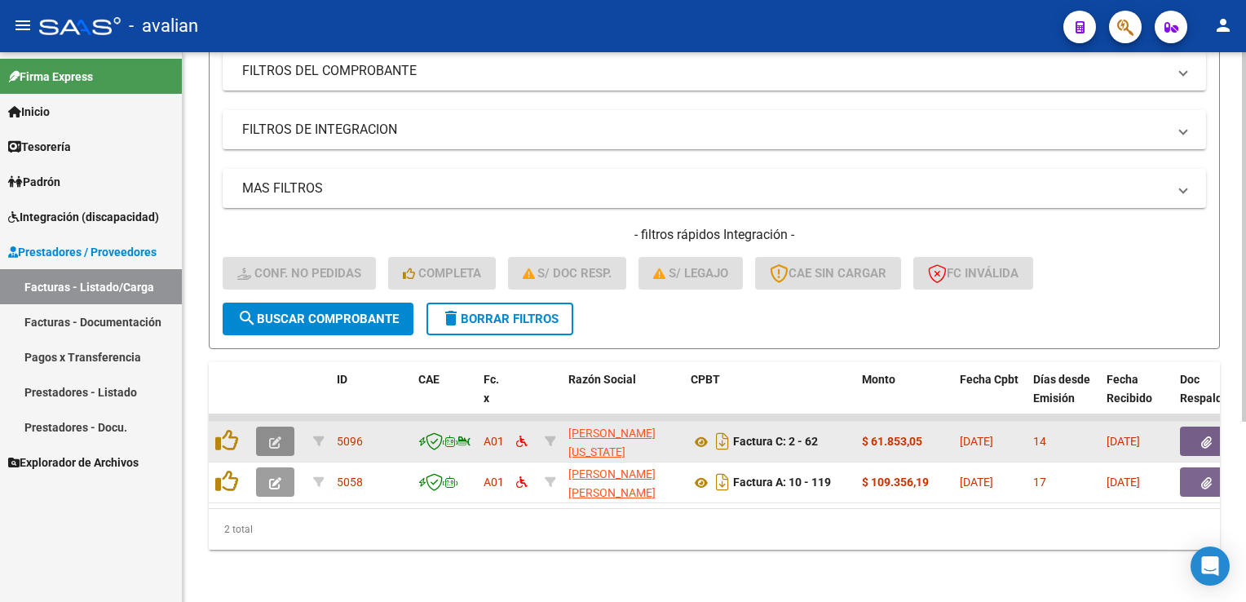
click at [267, 440] on button "button" at bounding box center [275, 440] width 38 height 29
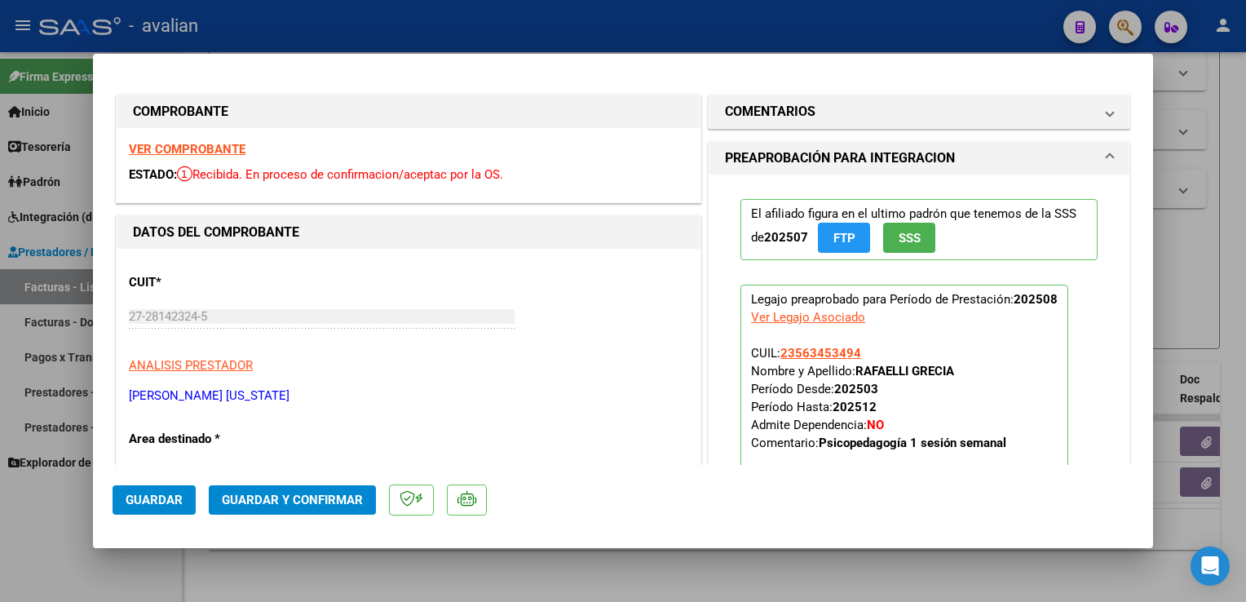
click at [223, 151] on strong "VER COMPROBANTE" at bounding box center [187, 149] width 117 height 15
click at [314, 15] on div at bounding box center [623, 301] width 1246 height 602
type input "$ 0,00"
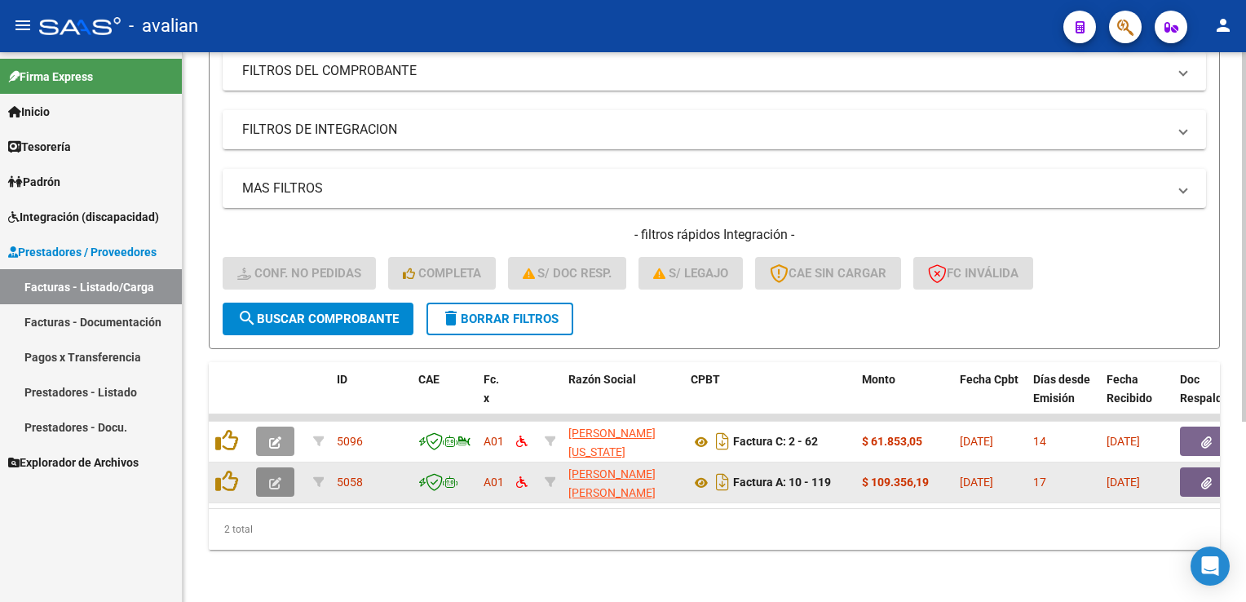
click at [282, 467] on button "button" at bounding box center [275, 481] width 38 height 29
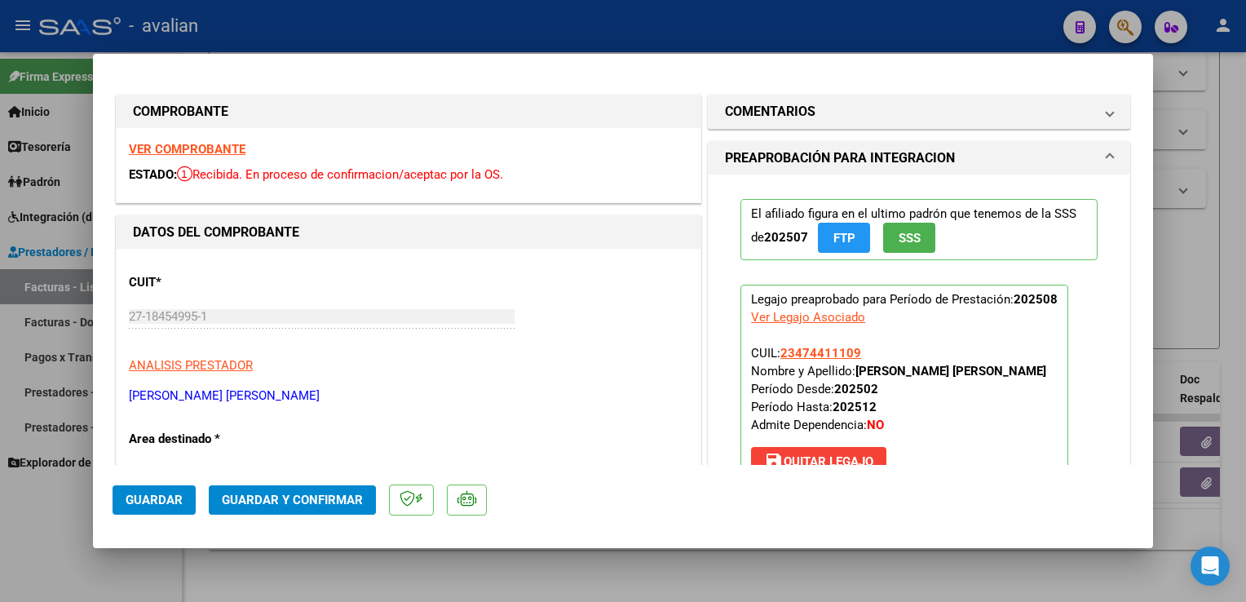
click at [239, 149] on strong "VER COMPROBANTE" at bounding box center [187, 149] width 117 height 15
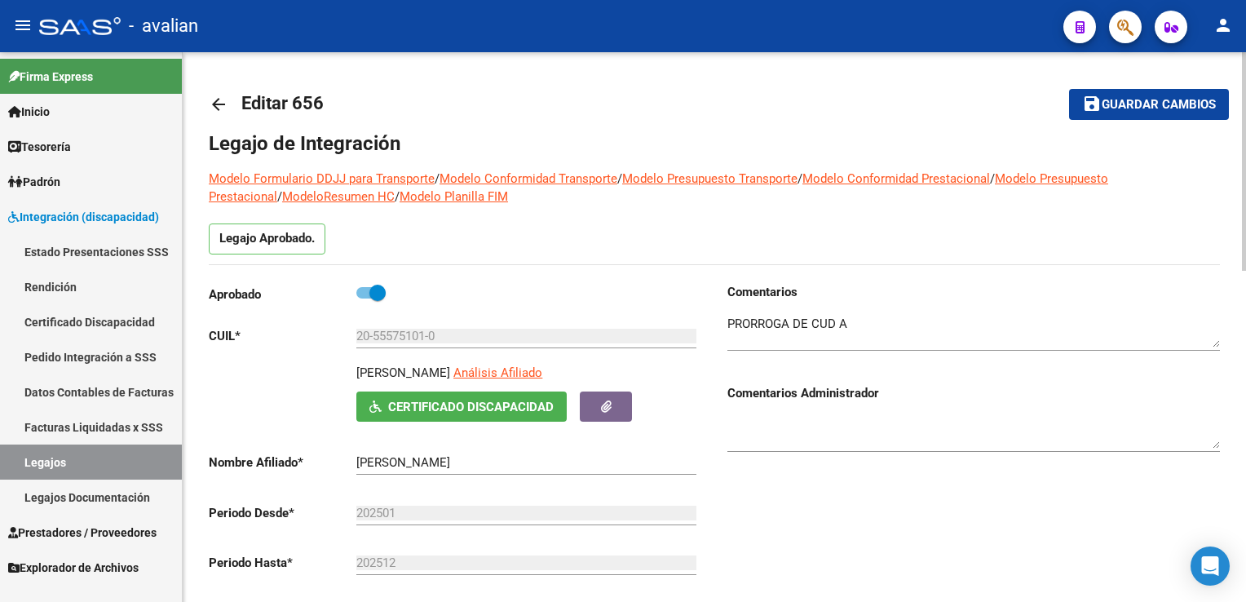
click at [218, 106] on mat-icon "arrow_back" at bounding box center [219, 105] width 20 height 20
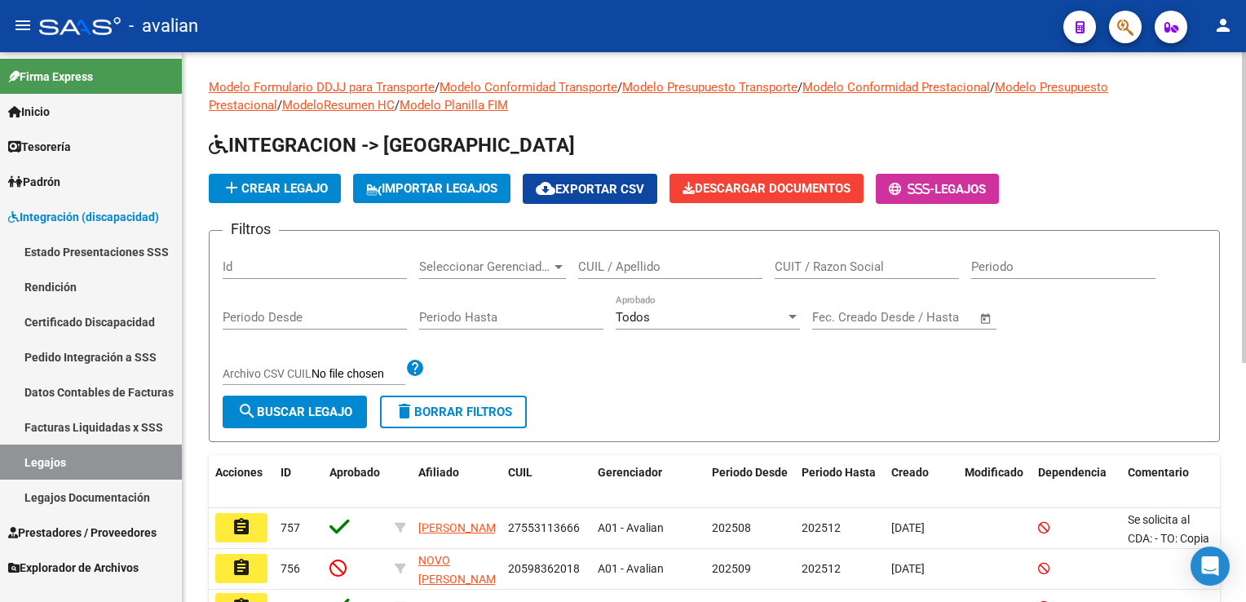
click at [640, 272] on input "CUIL / Apellido" at bounding box center [670, 266] width 184 height 15
paste input "20558714892"
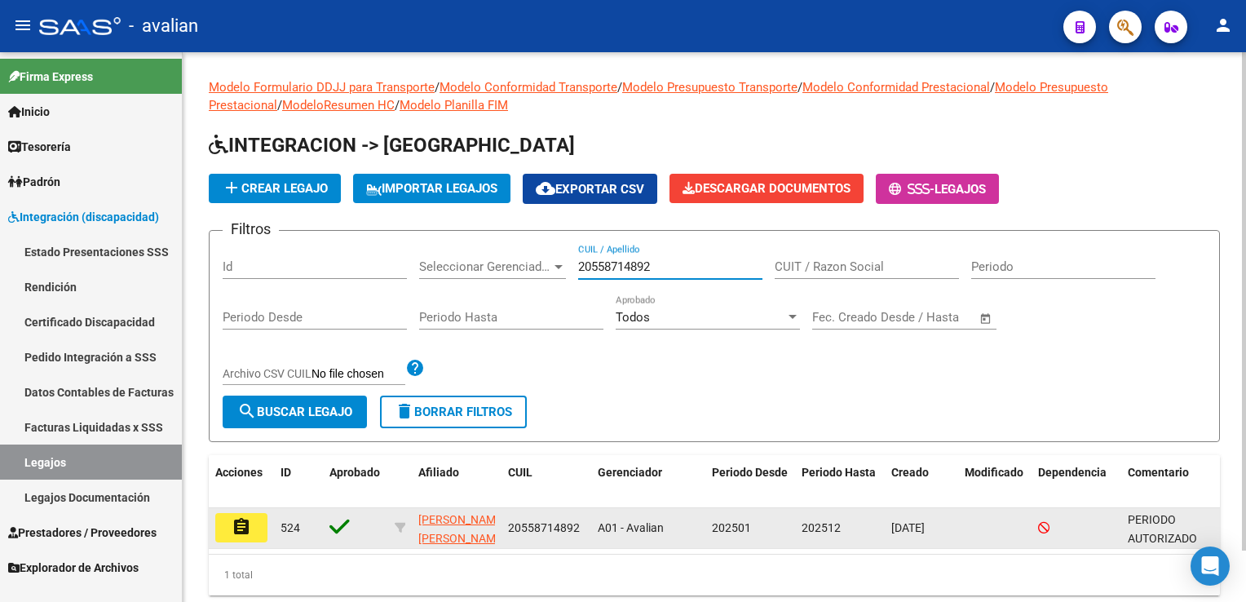
type input "20558714892"
click at [226, 531] on button "assignment" at bounding box center [241, 527] width 52 height 29
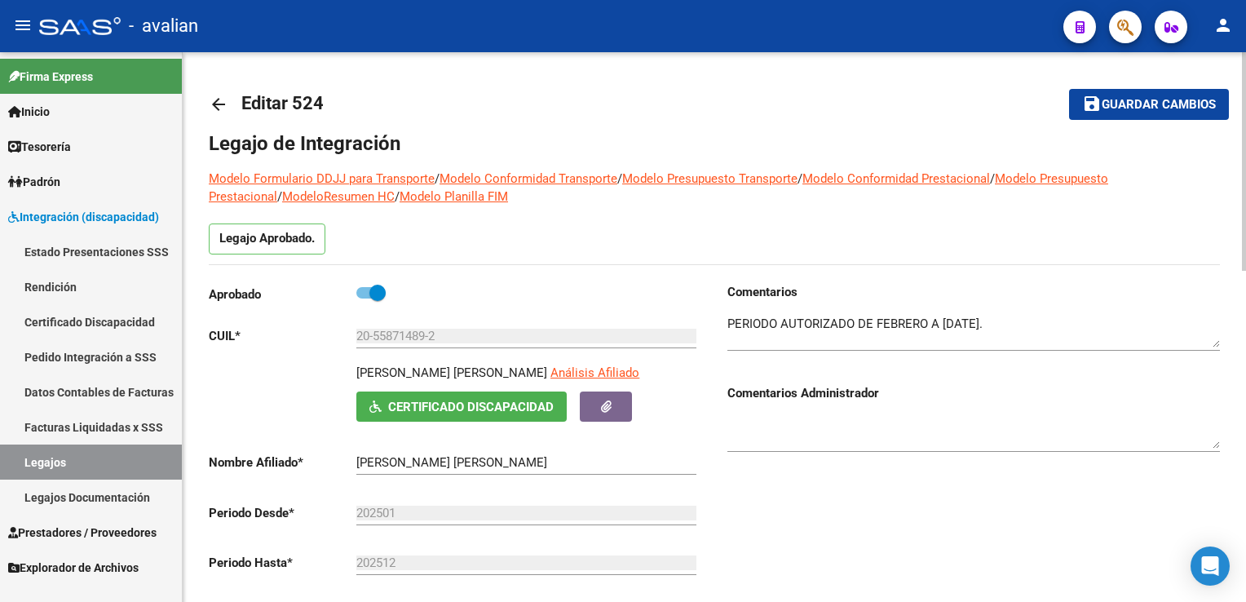
click at [210, 110] on mat-icon "arrow_back" at bounding box center [219, 105] width 20 height 20
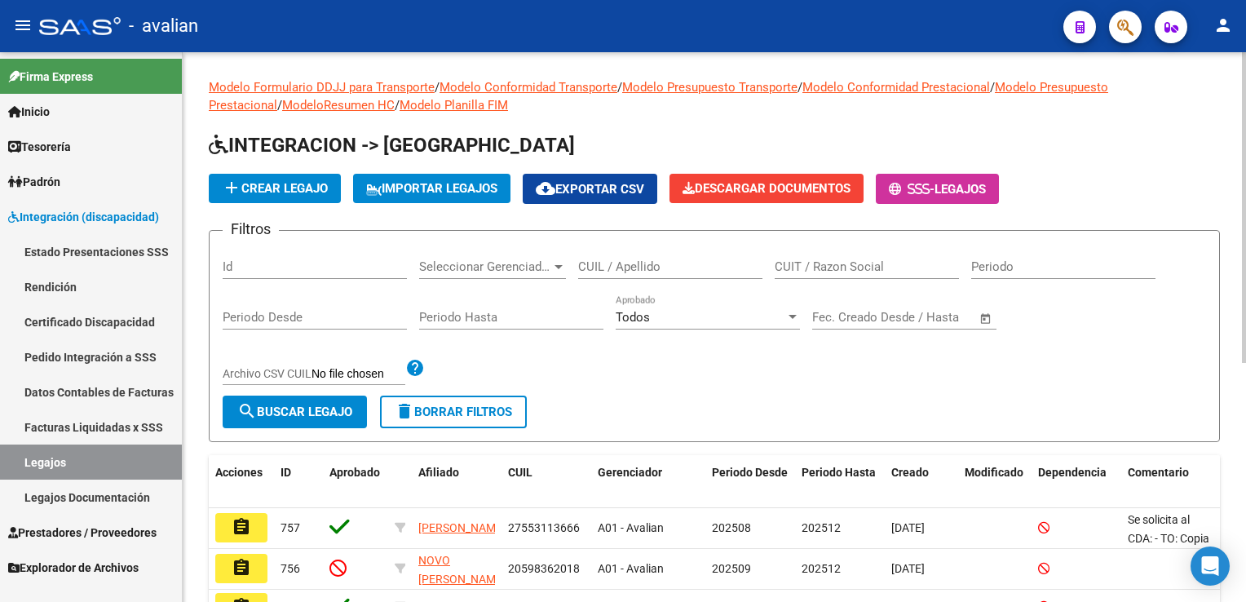
click at [597, 265] on input "CUIL / Apellido" at bounding box center [670, 266] width 184 height 15
paste input "20541145010"
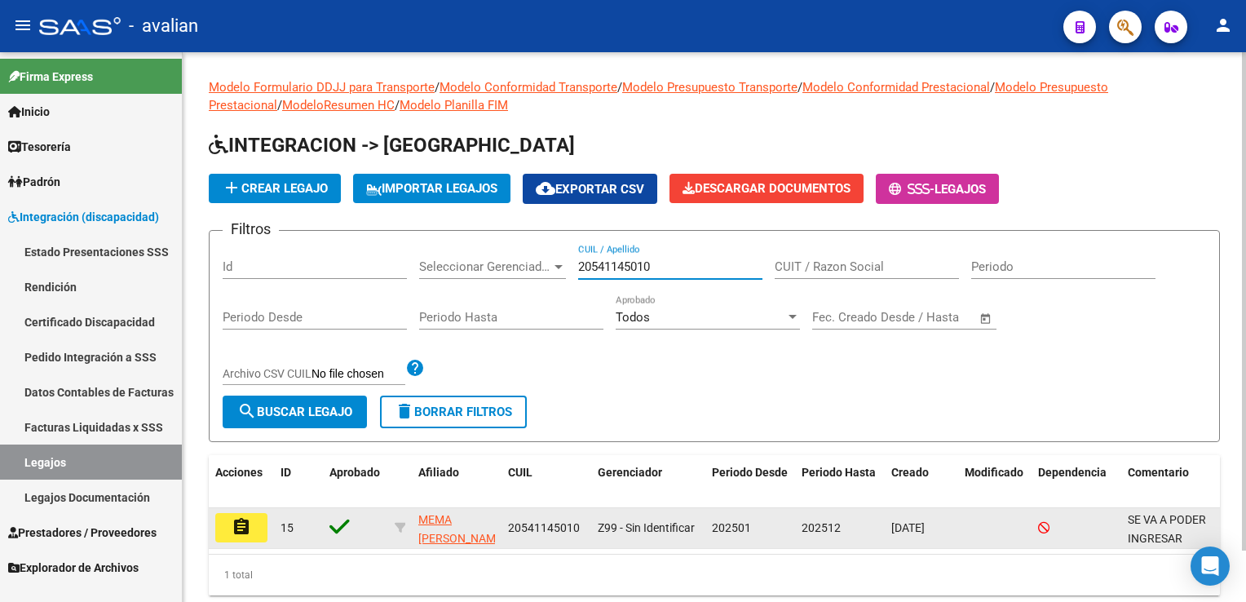
type input "20541145010"
click at [238, 510] on datatable-body-cell "assignment" at bounding box center [241, 528] width 65 height 40
click at [238, 517] on mat-icon "assignment" at bounding box center [242, 527] width 20 height 20
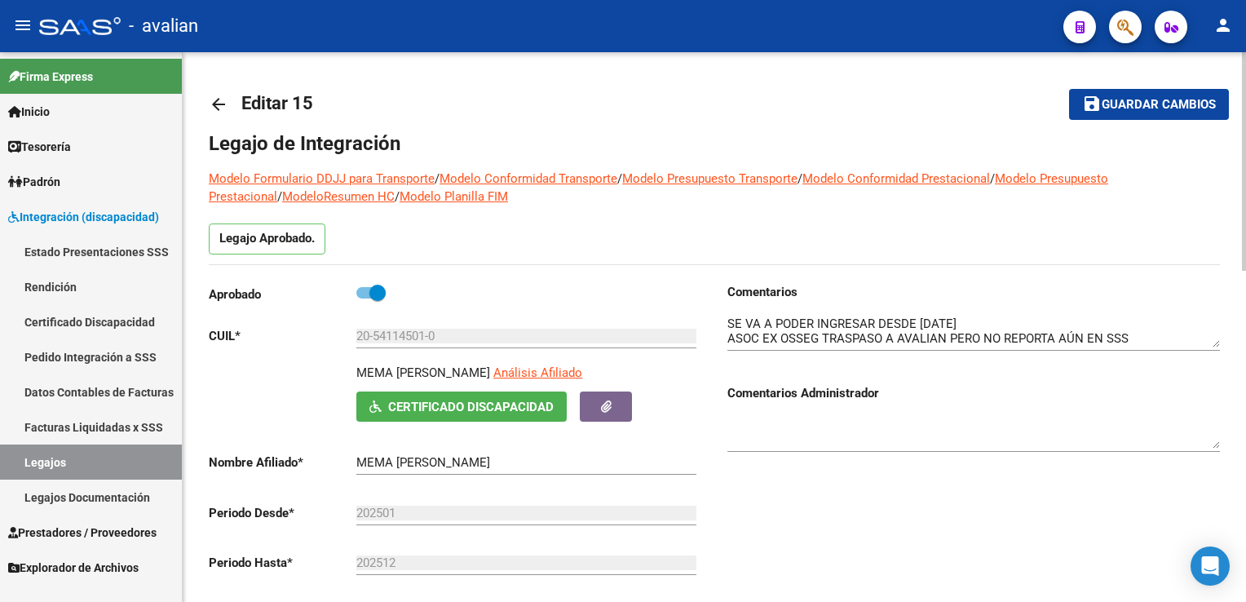
click at [225, 113] on mat-icon "arrow_back" at bounding box center [219, 105] width 20 height 20
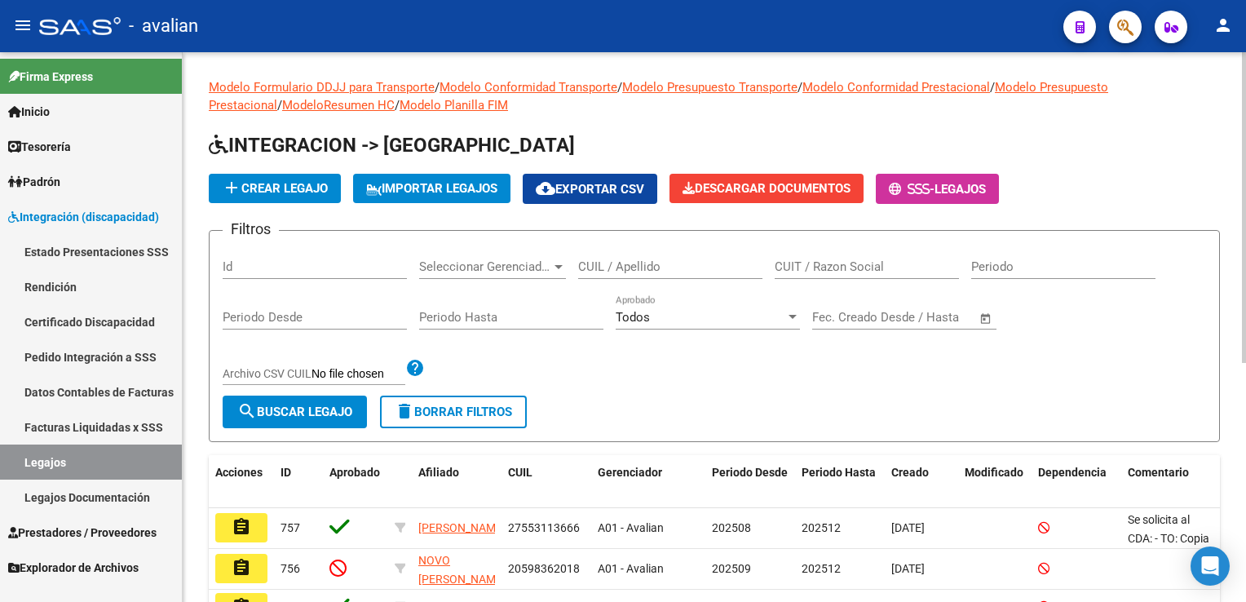
click at [631, 257] on div "CUIL / Apellido" at bounding box center [670, 261] width 184 height 35
paste input "20530360742"
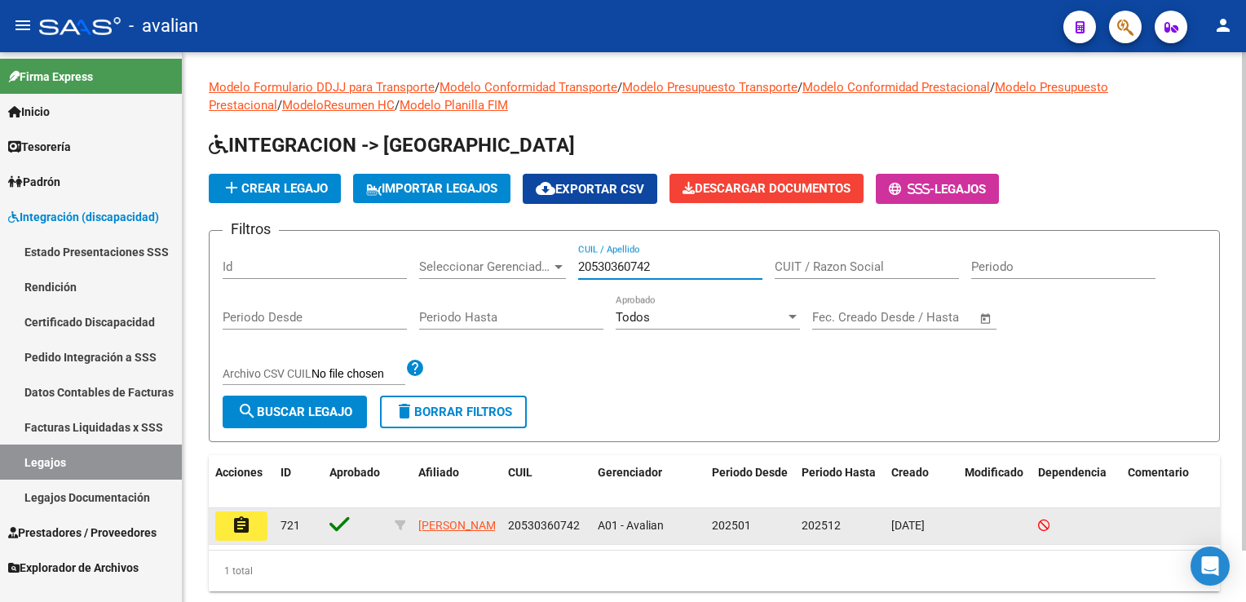
type input "20530360742"
click at [254, 527] on button "assignment" at bounding box center [241, 525] width 52 height 29
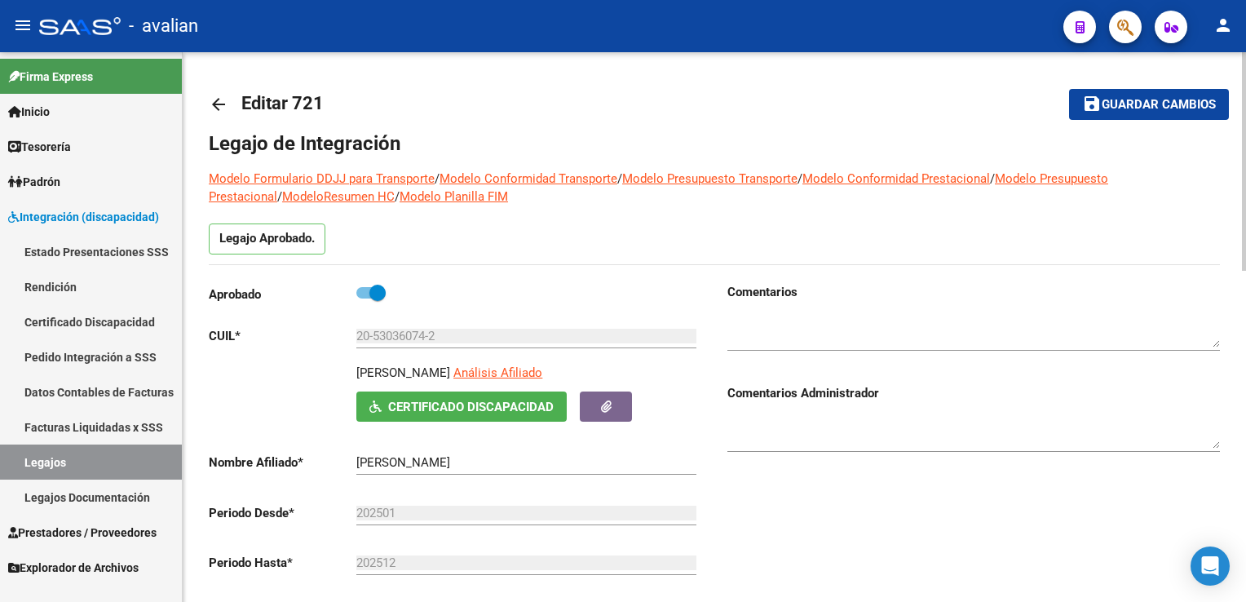
click at [213, 103] on mat-icon "arrow_back" at bounding box center [219, 105] width 20 height 20
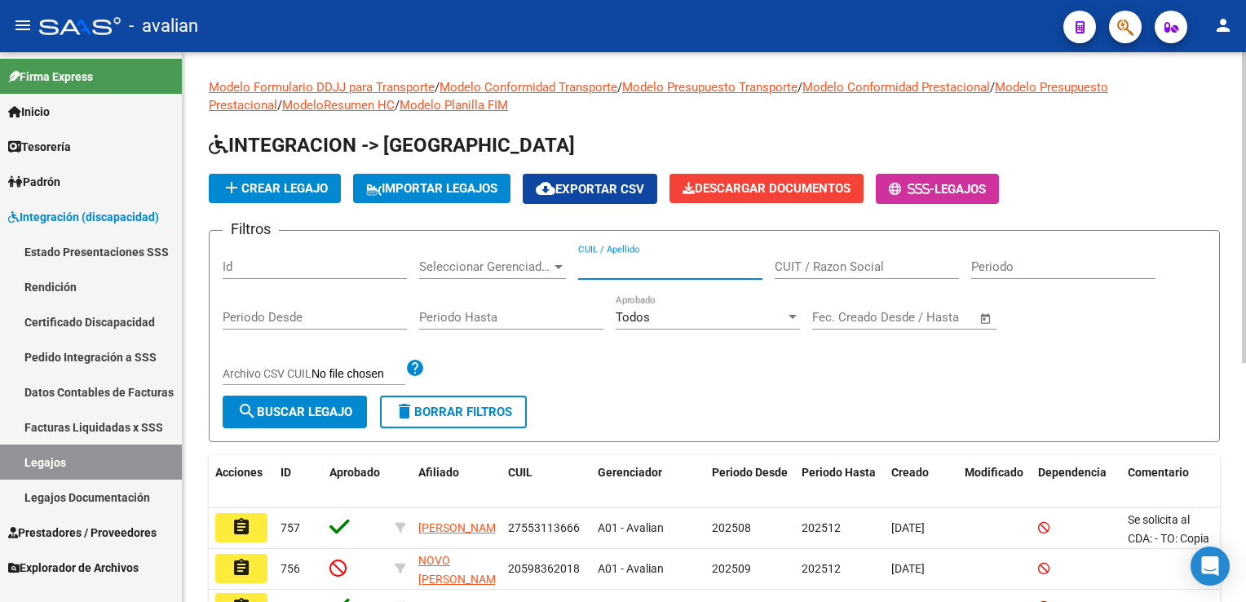
click at [590, 259] on input "CUIL / Apellido" at bounding box center [670, 266] width 184 height 15
paste input "27554060744"
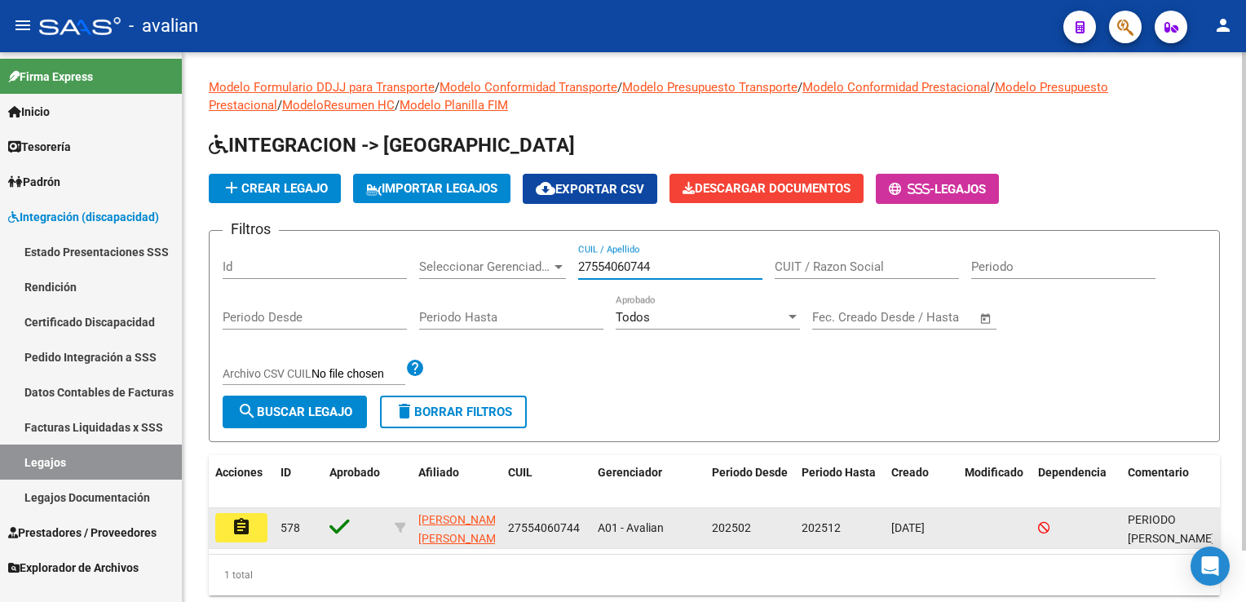
type input "27554060744"
click at [240, 524] on mat-icon "assignment" at bounding box center [242, 527] width 20 height 20
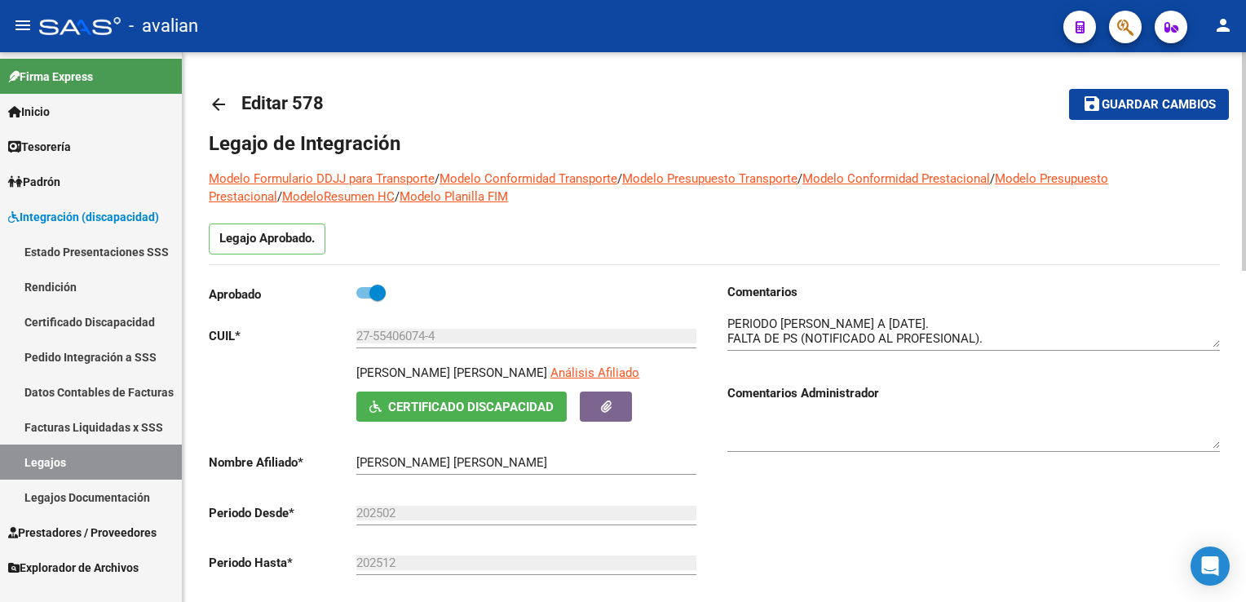
click at [225, 103] on mat-icon "arrow_back" at bounding box center [219, 105] width 20 height 20
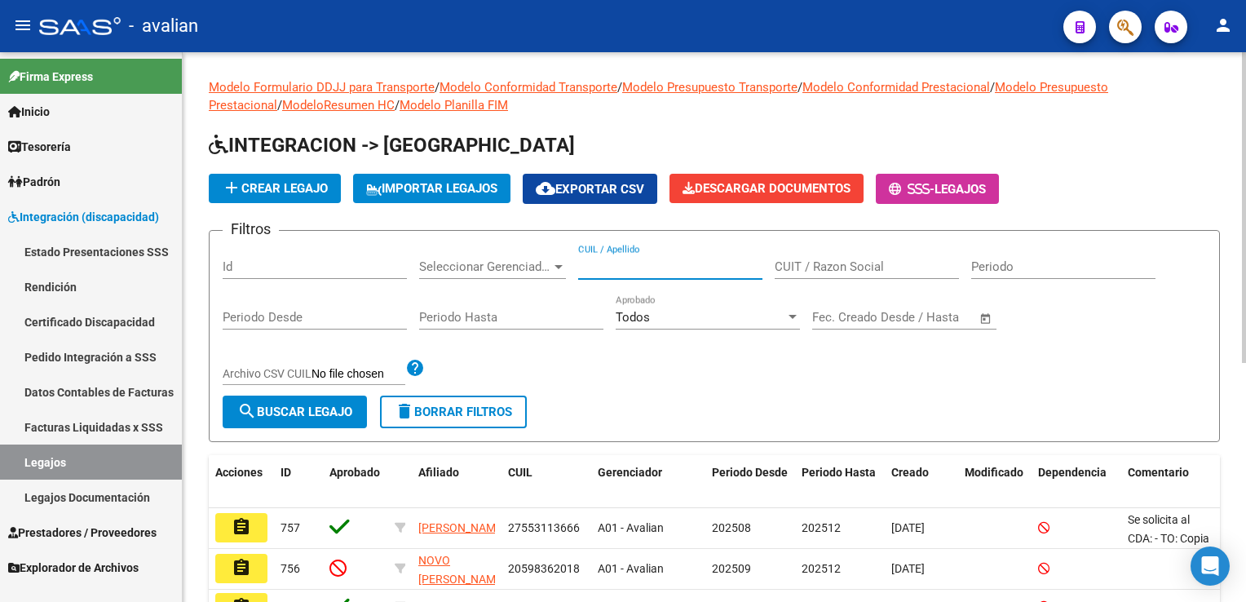
click at [620, 261] on input "CUIL / Apellido" at bounding box center [670, 266] width 184 height 15
paste input "20569601844"
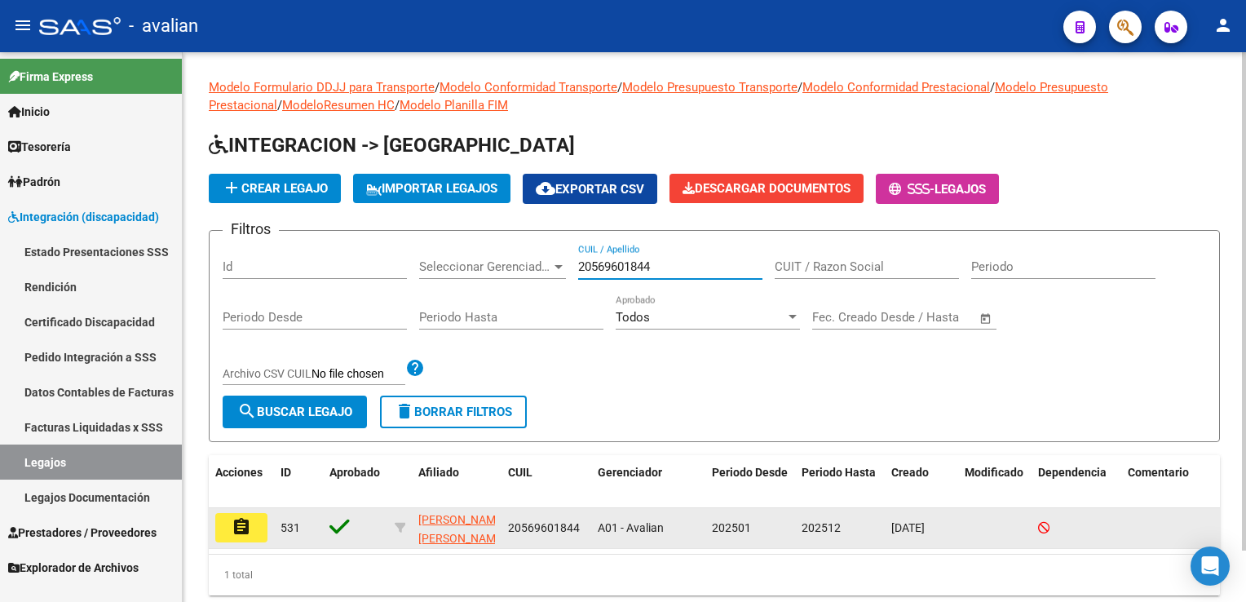
type input "20569601844"
click at [237, 525] on mat-icon "assignment" at bounding box center [242, 527] width 20 height 20
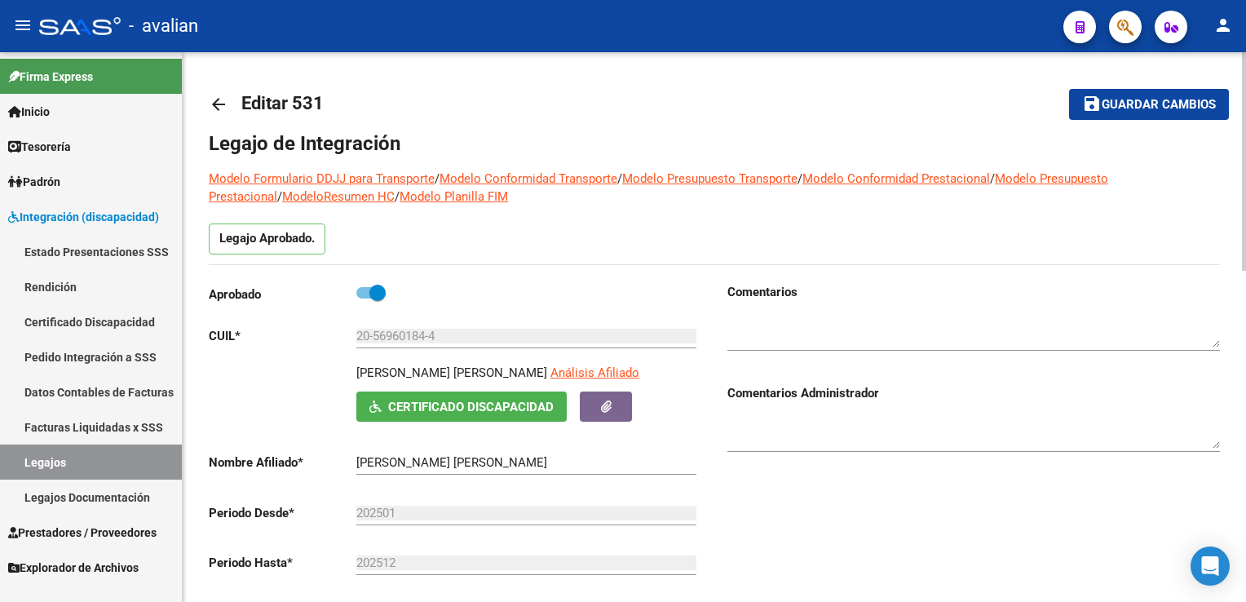
click at [226, 109] on mat-icon "arrow_back" at bounding box center [219, 105] width 20 height 20
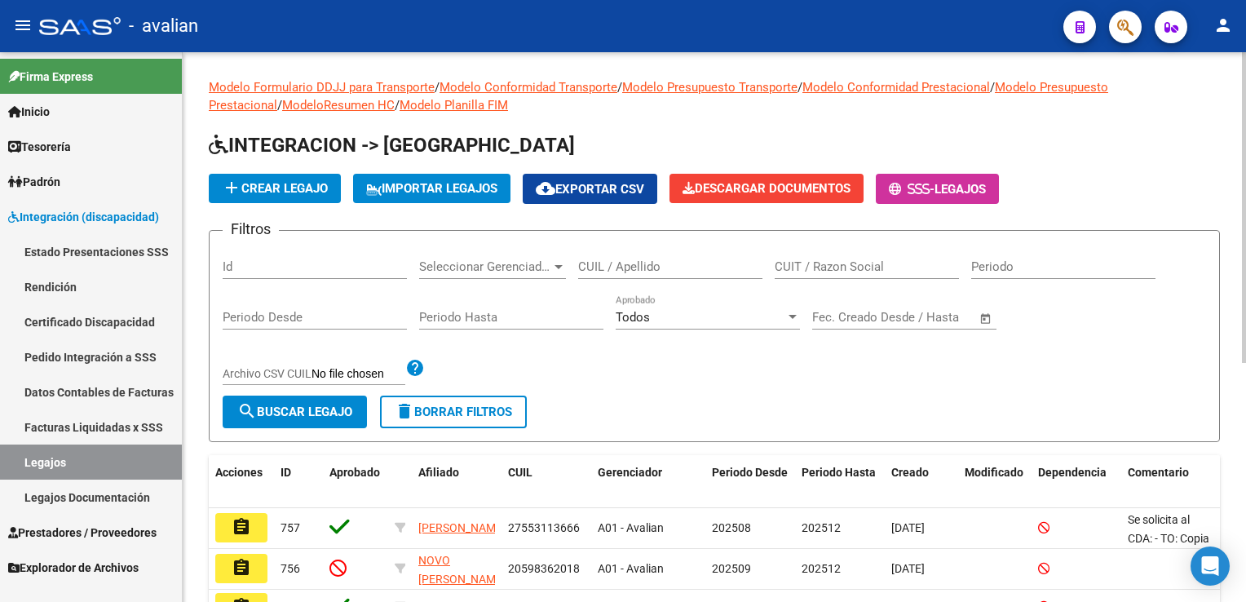
click at [591, 269] on input "CUIL / Apellido" at bounding box center [670, 266] width 184 height 15
paste input "20563006987"
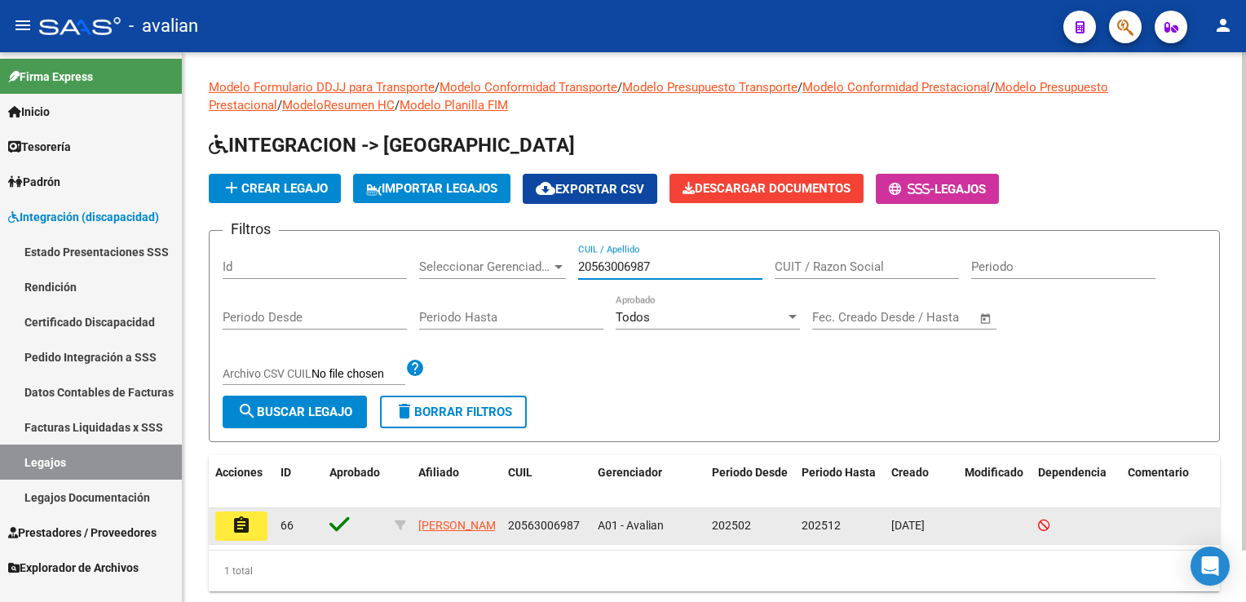
type input "20563006987"
click at [245, 521] on mat-icon "assignment" at bounding box center [242, 525] width 20 height 20
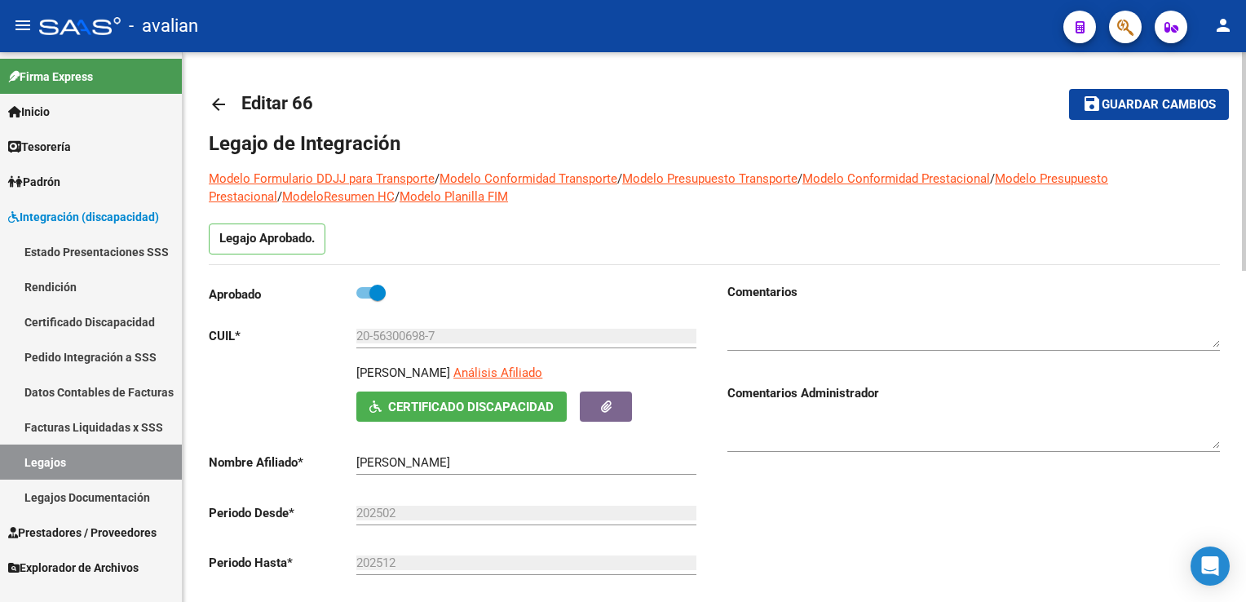
click at [212, 104] on mat-icon "arrow_back" at bounding box center [219, 105] width 20 height 20
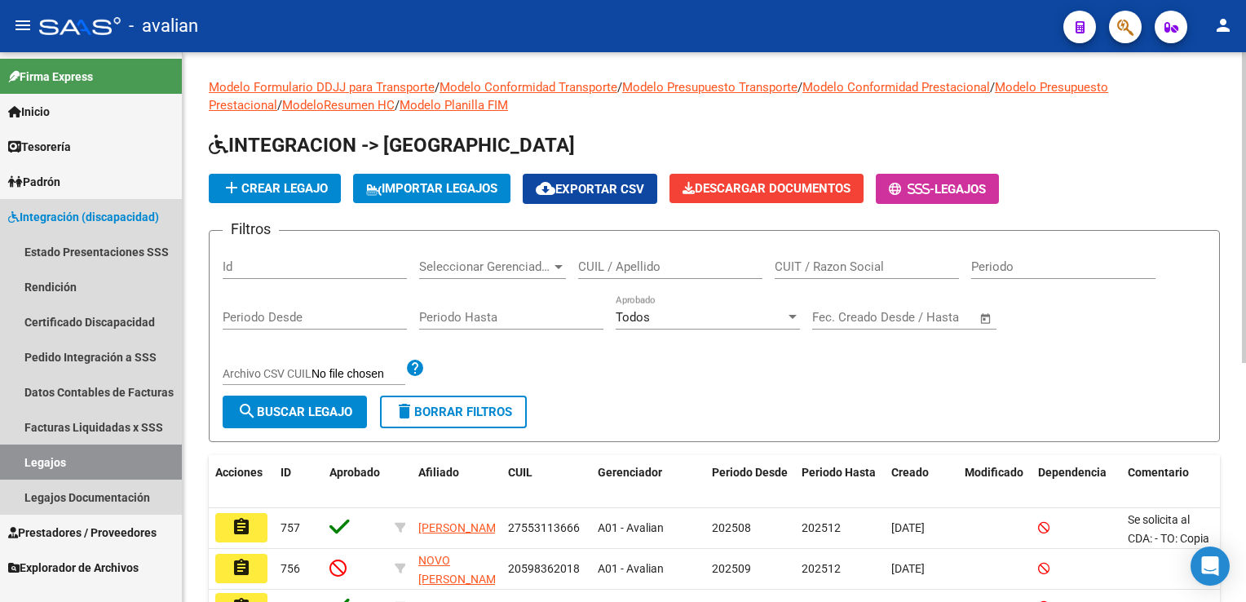
click at [110, 218] on span "Integración (discapacidad)" at bounding box center [83, 217] width 151 height 18
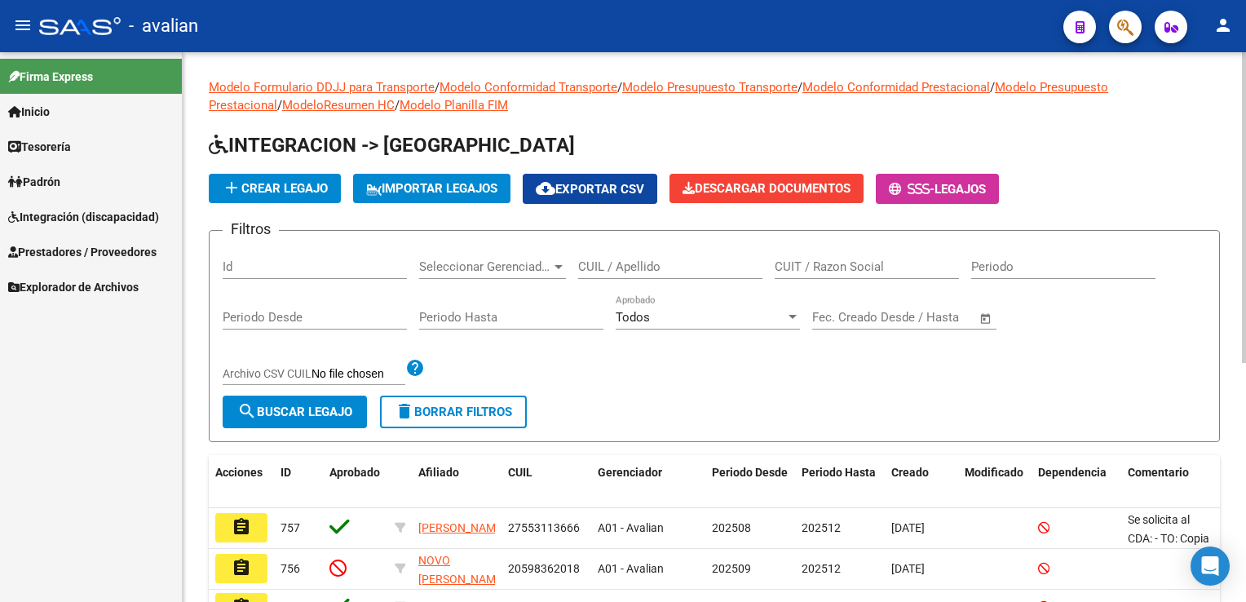
click at [110, 265] on link "Prestadores / Proveedores" at bounding box center [91, 251] width 182 height 35
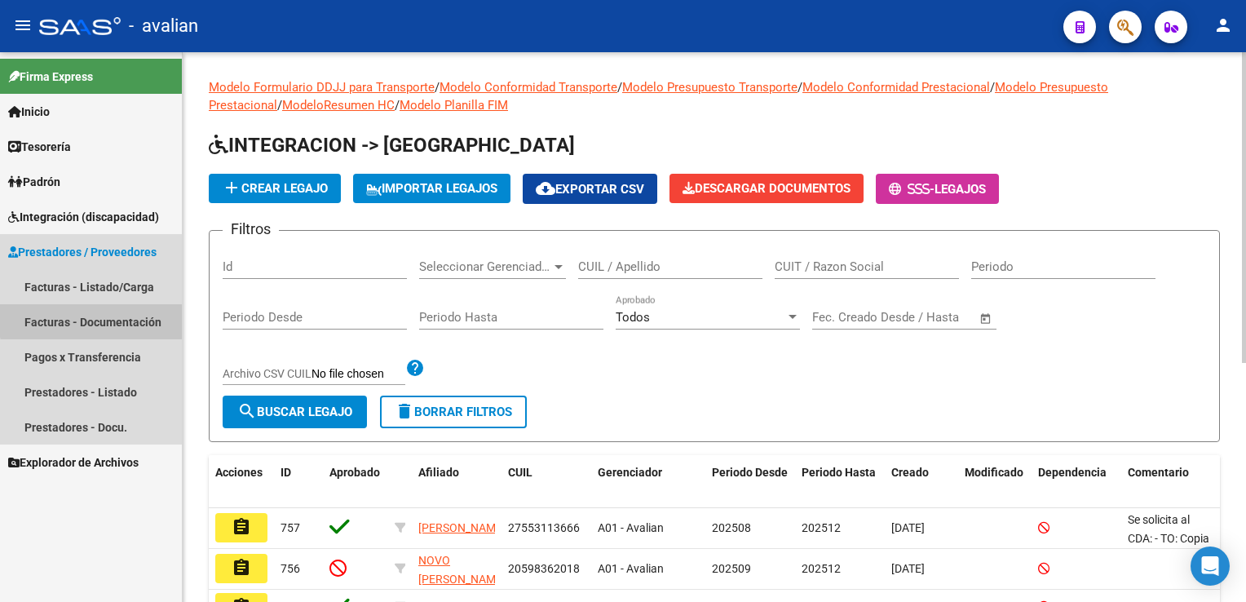
click at [104, 315] on link "Facturas - Documentación" at bounding box center [91, 321] width 182 height 35
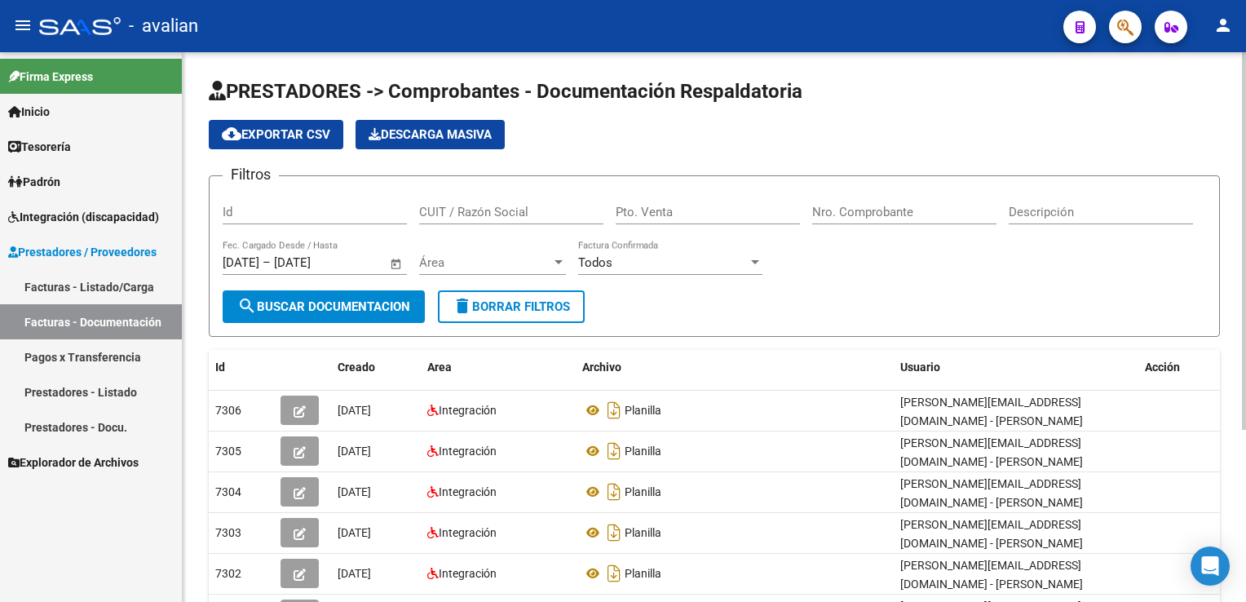
click at [274, 207] on input "Id" at bounding box center [315, 212] width 184 height 15
paste input "20563006987"
type input "20563006987"
click at [426, 256] on span "Área" at bounding box center [485, 262] width 132 height 15
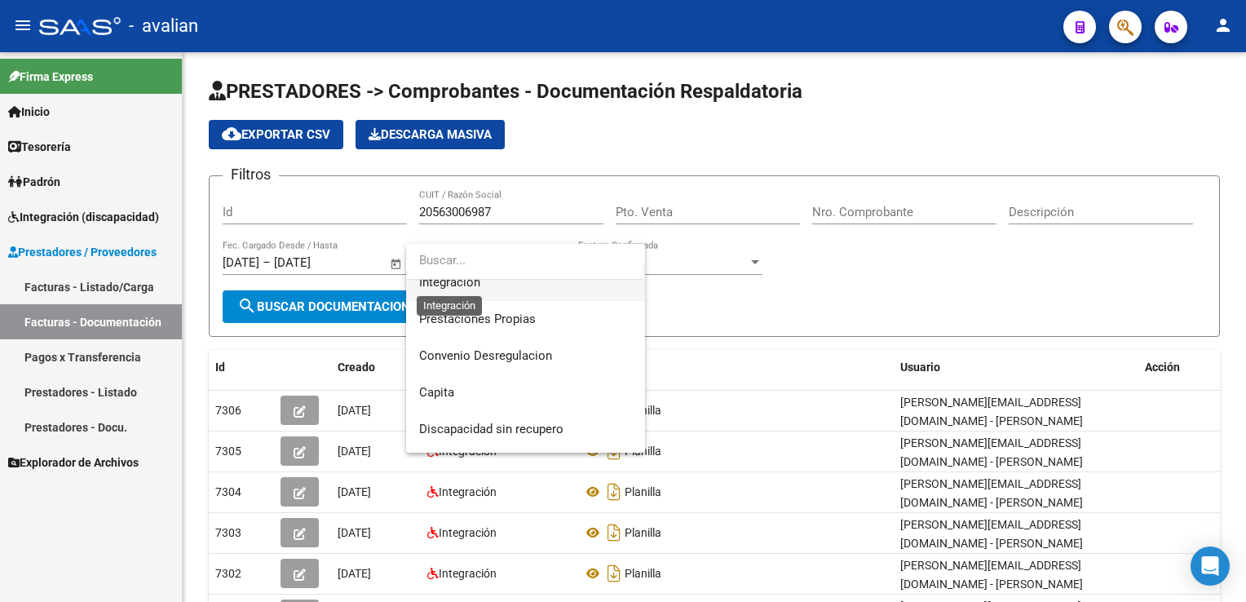
click at [460, 284] on span "Integración" at bounding box center [449, 282] width 61 height 15
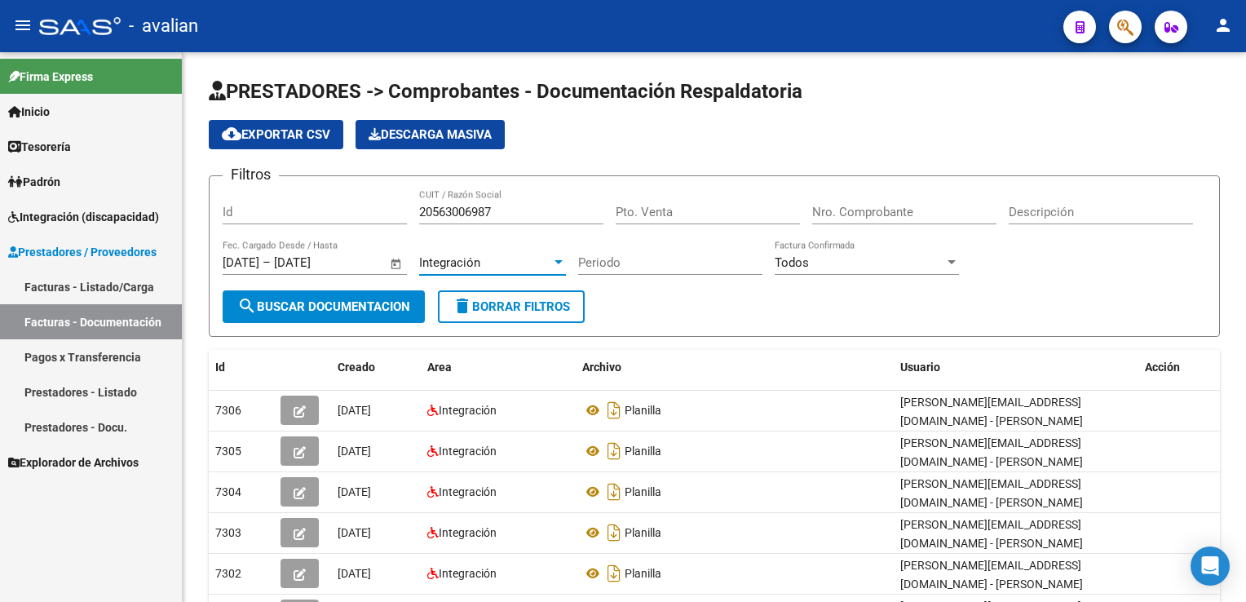
scroll to position [147, 0]
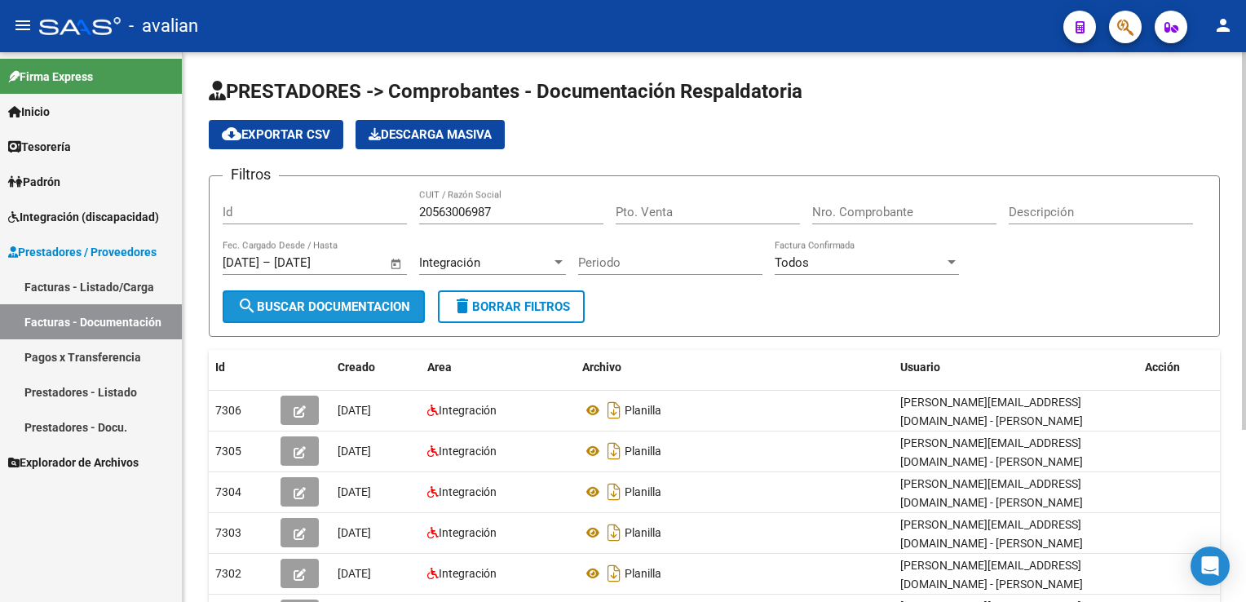
click at [395, 299] on span "search Buscar Documentacion" at bounding box center [323, 306] width 173 height 15
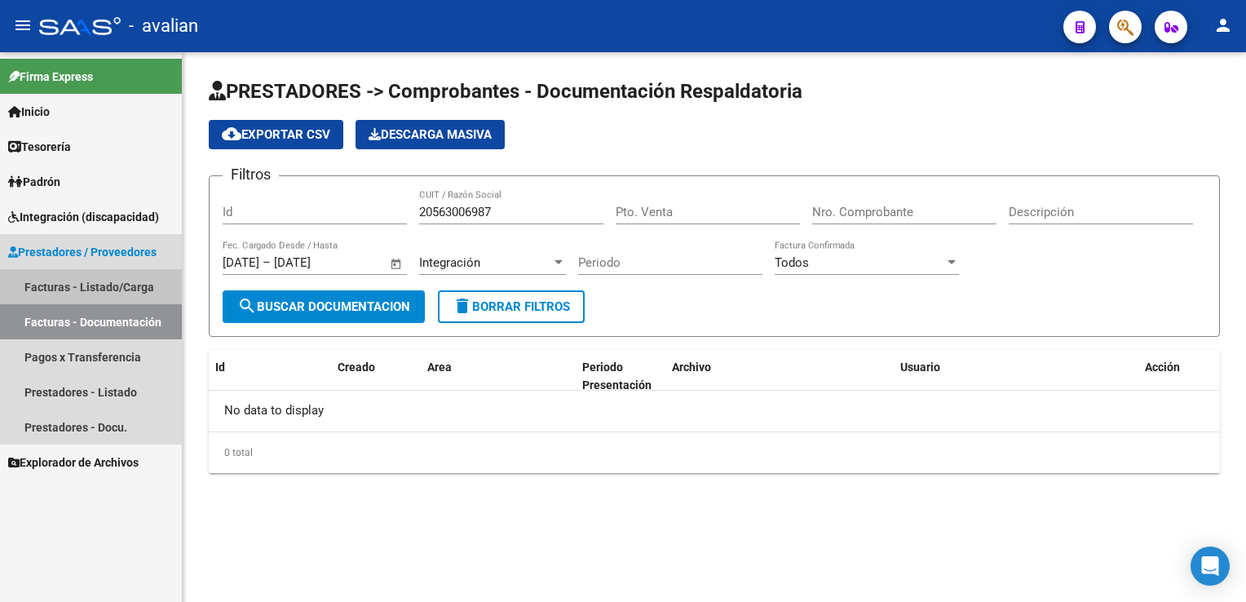
click at [69, 298] on link "Facturas - Listado/Carga" at bounding box center [91, 286] width 182 height 35
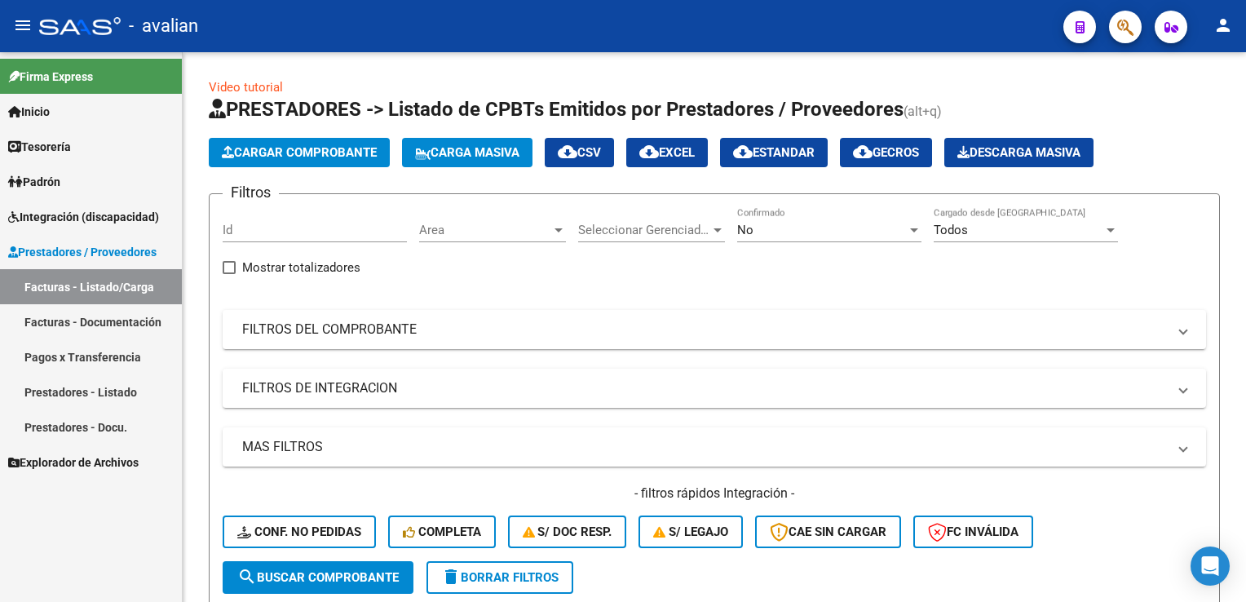
click at [80, 227] on link "Integración (discapacidad)" at bounding box center [91, 216] width 182 height 35
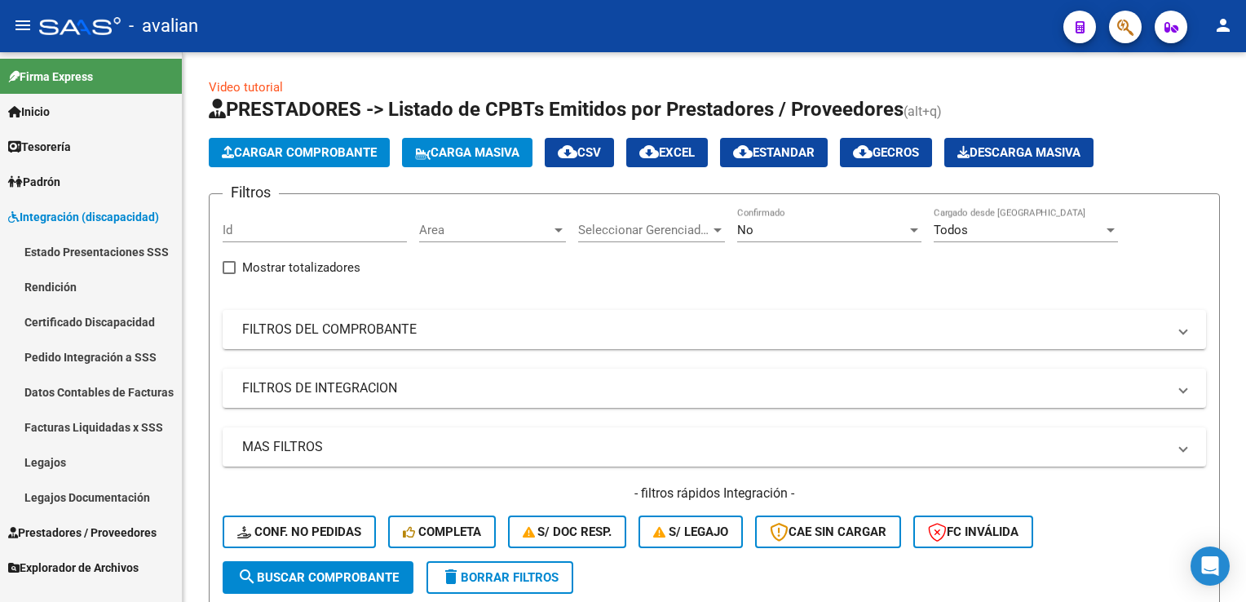
click at [78, 428] on link "Facturas Liquidadas x SSS" at bounding box center [91, 426] width 182 height 35
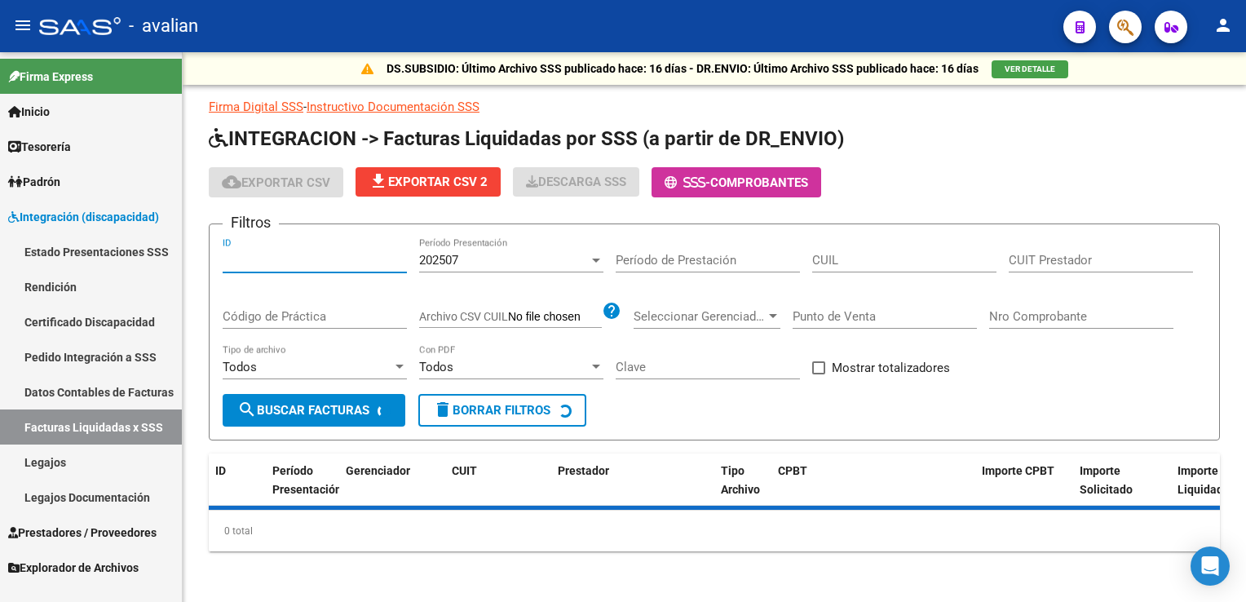
click at [282, 255] on input "ID" at bounding box center [315, 260] width 184 height 15
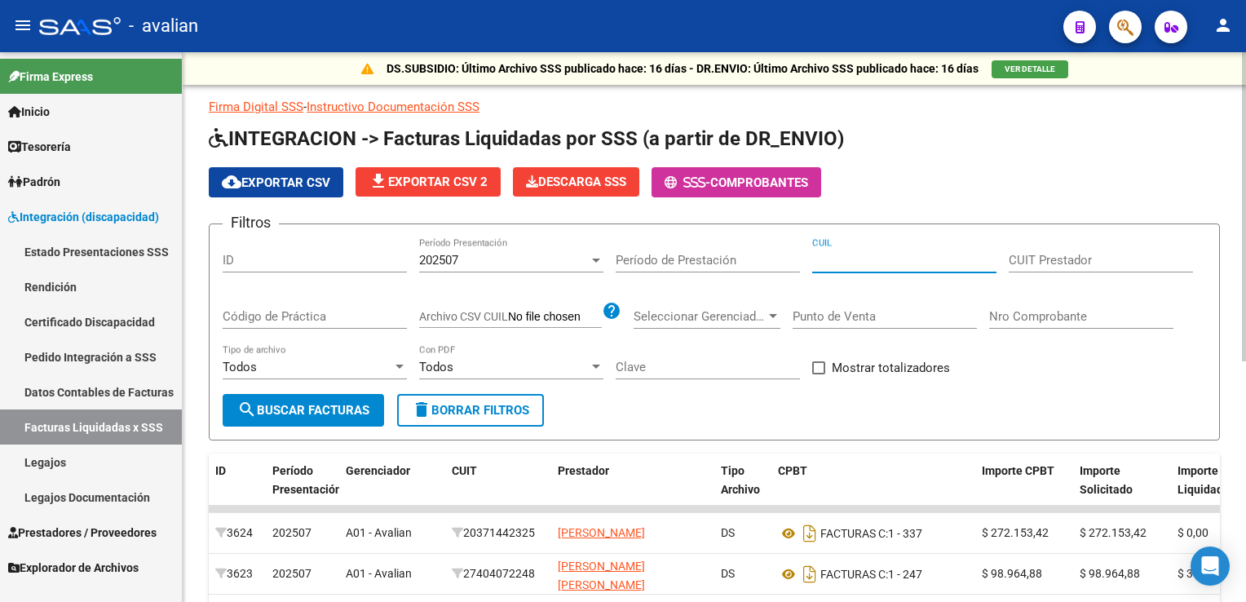
paste input "23-56345349-4"
type input "23-56345349-4"
click at [450, 269] on div "202507 Período Presentación" at bounding box center [511, 254] width 184 height 35
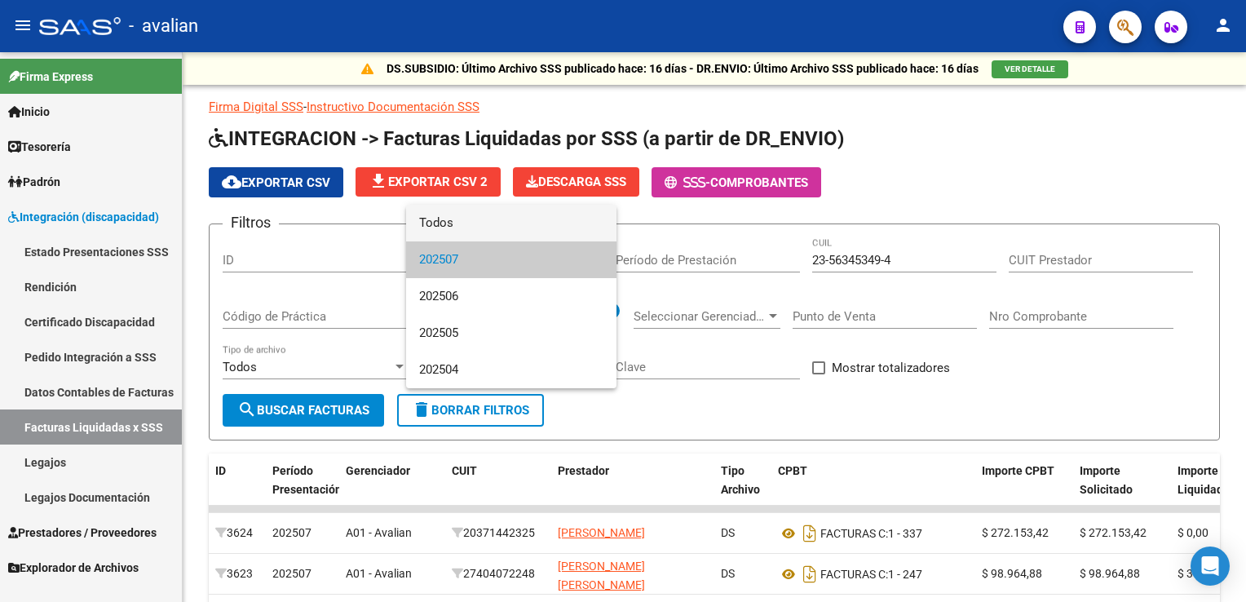
click at [466, 225] on span "Todos" at bounding box center [511, 223] width 184 height 37
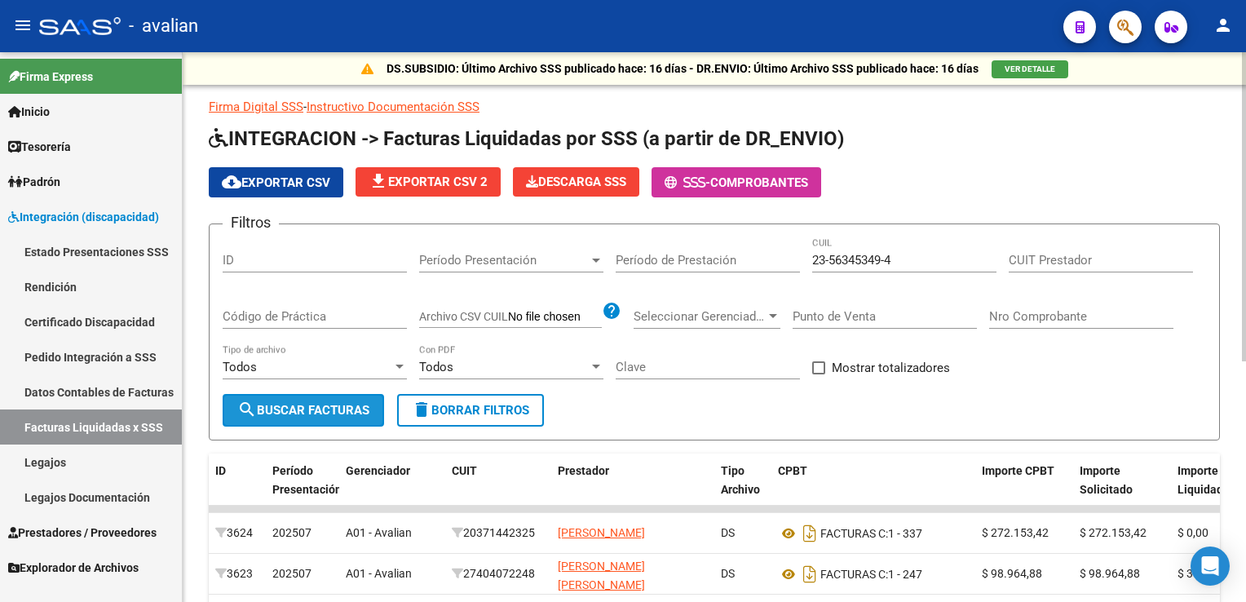
click at [333, 409] on span "search Buscar Facturas" at bounding box center [303, 410] width 132 height 15
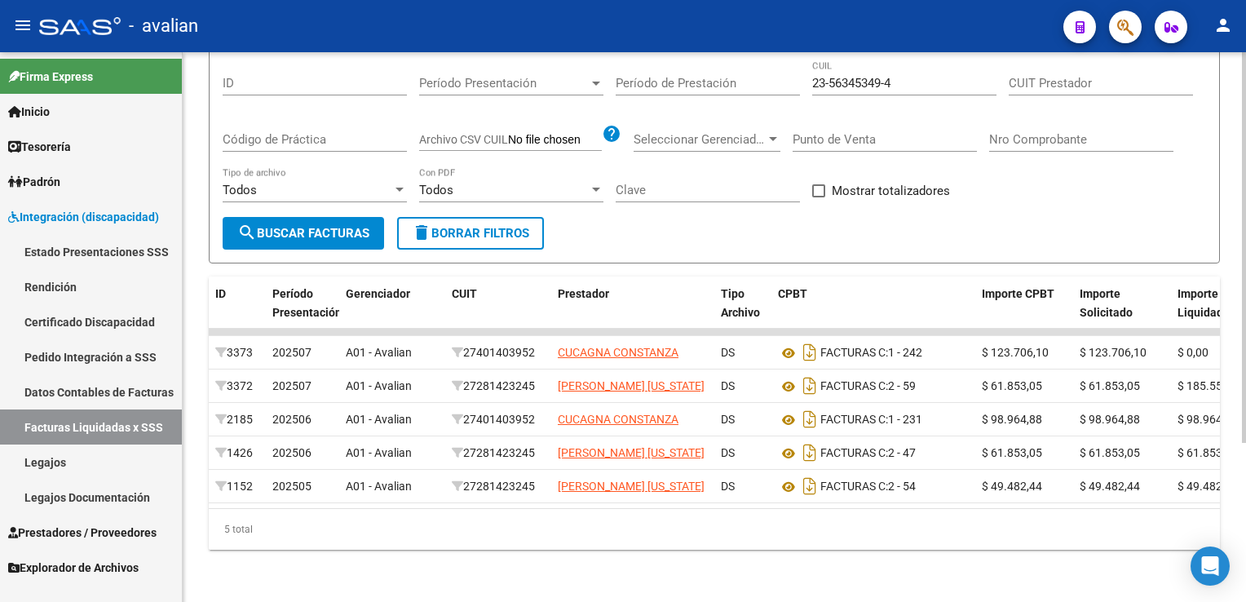
scroll to position [223, 0]
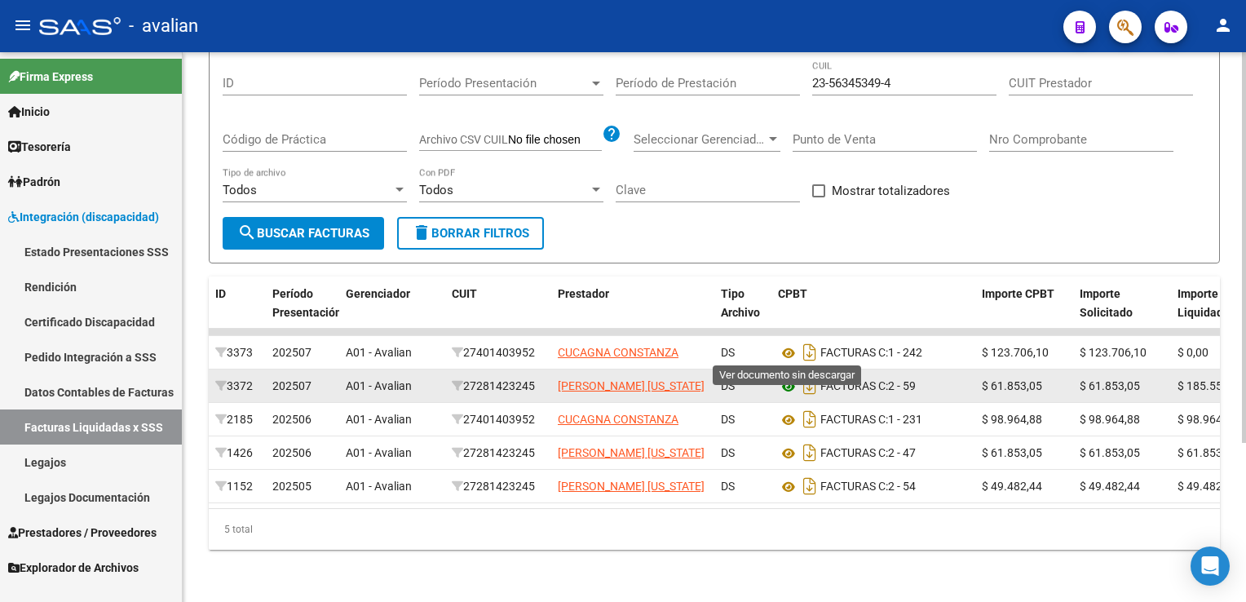
click at [791, 377] on icon at bounding box center [788, 387] width 21 height 20
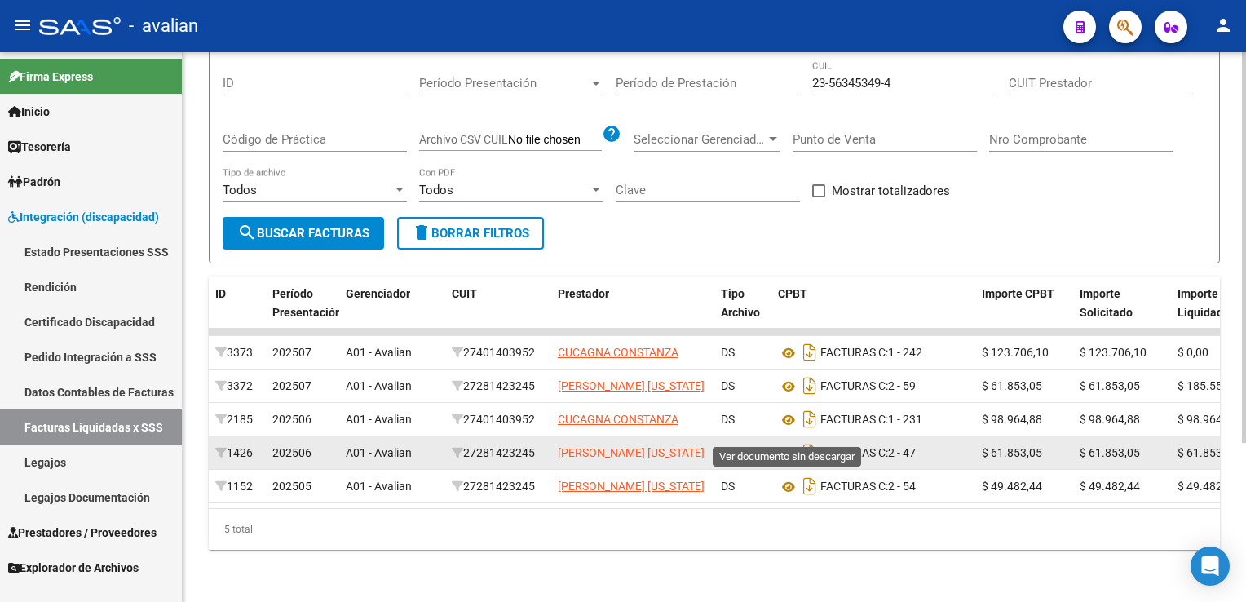
click at [786, 443] on icon at bounding box center [788, 453] width 21 height 20
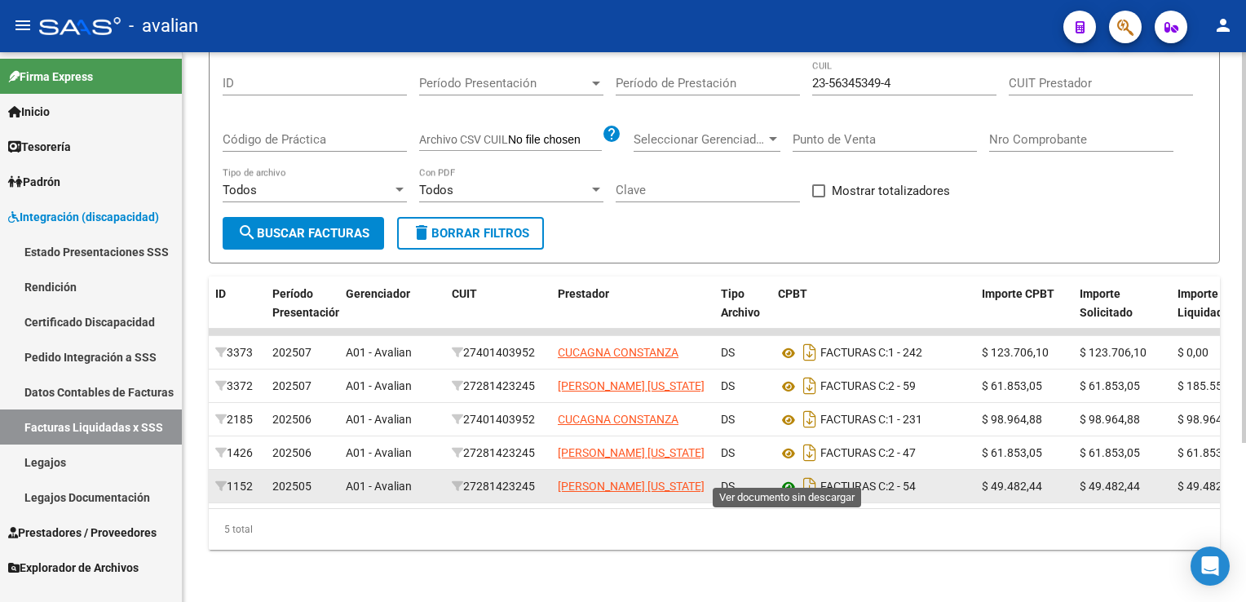
click at [786, 477] on icon at bounding box center [788, 487] width 21 height 20
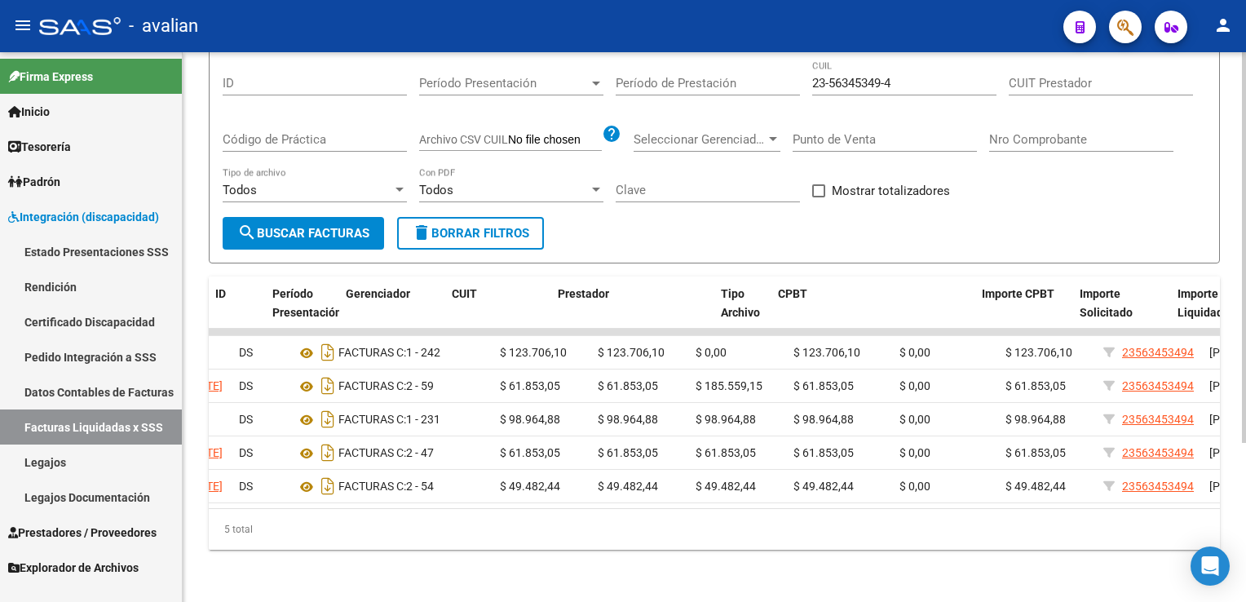
scroll to position [0, 0]
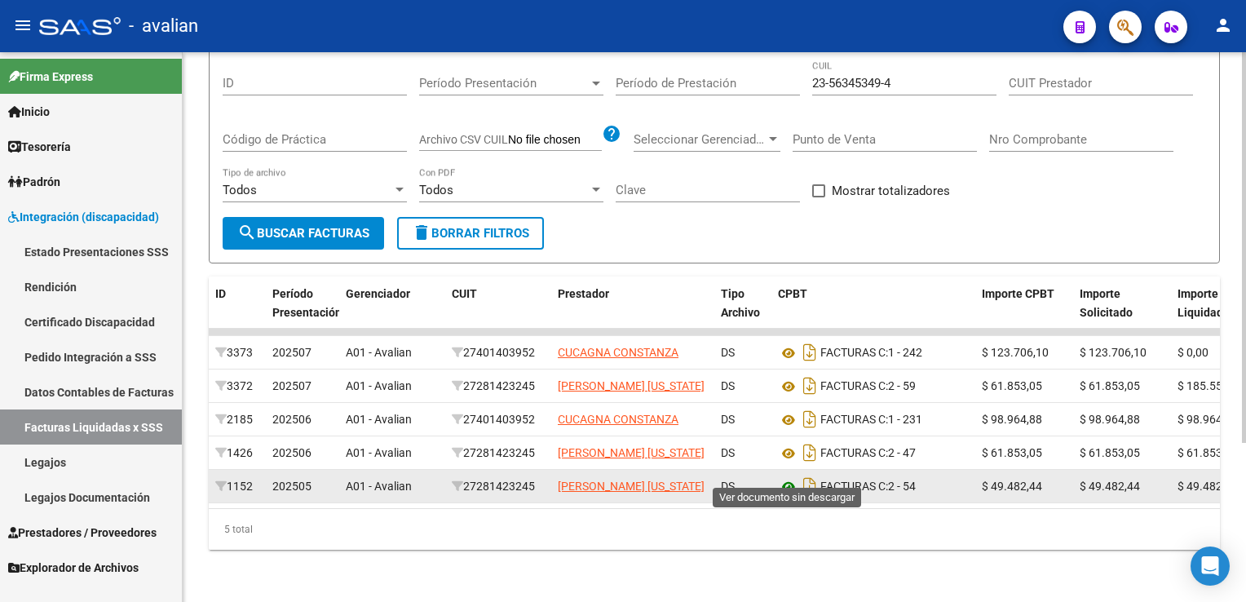
click at [788, 477] on icon at bounding box center [788, 487] width 21 height 20
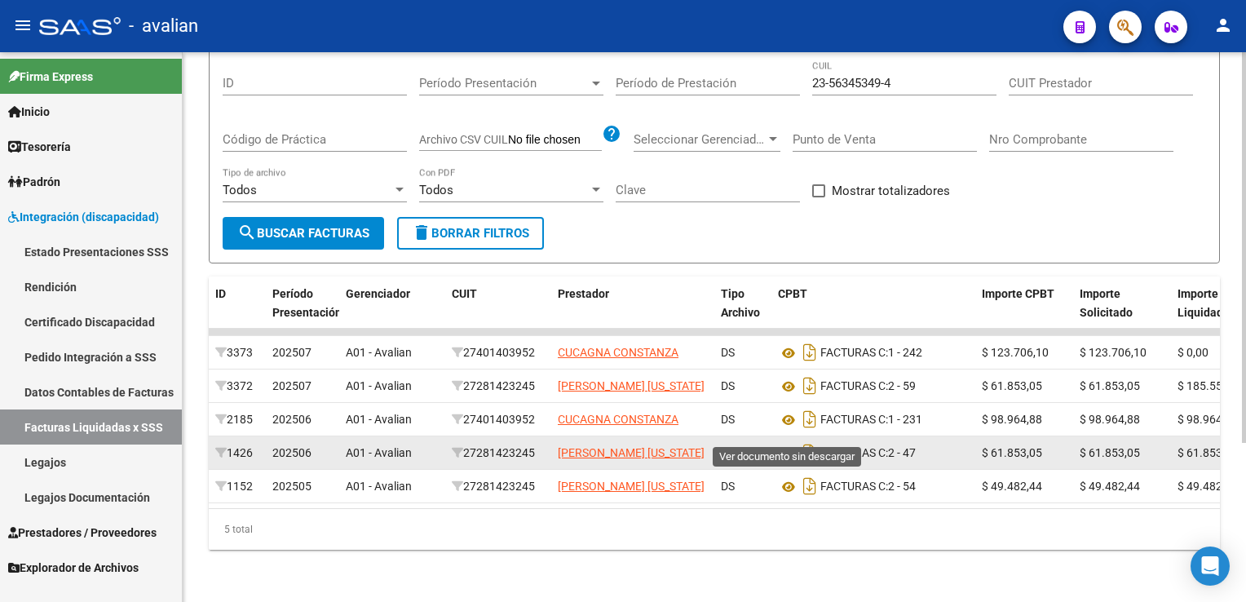
click at [783, 443] on icon at bounding box center [788, 453] width 21 height 20
